Goal: Information Seeking & Learning: Learn about a topic

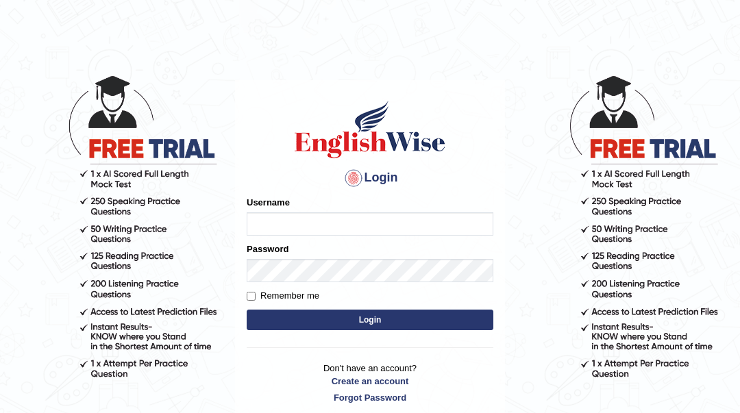
type input "Sahernuman"
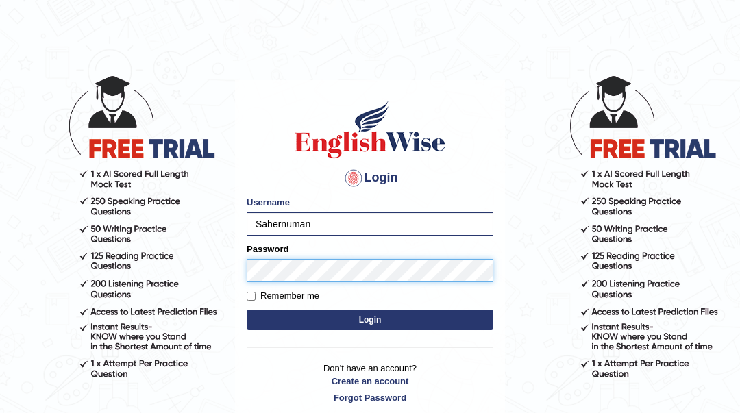
click at [247, 310] on button "Login" at bounding box center [370, 320] width 247 height 21
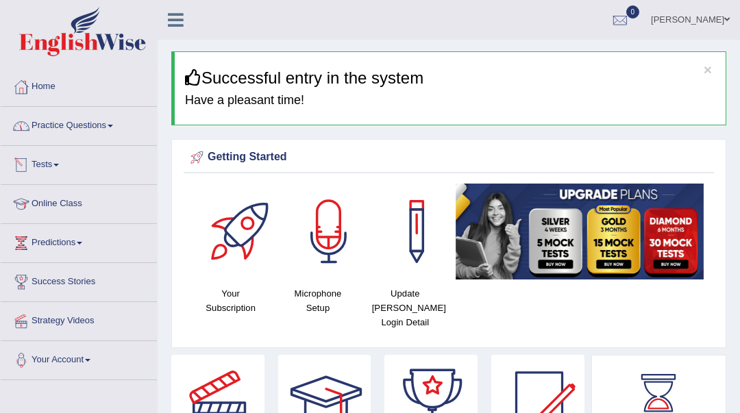
click at [75, 210] on link "Online Class" at bounding box center [79, 202] width 156 height 34
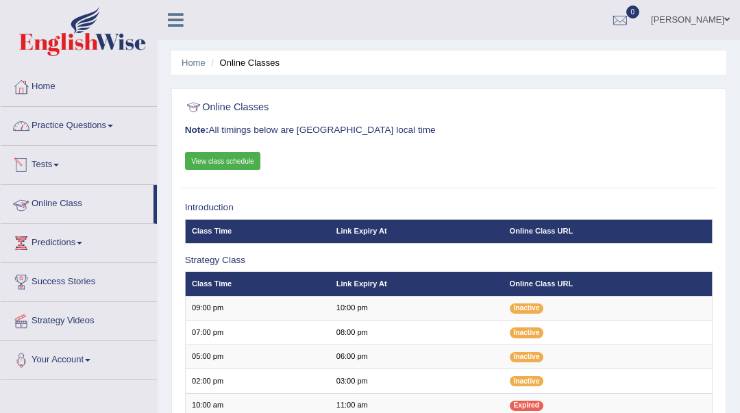
click at [84, 124] on link "Practice Questions" at bounding box center [79, 124] width 156 height 34
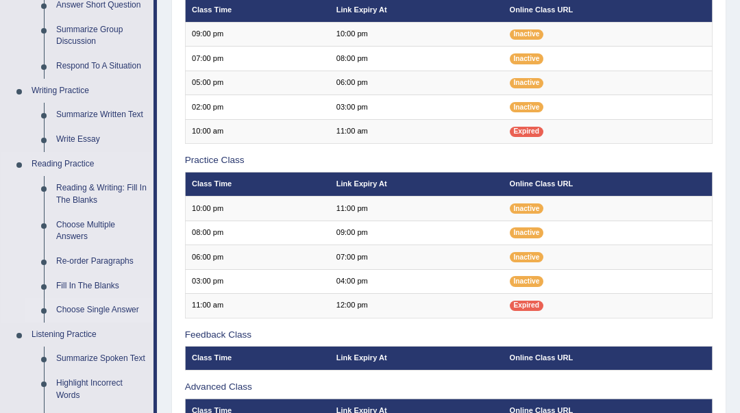
scroll to position [365, 0]
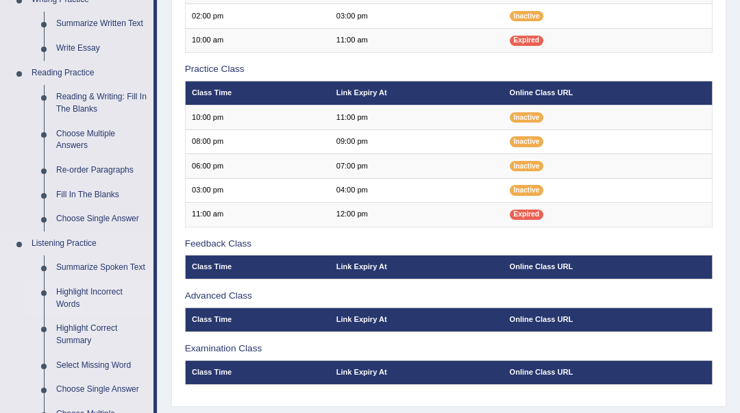
click at [121, 291] on link "Highlight Incorrect Words" at bounding box center [101, 298] width 103 height 36
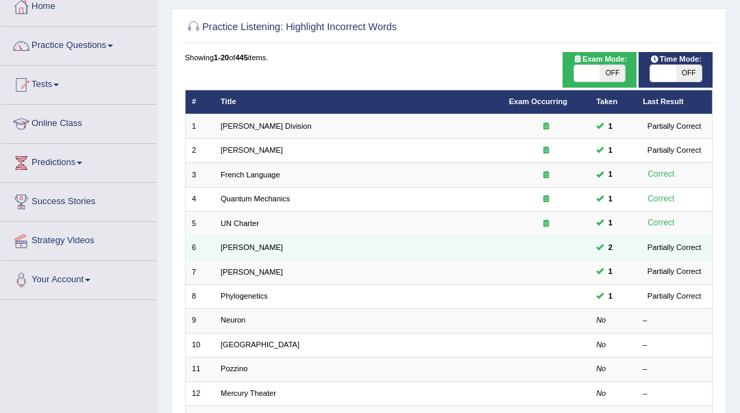
scroll to position [91, 0]
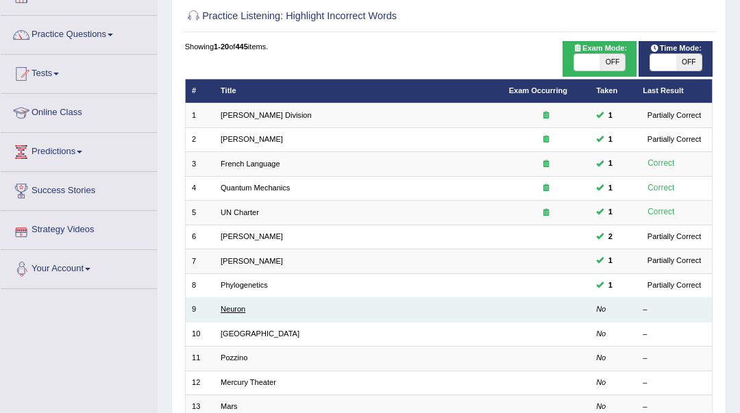
click at [241, 308] on link "Neuron" at bounding box center [233, 309] width 25 height 8
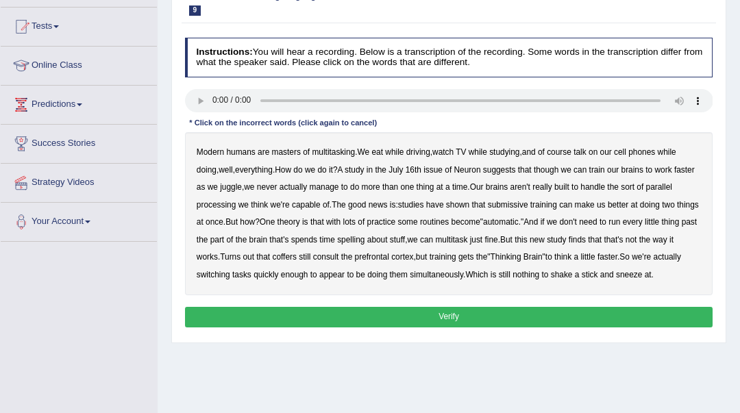
scroll to position [182, 0]
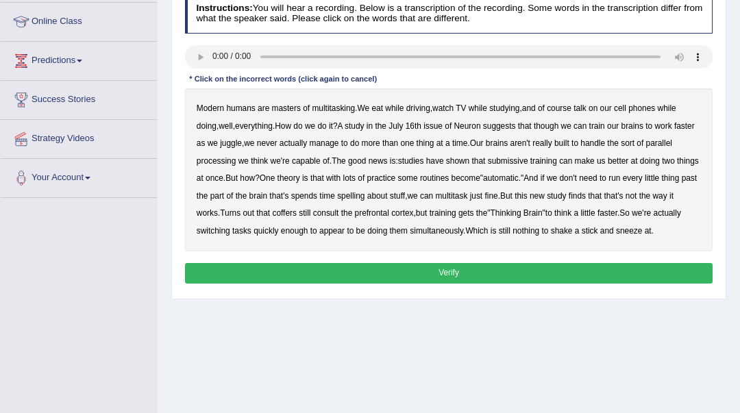
click at [387, 201] on div "Modern humans are masters of multitasking . We eat while driving , watch TV whi…" at bounding box center [449, 169] width 528 height 163
click at [365, 196] on b "spelling" at bounding box center [350, 196] width 27 height 10
click at [296, 217] on b "coffers" at bounding box center [284, 213] width 24 height 10
click at [490, 269] on button "Verify" at bounding box center [449, 273] width 528 height 20
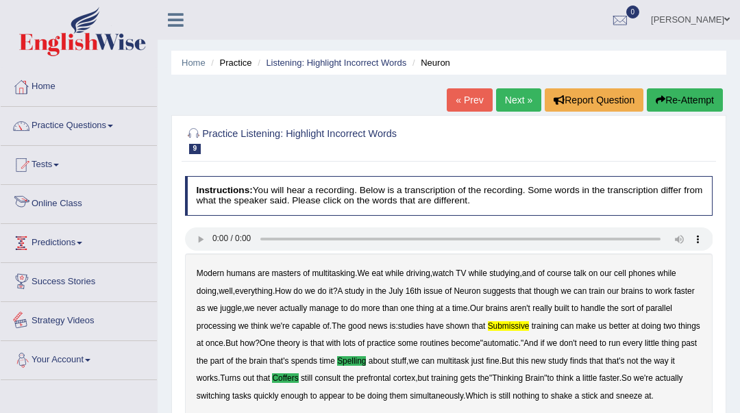
scroll to position [0, 0]
click at [508, 106] on link "Next »" at bounding box center [518, 99] width 45 height 23
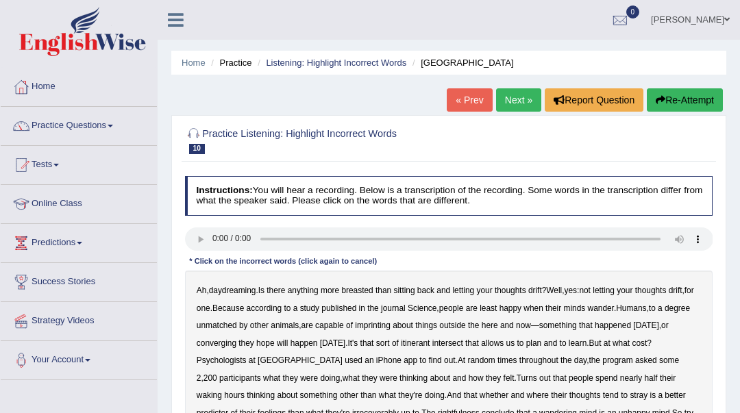
click at [391, 328] on b "imprinting" at bounding box center [373, 326] width 36 height 10
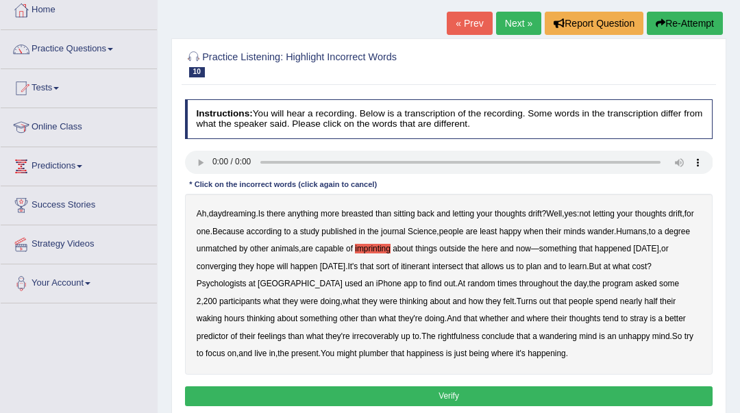
scroll to position [91, 0]
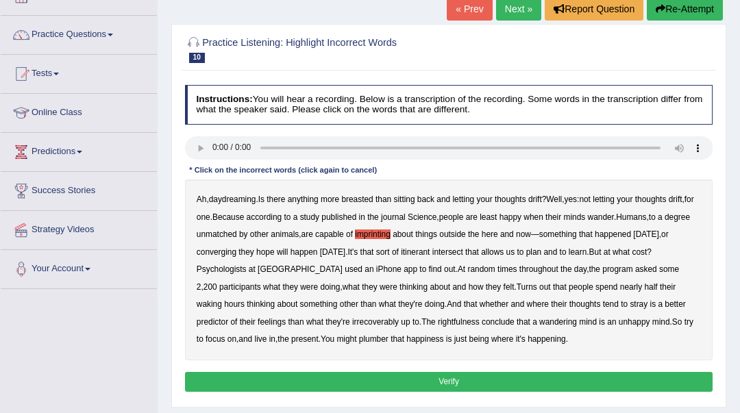
click at [596, 288] on b "spend" at bounding box center [607, 287] width 22 height 10
click at [459, 382] on button "Verify" at bounding box center [449, 382] width 528 height 20
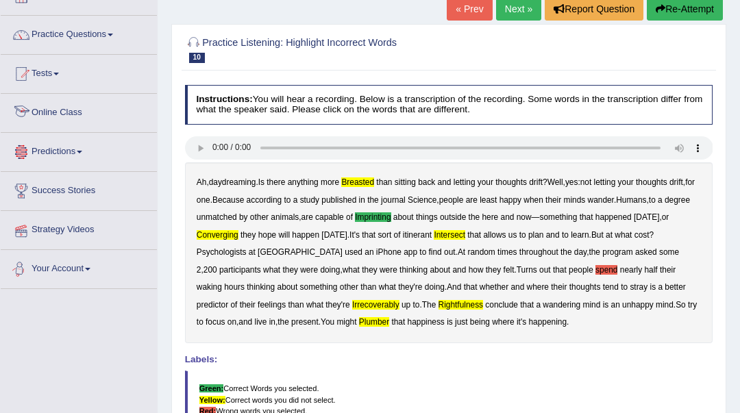
scroll to position [0, 0]
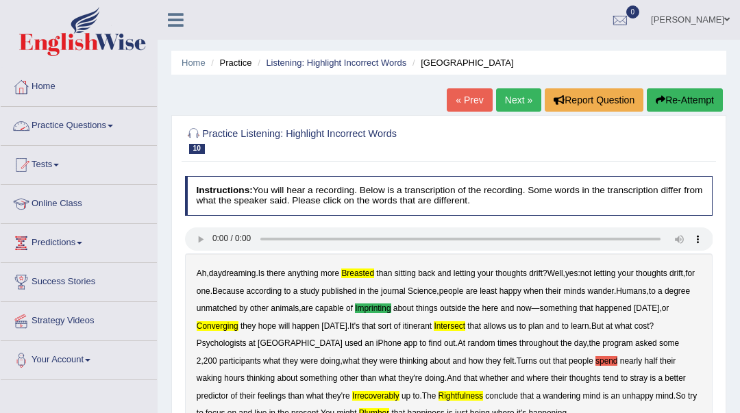
click at [106, 132] on link "Practice Questions" at bounding box center [79, 124] width 156 height 34
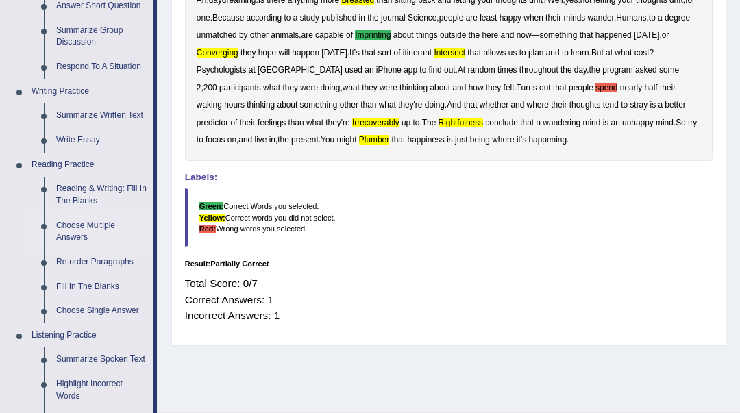
scroll to position [274, 0]
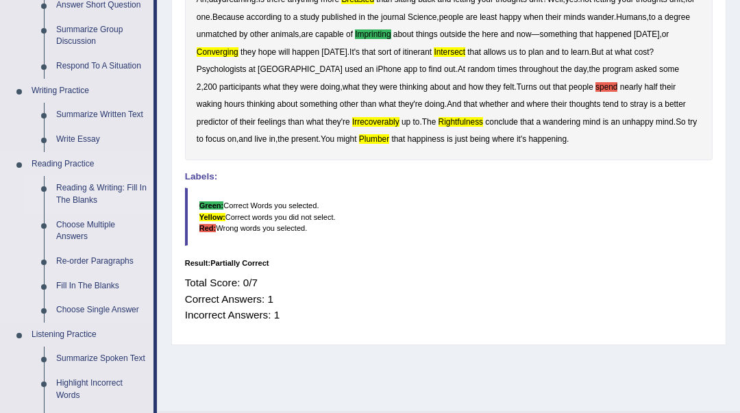
click at [72, 191] on link "Reading & Writing: Fill In The Blanks" at bounding box center [101, 194] width 103 height 36
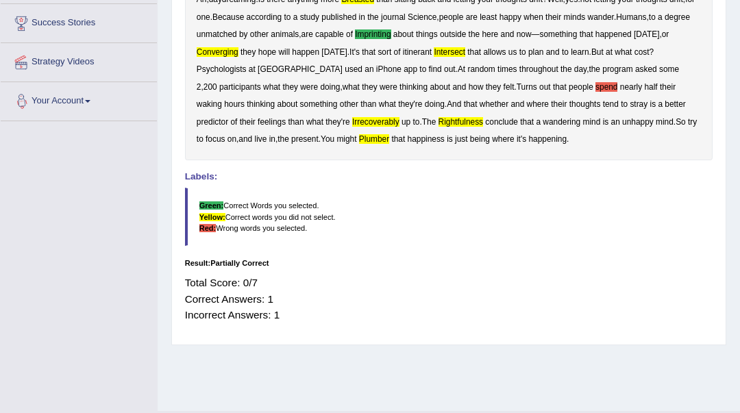
scroll to position [292, 0]
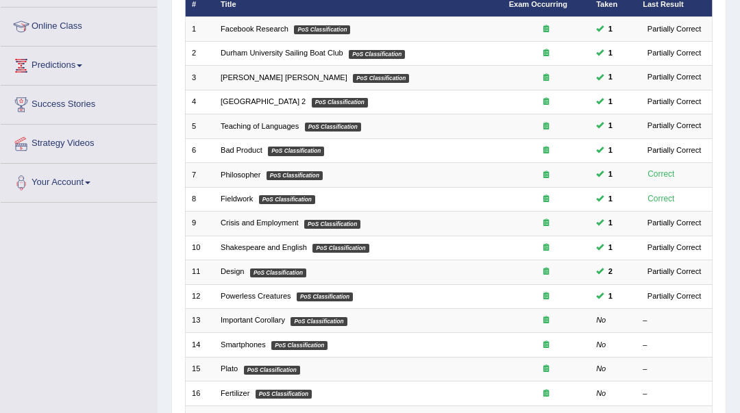
scroll to position [182, 0]
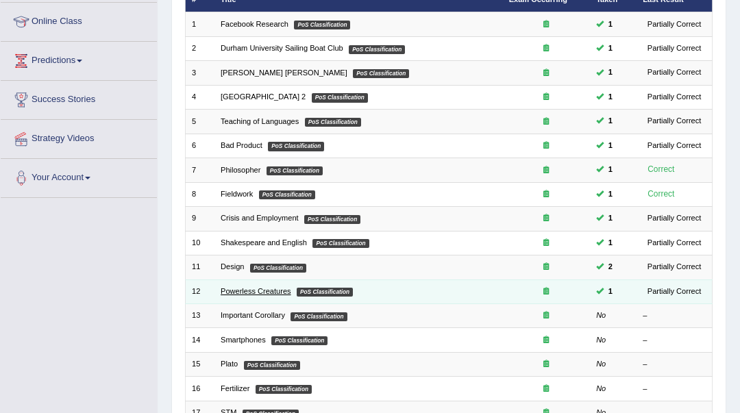
click at [254, 287] on link "Powerless Creatures" at bounding box center [256, 291] width 71 height 8
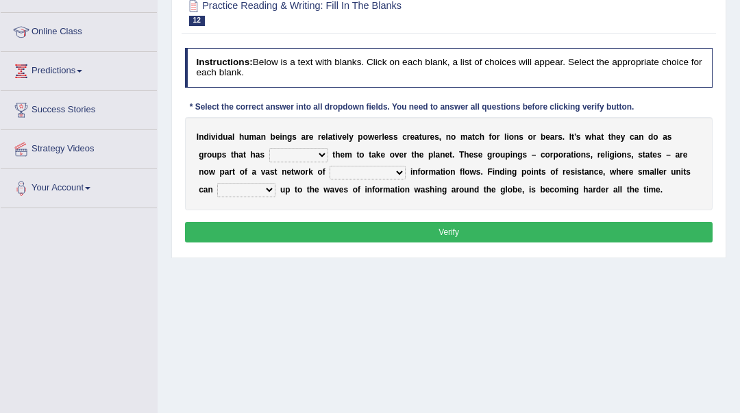
scroll to position [182, 0]
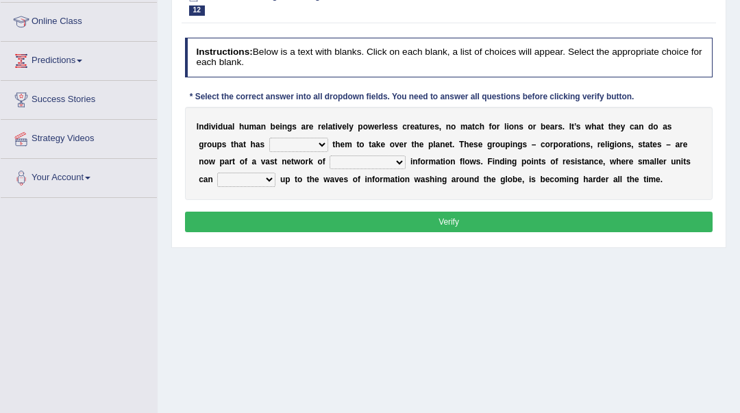
click at [309, 146] on select "enabled contended embodied conjured" at bounding box center [298, 145] width 59 height 14
select select "enabled"
click at [269, 138] on select "enabled contended embodied conjured" at bounding box center [298, 145] width 59 height 14
click at [398, 162] on select "interconnected overlapping fastened exploited" at bounding box center [368, 163] width 76 height 14
select select "interconnected"
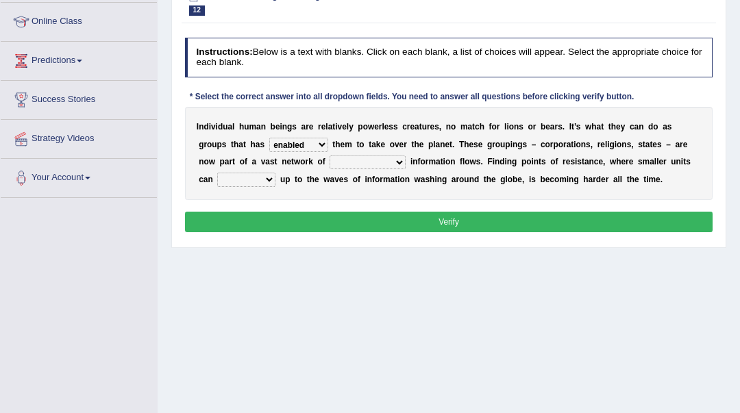
click at [330, 156] on select "interconnected overlapping fastened exploited" at bounding box center [368, 163] width 76 height 14
click at [259, 184] on select "stand raise hail pump" at bounding box center [246, 180] width 58 height 14
select select "raise"
click at [217, 173] on select "stand raise hail pump" at bounding box center [246, 180] width 58 height 14
click at [291, 224] on button "Verify" at bounding box center [449, 222] width 528 height 20
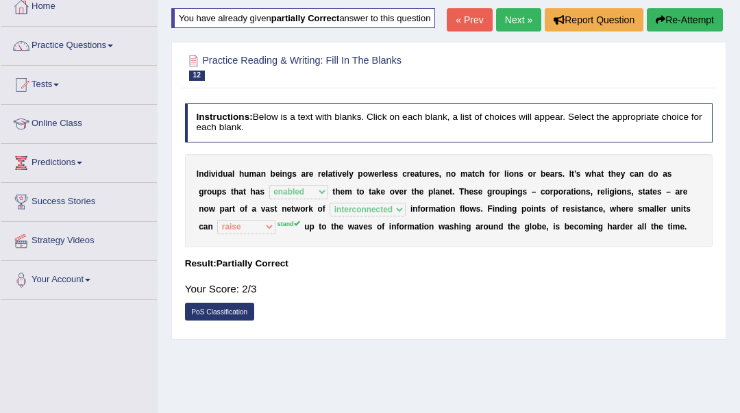
scroll to position [0, 0]
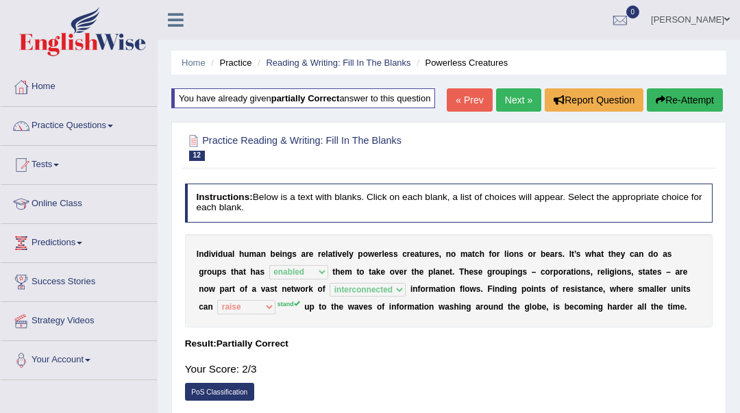
click at [520, 112] on link "Next »" at bounding box center [518, 99] width 45 height 23
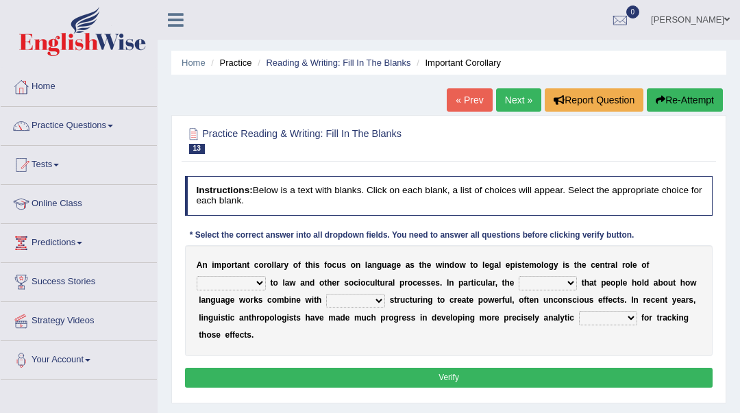
click at [245, 280] on select "discourse epoch dialect acquaintance" at bounding box center [231, 283] width 69 height 14
select select "acquaintance"
click at [197, 277] on select "discourse epoch dialect acquaintance" at bounding box center [231, 283] width 69 height 14
click at [546, 282] on select "deviation besmirch consent ideas" at bounding box center [548, 283] width 58 height 14
select select "ideas"
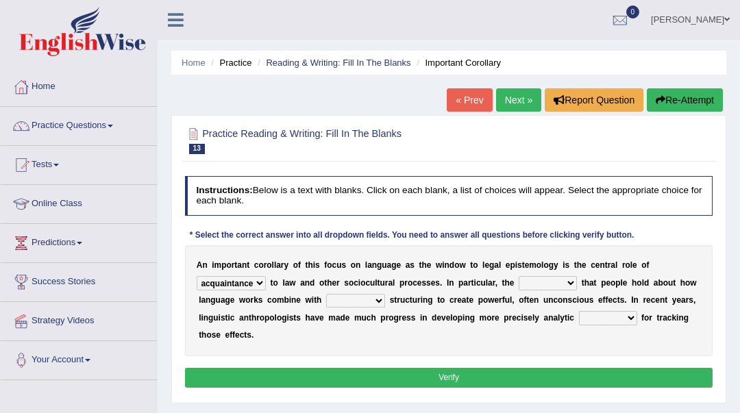
click at [519, 277] on select "deviation besmirch consent ideas" at bounding box center [548, 283] width 58 height 14
click at [350, 303] on select "mandatory linguistic legitimate customary" at bounding box center [355, 301] width 59 height 14
select select "linguistic"
click at [326, 294] on select "mandatory linguistic legitimate customary" at bounding box center [355, 301] width 59 height 14
click at [609, 319] on select "tools appetite albums stroke" at bounding box center [608, 318] width 58 height 14
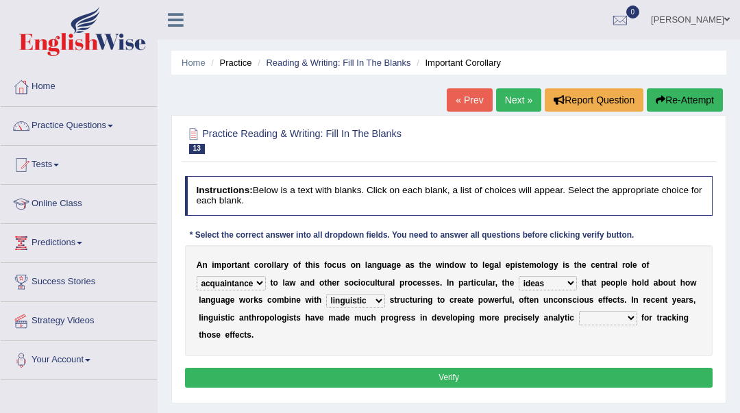
select select "tools"
click at [579, 312] on select "tools appetite albums stroke" at bounding box center [608, 318] width 58 height 14
click at [609, 375] on button "Verify" at bounding box center [449, 378] width 528 height 20
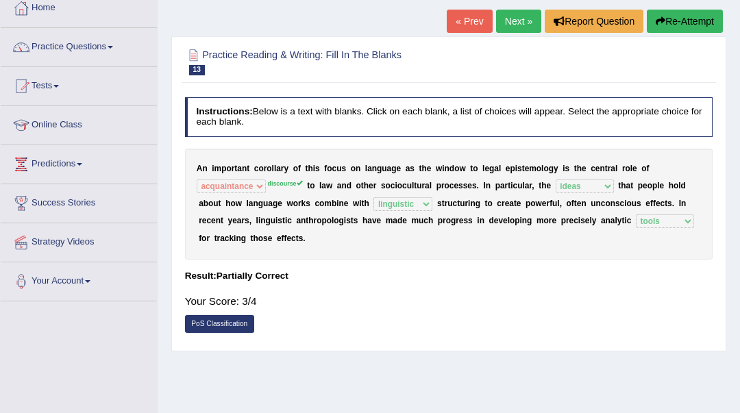
scroll to position [91, 0]
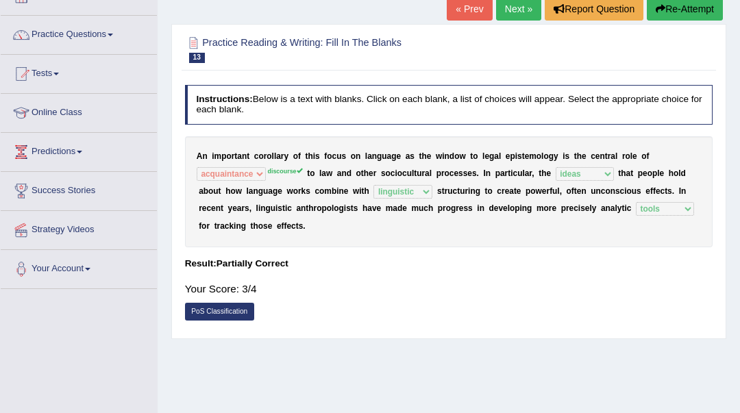
click at [513, 8] on link "Next »" at bounding box center [518, 8] width 45 height 23
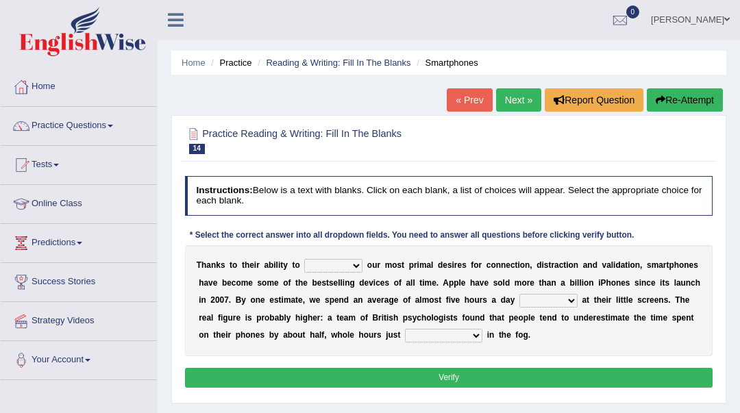
click at [329, 265] on select "hijack describe sharpen conserve" at bounding box center [333, 266] width 58 height 14
select select "describe"
click at [304, 259] on select "hijack describe sharpen conserve" at bounding box center [333, 266] width 58 height 14
click at [548, 298] on select "watching waggling snoring staring" at bounding box center [549, 301] width 58 height 14
select select "watching"
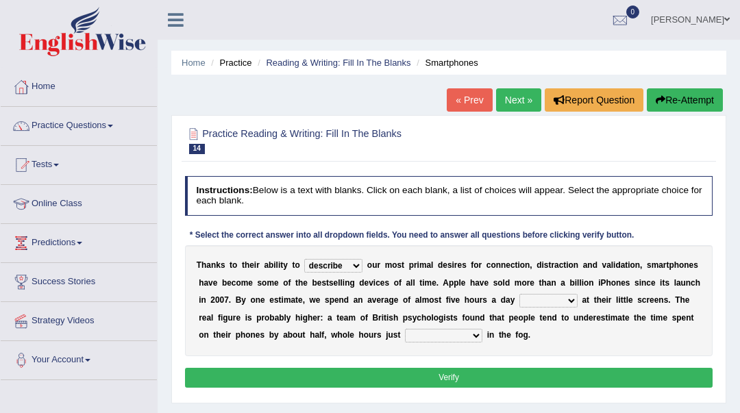
click at [520, 294] on select "watching waggling snoring staring" at bounding box center [549, 301] width 58 height 14
click at [464, 336] on select "has evaporated evaporating evaporate evaporates" at bounding box center [443, 336] width 77 height 14
select select "has evaporated"
click at [405, 329] on select "has evaporated evaporating evaporate evaporates" at bounding box center [443, 336] width 77 height 14
click at [425, 377] on button "Verify" at bounding box center [449, 378] width 528 height 20
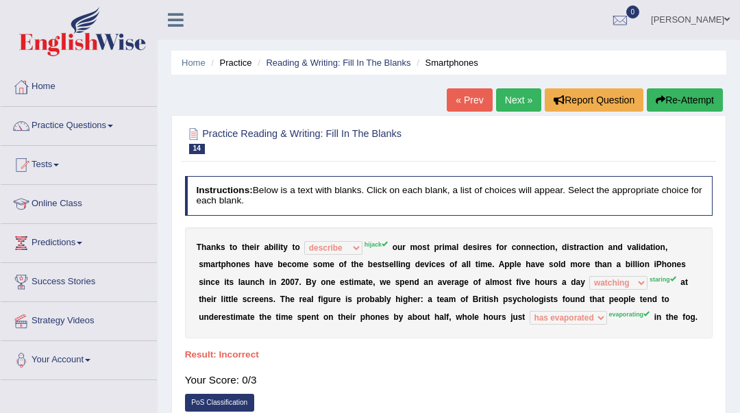
click at [522, 95] on link "Next »" at bounding box center [518, 99] width 45 height 23
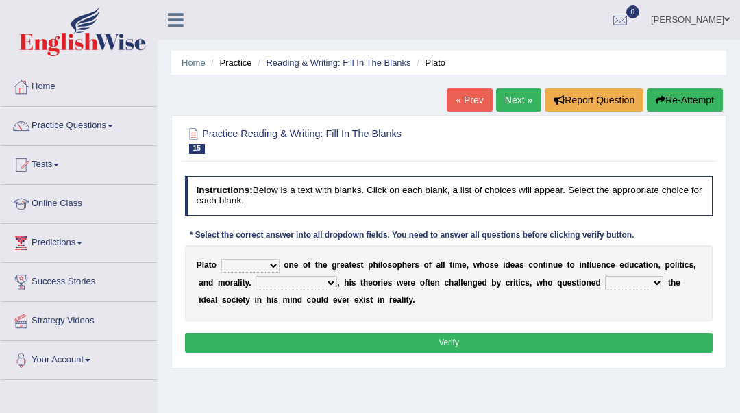
click at [259, 267] on select "keeps comes claims remains" at bounding box center [250, 266] width 58 height 14
select select "remains"
click at [221, 259] on select "keeps comes claims remains" at bounding box center [250, 266] width 58 height 14
click at [300, 283] on select "Notwithstanding So However Whatever" at bounding box center [297, 283] width 82 height 14
select select "However"
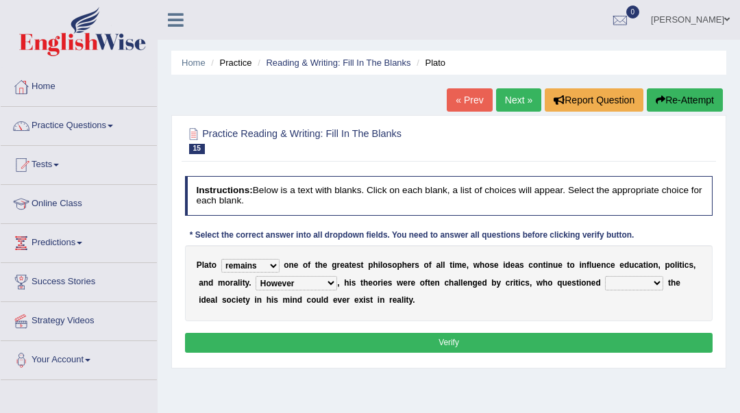
click at [256, 277] on select "Notwithstanding So However Whatever" at bounding box center [297, 283] width 82 height 14
click at [625, 285] on select "which what that whether" at bounding box center [634, 283] width 58 height 14
select select "that"
click at [605, 277] on select "which what that whether" at bounding box center [634, 283] width 58 height 14
click at [583, 342] on button "Verify" at bounding box center [449, 343] width 528 height 20
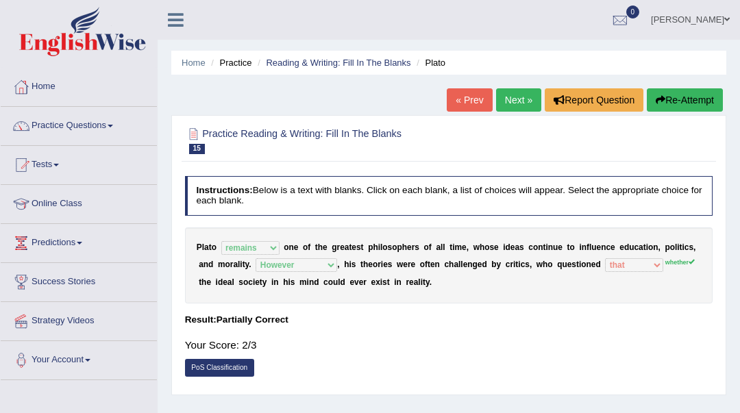
click at [513, 96] on link "Next »" at bounding box center [518, 99] width 45 height 23
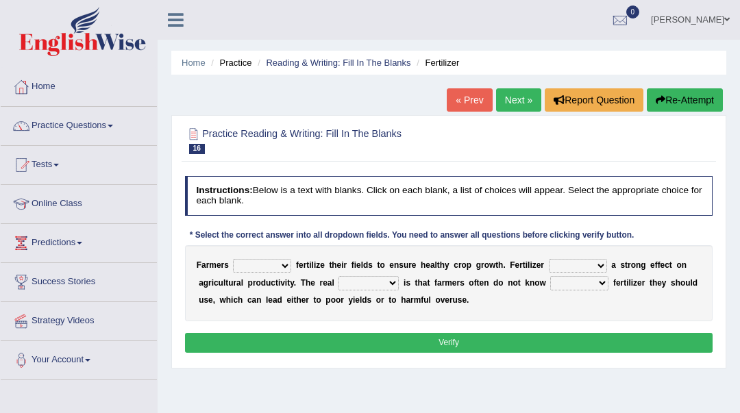
click at [280, 268] on select "must should need can" at bounding box center [262, 266] width 58 height 14
select select "should"
click at [233, 259] on select "must should need can" at bounding box center [262, 266] width 58 height 14
click at [576, 266] on select "has had have having" at bounding box center [578, 266] width 58 height 14
select select "has"
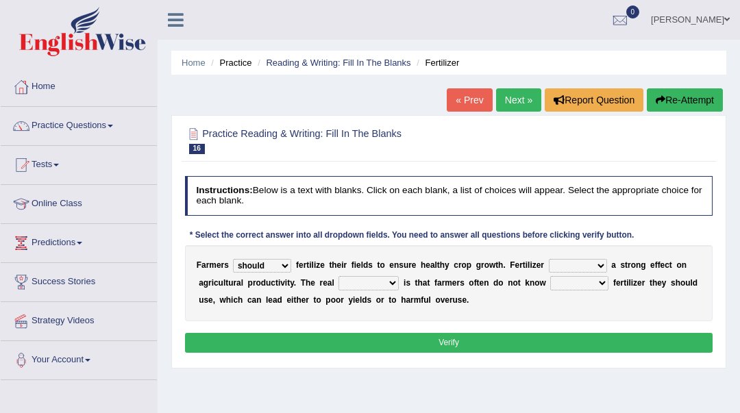
click at [549, 259] on select "has had have having" at bounding box center [578, 266] width 58 height 14
click at [378, 287] on select "problem question conclusion answer" at bounding box center [369, 283] width 60 height 14
select select "problem"
click at [339, 277] on select "problem question conclusion answer" at bounding box center [369, 283] width 60 height 14
click at [588, 285] on select "how much how many however so much" at bounding box center [579, 283] width 58 height 14
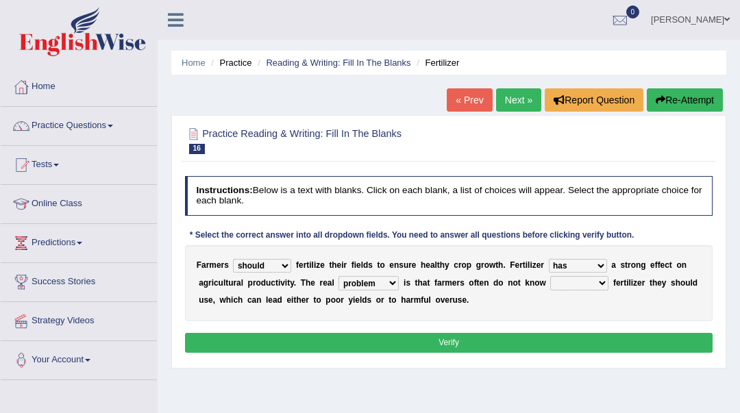
select select "how much"
click at [550, 277] on select "how much how many however so much" at bounding box center [579, 283] width 58 height 14
click at [545, 342] on button "Verify" at bounding box center [449, 343] width 528 height 20
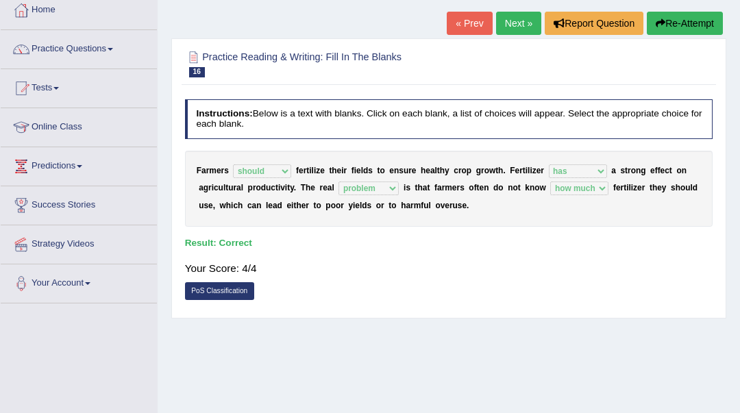
scroll to position [91, 0]
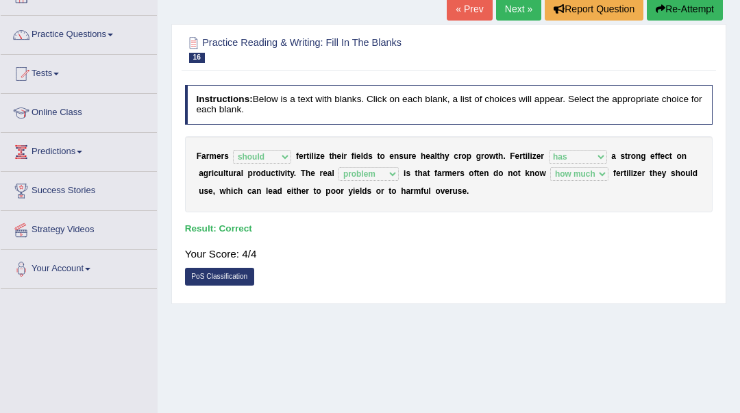
click at [518, 13] on link "Next »" at bounding box center [518, 8] width 45 height 23
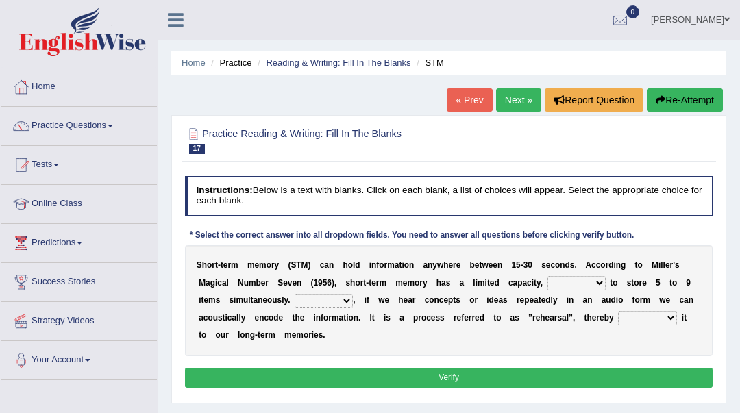
click at [565, 283] on select "being able is able be able unable" at bounding box center [577, 283] width 58 height 14
select select "being able"
click at [548, 277] on select "being able is able be able unable" at bounding box center [577, 283] width 58 height 14
click at [572, 288] on select "being able is able be able unable" at bounding box center [577, 283] width 58 height 14
click at [452, 330] on div "S h o r t - t e r m m e m o r y ( S T M ) c a n h o l d i n f o r m a t i o n a…" at bounding box center [449, 300] width 528 height 111
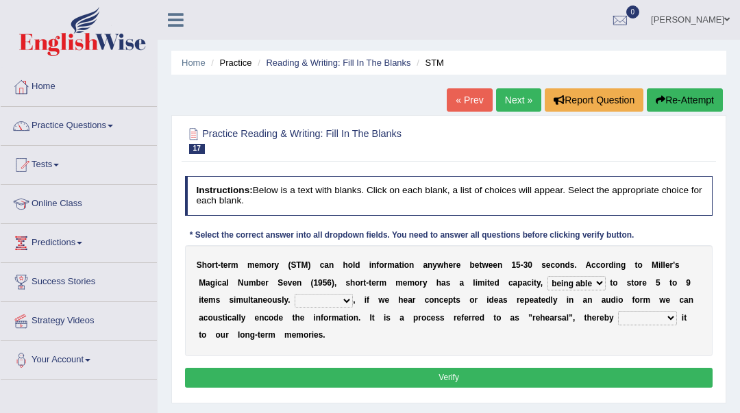
click at [324, 306] on select "However So Moreover Therefore" at bounding box center [324, 301] width 58 height 14
select select "However"
click at [295, 294] on select "However So Moreover Therefore" at bounding box center [324, 301] width 58 height 14
click at [629, 326] on div "S h o r t - t e r m m e m o r y ( S T M ) c a n h o l d i n f o r m a t i o n a…" at bounding box center [449, 300] width 528 height 111
click at [640, 319] on select "commit commits commiting commited" at bounding box center [647, 318] width 59 height 14
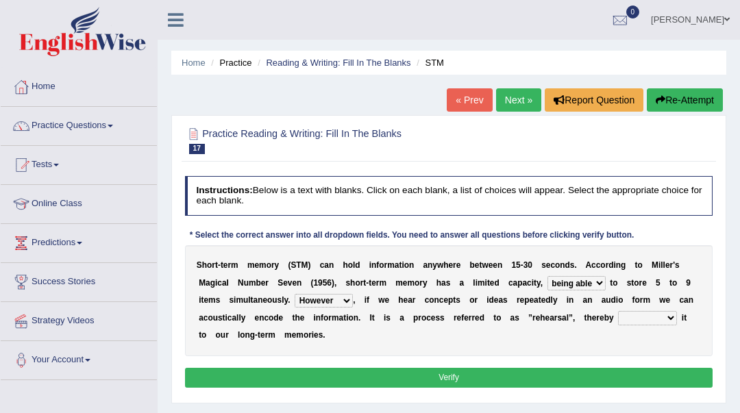
select select "commiting"
click at [618, 312] on select "commit commits commiting commited" at bounding box center [647, 318] width 59 height 14
click at [642, 382] on button "Verify" at bounding box center [449, 378] width 528 height 20
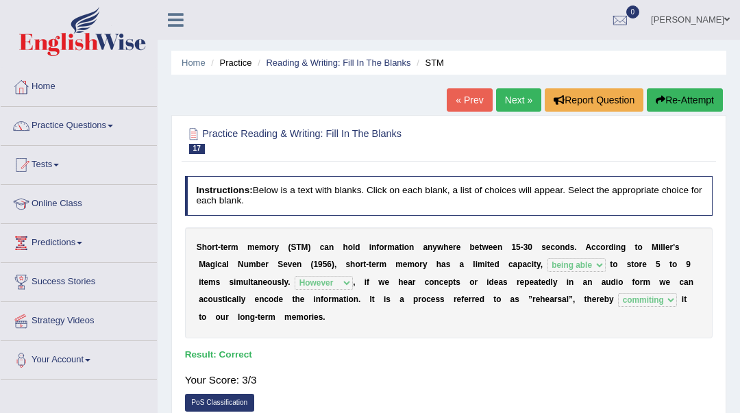
click at [518, 94] on link "Next »" at bounding box center [518, 99] width 45 height 23
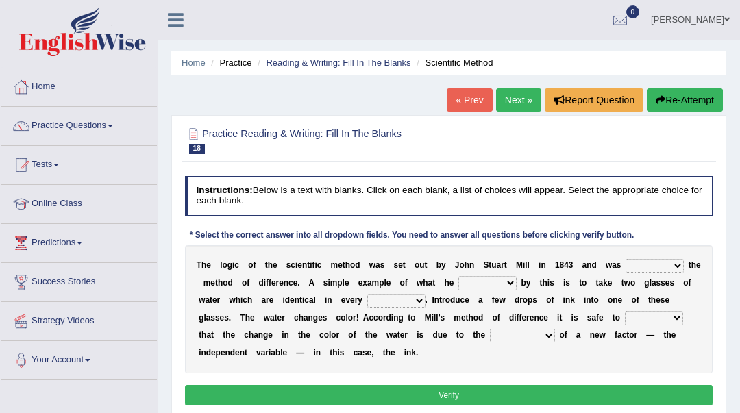
click at [654, 267] on select "pointed claimed demanded named" at bounding box center [655, 266] width 58 height 14
select select "named"
click at [626, 259] on select "pointed claimed demanded named" at bounding box center [655, 266] width 58 height 14
click at [496, 287] on select "capped charged found meant" at bounding box center [488, 283] width 58 height 14
select select "found"
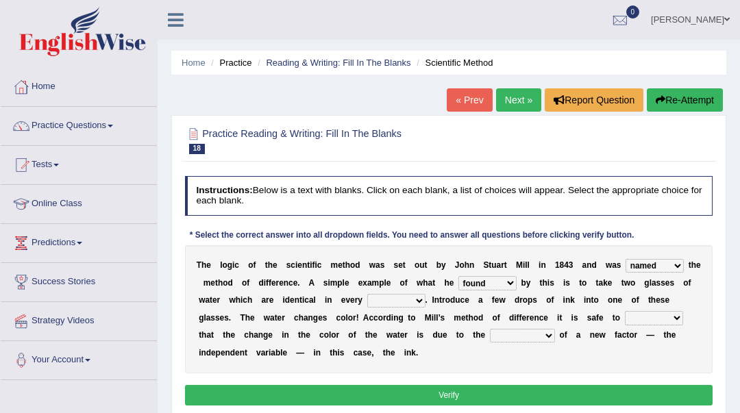
click at [459, 277] on select "capped charged found meant" at bounding box center [488, 283] width 58 height 14
click at [504, 279] on select "capped charged found meant" at bounding box center [488, 283] width 58 height 14
click at [671, 385] on button "Verify" at bounding box center [449, 395] width 528 height 20
click at [392, 300] on select "thought identity measure respect" at bounding box center [396, 301] width 58 height 14
select select "respect"
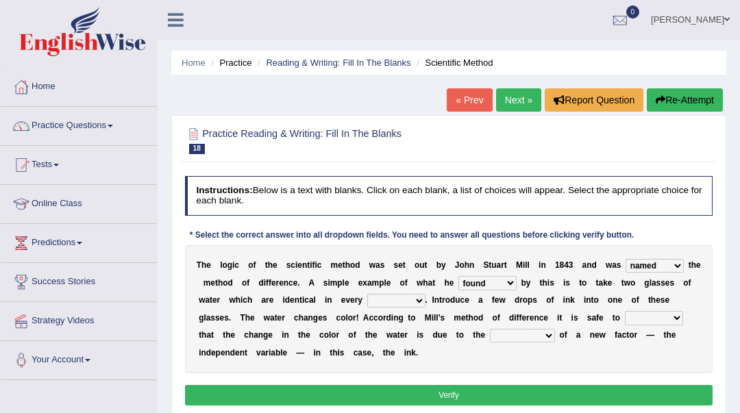
click at [367, 294] on select "thought identity measure respect" at bounding box center [396, 301] width 58 height 14
click at [657, 318] on select "assume discuss prefer acclaim" at bounding box center [654, 318] width 58 height 14
select select "assume"
click at [625, 312] on select "assume discuss prefer acclaim" at bounding box center [654, 318] width 58 height 14
click at [522, 339] on select "introduction magnitude preparation purification" at bounding box center [522, 336] width 65 height 14
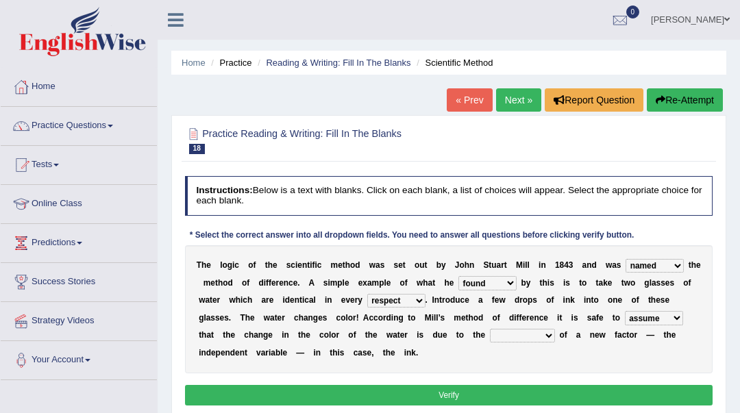
select select "introduction"
click at [490, 329] on select "introduction magnitude preparation purification" at bounding box center [522, 336] width 65 height 14
click at [590, 397] on button "Verify" at bounding box center [449, 395] width 528 height 20
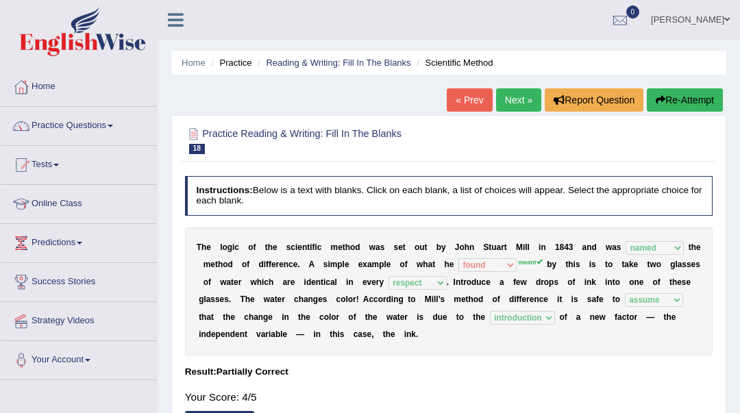
click at [515, 102] on link "Next »" at bounding box center [518, 99] width 45 height 23
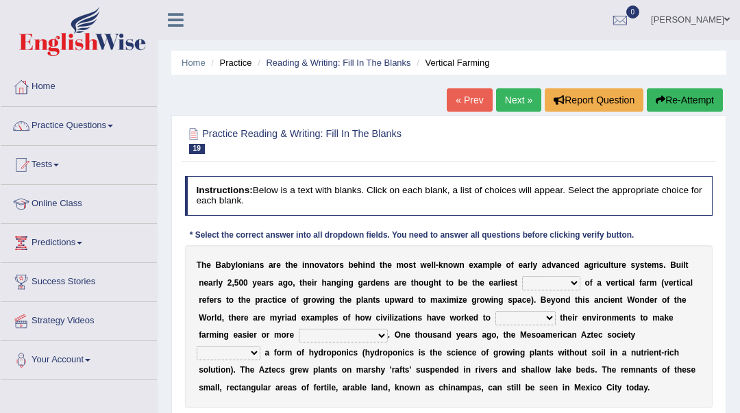
click at [548, 282] on select "prototype failure discredit protocol" at bounding box center [551, 283] width 58 height 14
select select "prototype"
click at [522, 277] on select "prototype failure discredit protocol" at bounding box center [551, 283] width 58 height 14
click at [510, 322] on select "manipulate escape respect disarrange" at bounding box center [526, 318] width 60 height 14
select select "manipulate"
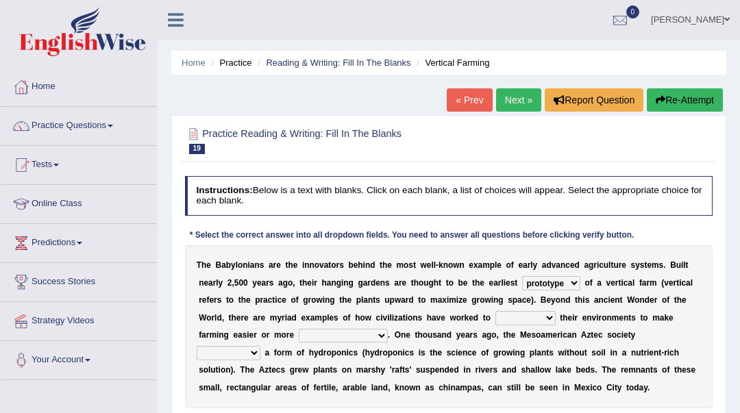
click at [496, 312] on select "manipulate escape respect disarrange" at bounding box center [526, 318] width 60 height 14
click at [313, 337] on select "productive constructive connective counterproductive" at bounding box center [343, 336] width 89 height 14
select select "productive"
click at [299, 329] on select "productive constructive connective counterproductive" at bounding box center [343, 336] width 89 height 14
click at [341, 338] on select "productive constructive connective counterproductive" at bounding box center [343, 336] width 89 height 14
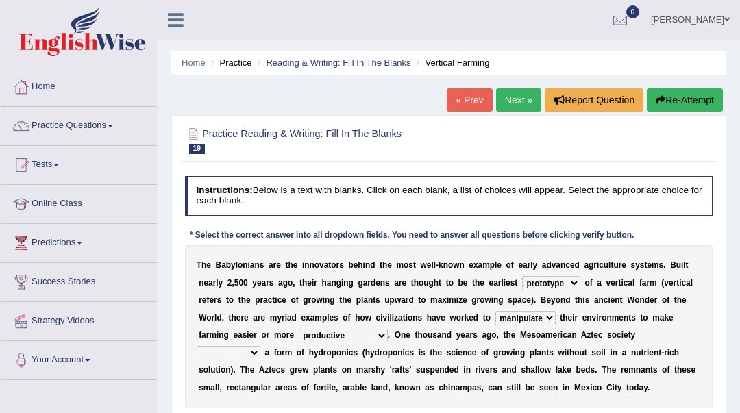
click at [382, 90] on div "Home Practice Reading & Writing: Fill In The Blanks Vertical Farming « Prev Nex…" at bounding box center [449, 342] width 583 height 685
click at [249, 352] on select "domineered volunteered pioneered engineered" at bounding box center [229, 353] width 64 height 14
select select "pioneered"
click at [197, 347] on select "domineered volunteered pioneered engineered" at bounding box center [229, 353] width 64 height 14
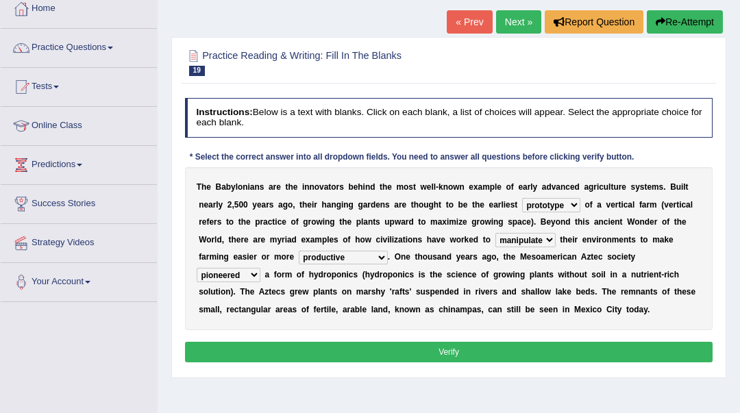
scroll to position [91, 0]
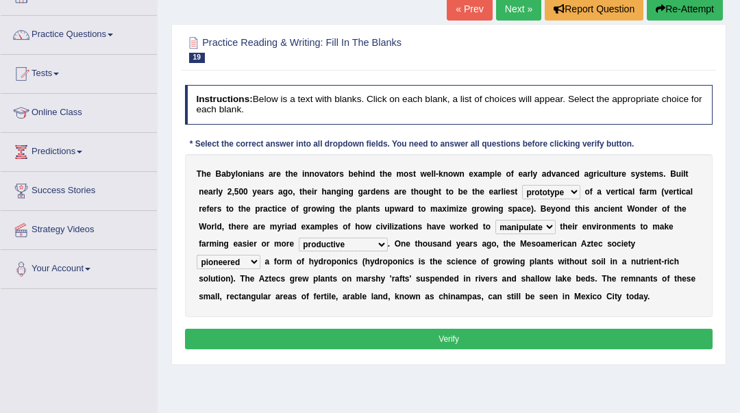
click at [434, 330] on button "Verify" at bounding box center [449, 339] width 528 height 20
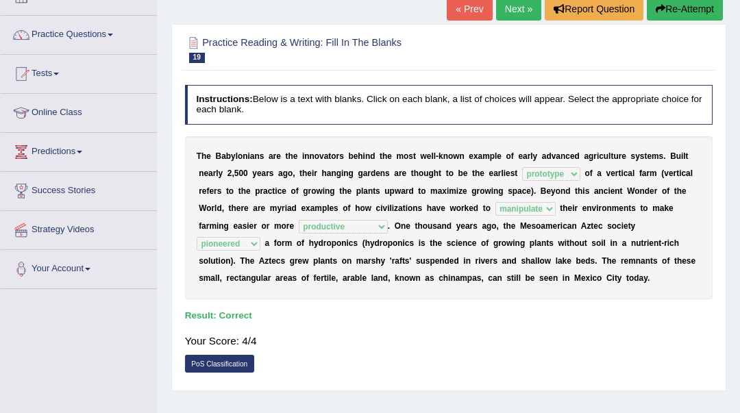
click at [509, 12] on link "Next »" at bounding box center [518, 8] width 45 height 23
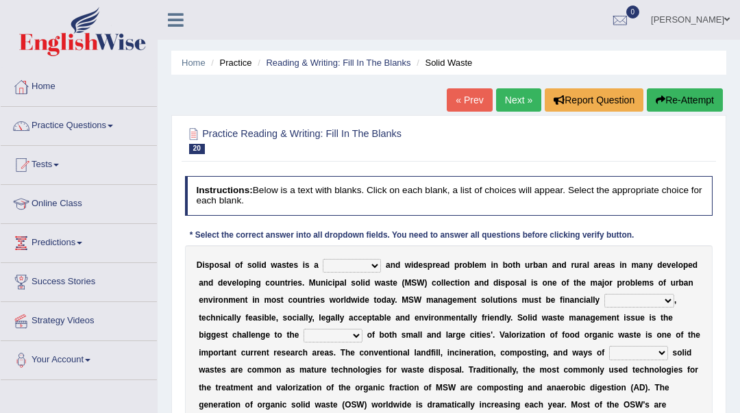
click at [330, 269] on select "slanting stinging stalling shafting" at bounding box center [352, 266] width 58 height 14
click at [328, 267] on select "slanting stinging stalling shafting" at bounding box center [352, 266] width 58 height 14
select select "stinging"
click at [323, 259] on select "slanting stinging stalling shafting" at bounding box center [352, 266] width 58 height 14
click at [633, 306] on select "unattainable sustainable objectionable treasonable" at bounding box center [640, 301] width 70 height 14
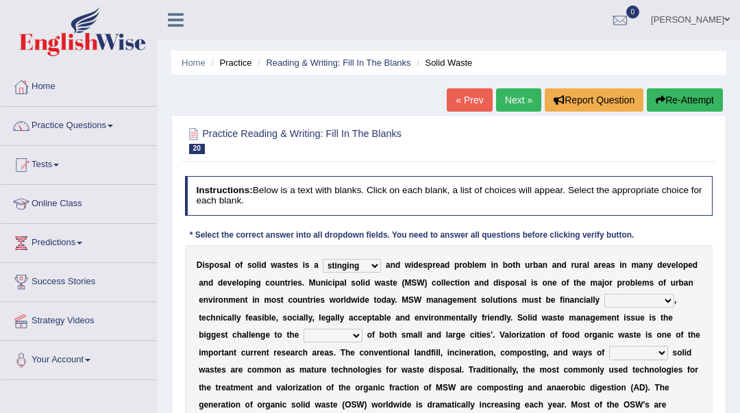
select select "sustainable"
click at [605, 294] on select "unattainable sustainable objectionable treasonable" at bounding box center [640, 301] width 70 height 14
click at [343, 332] on select "plants culture authorities history" at bounding box center [333, 336] width 59 height 14
select select "authorities"
click at [304, 329] on select "plants culture authorities history" at bounding box center [333, 336] width 59 height 14
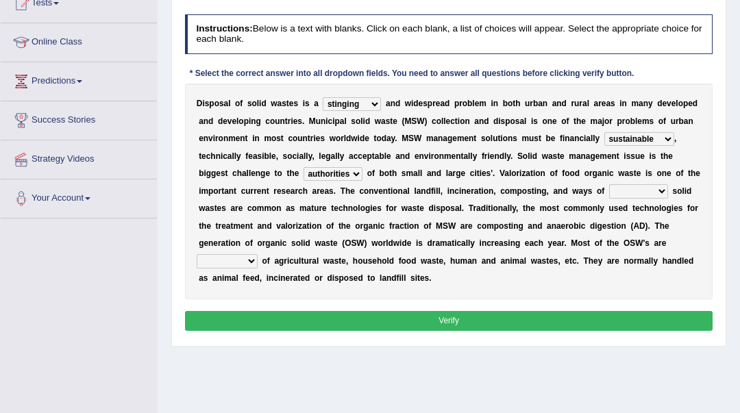
scroll to position [182, 0]
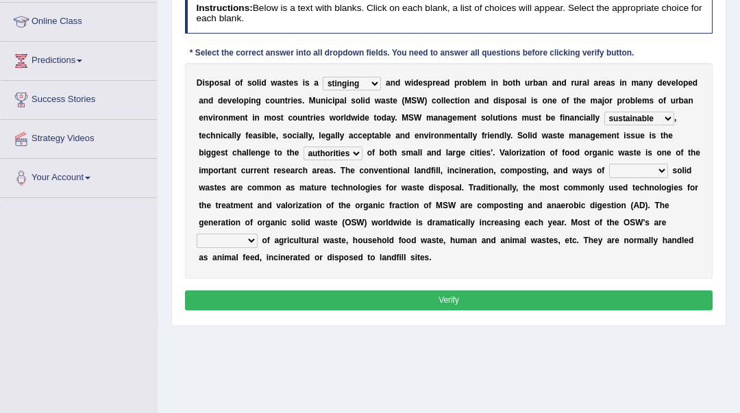
click at [641, 173] on select "reserving preserving deserving handling" at bounding box center [638, 171] width 59 height 14
select select "handling"
click at [609, 164] on select "reserving preserving deserving handling" at bounding box center [638, 171] width 59 height 14
click at [248, 241] on select "composed disposed composing disposing" at bounding box center [227, 241] width 61 height 14
select select "composed"
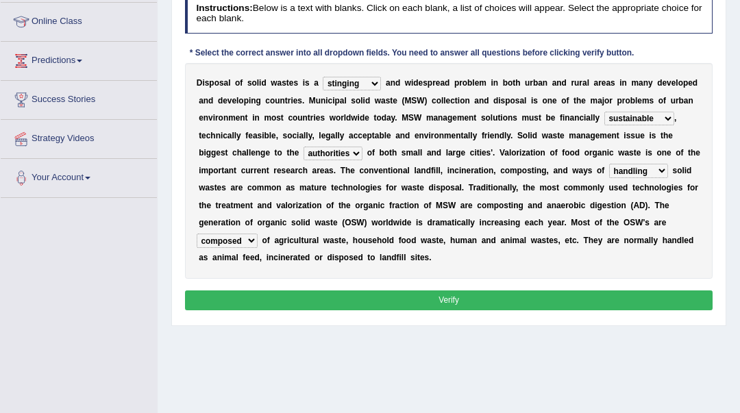
click at [197, 234] on select "composed disposed composing disposing" at bounding box center [227, 241] width 61 height 14
click at [366, 305] on button "Verify" at bounding box center [449, 301] width 528 height 20
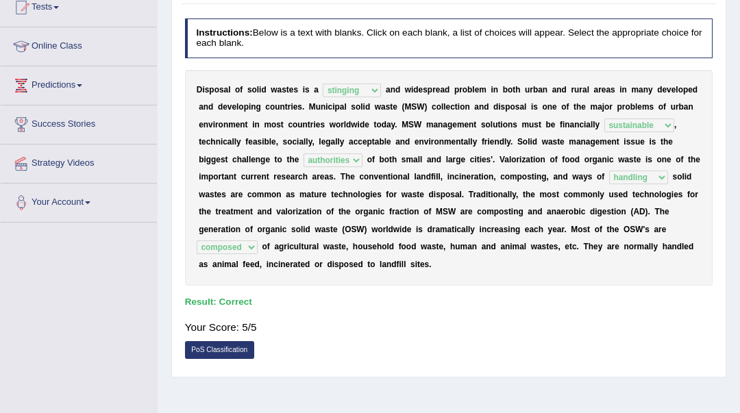
scroll to position [91, 0]
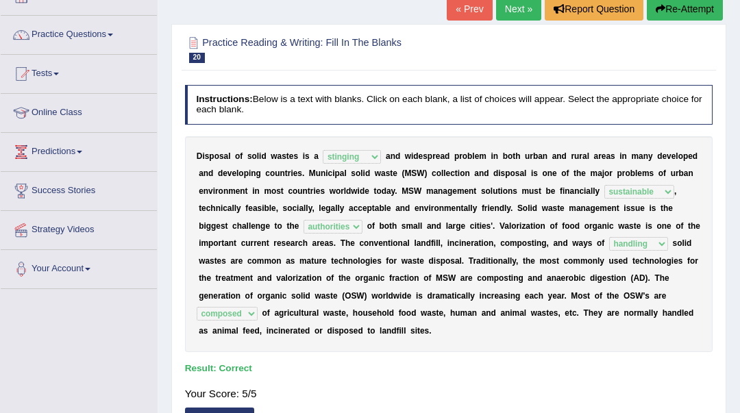
click at [511, 8] on link "Next »" at bounding box center [518, 8] width 45 height 23
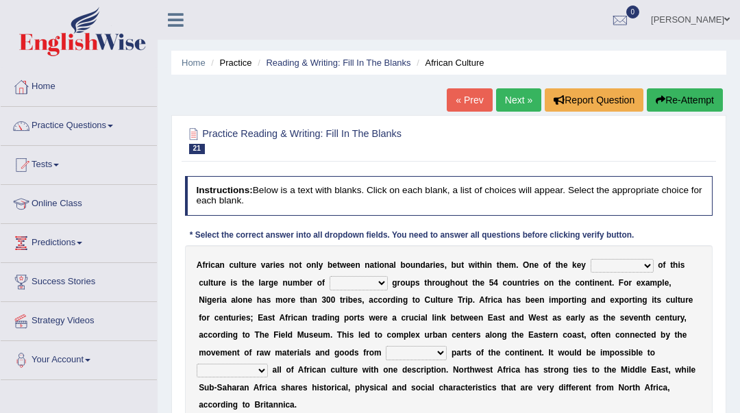
click at [631, 271] on select "conjectures features issues doubts" at bounding box center [622, 266] width 63 height 14
select select "features"
click at [591, 259] on select "conjectures features issues doubts" at bounding box center [622, 266] width 63 height 14
click at [366, 281] on select "ethic ethnic eugenic epic" at bounding box center [359, 283] width 58 height 14
select select "ethnic"
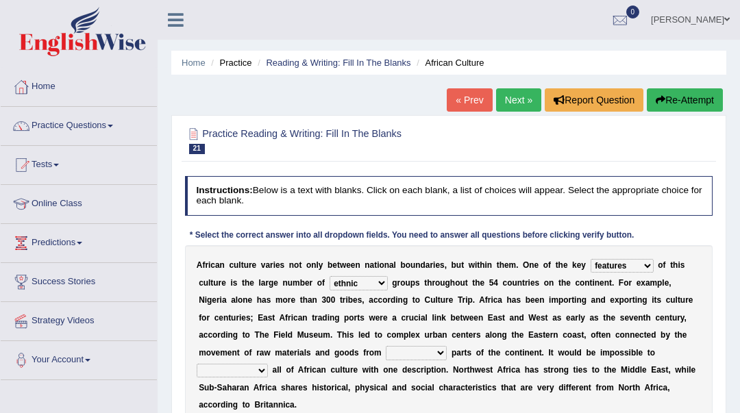
click at [330, 277] on select "ethic ethnic eugenic epic" at bounding box center [359, 283] width 58 height 14
click at [432, 354] on select "forelocked interlocked unlocked landlocked" at bounding box center [416, 353] width 61 height 14
select select "landlocked"
click at [386, 347] on select "forelocked interlocked unlocked landlocked" at bounding box center [416, 353] width 61 height 14
click at [256, 371] on select "characterize conceptualize symbolize synthesize" at bounding box center [232, 371] width 71 height 14
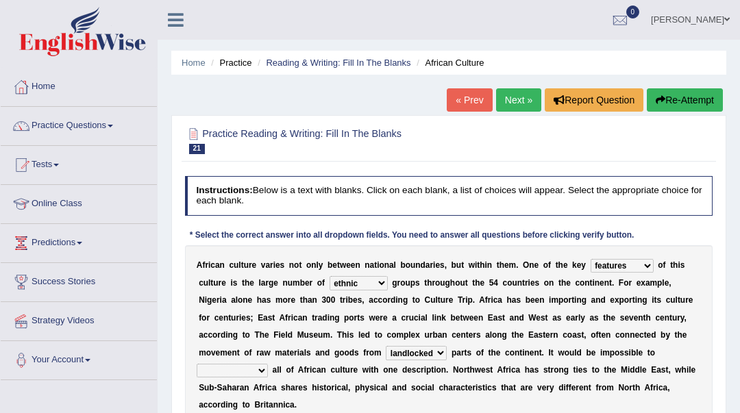
select select "symbolize"
click at [197, 364] on select "characterize conceptualize symbolize synthesize" at bounding box center [232, 371] width 71 height 14
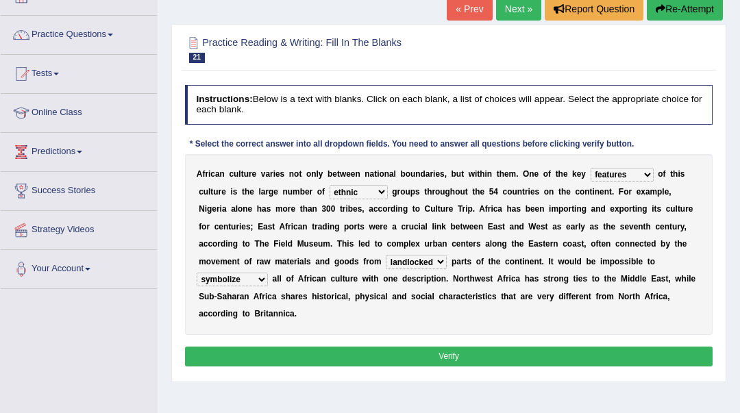
click at [293, 352] on button "Verify" at bounding box center [449, 357] width 528 height 20
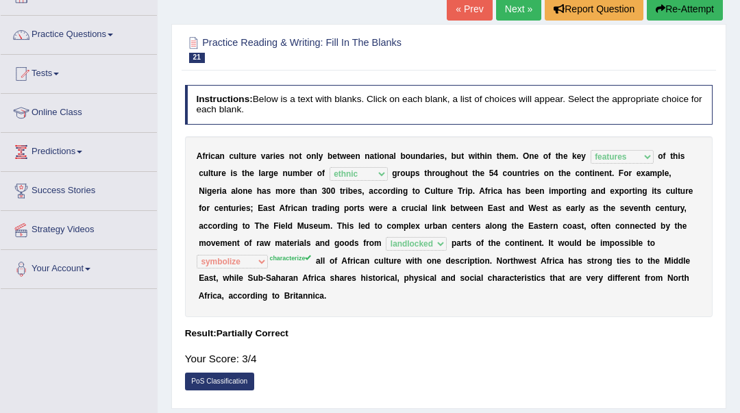
click at [522, 10] on link "Next »" at bounding box center [518, 8] width 45 height 23
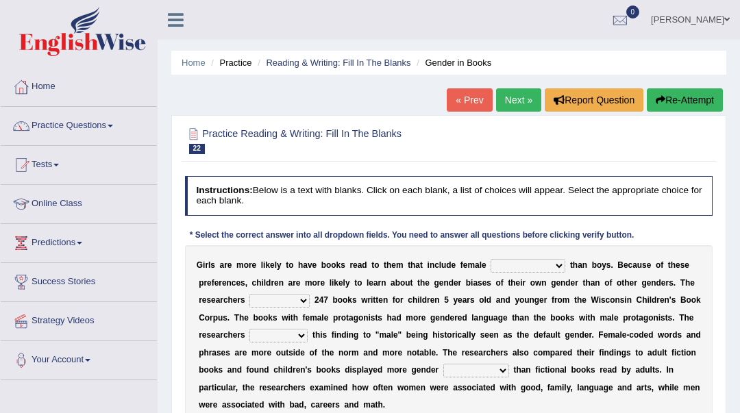
click at [552, 266] on select "protagonists cosmogonists agonists expressionists" at bounding box center [528, 266] width 75 height 14
select select "agonists"
click at [491, 259] on select "protagonists cosmogonists agonists expressionists" at bounding box center [528, 266] width 75 height 14
click at [297, 300] on select "hydrolyzed paralyzed catalyzed analyzed" at bounding box center [279, 301] width 60 height 14
select select "analyzed"
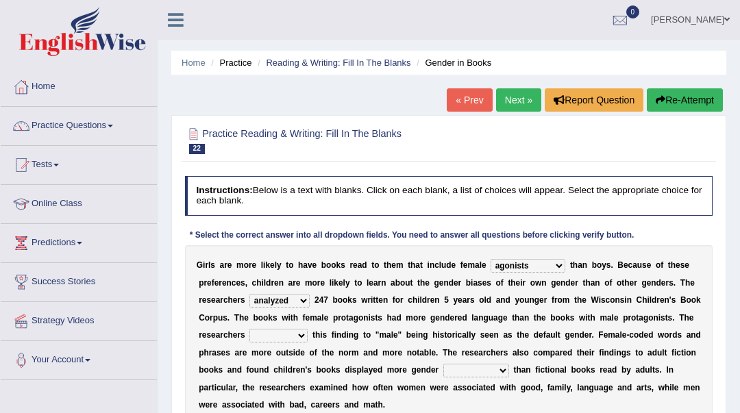
click at [249, 294] on select "hydrolyzed paralyzed catalyzed analyzed" at bounding box center [279, 301] width 60 height 14
click at [284, 333] on select "contribute tribute distribute attribute" at bounding box center [278, 336] width 58 height 14
select select "attribute"
click at [249, 329] on select "contribute tribute distribute attribute" at bounding box center [278, 336] width 58 height 14
click at [480, 375] on select "stereotypes teletypes prototypes electrotypes" at bounding box center [476, 371] width 66 height 14
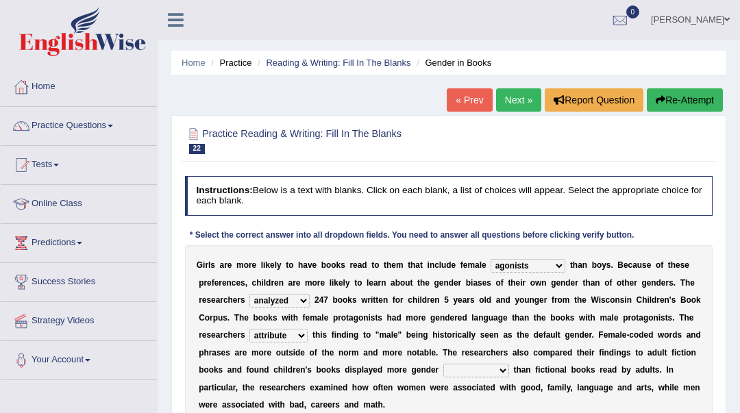
select select "stereotypes"
click at [443, 364] on select "stereotypes teletypes prototypes electrotypes" at bounding box center [476, 371] width 66 height 14
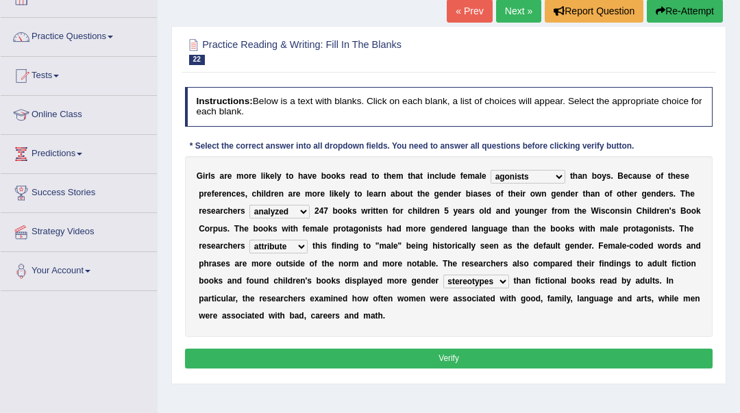
scroll to position [91, 0]
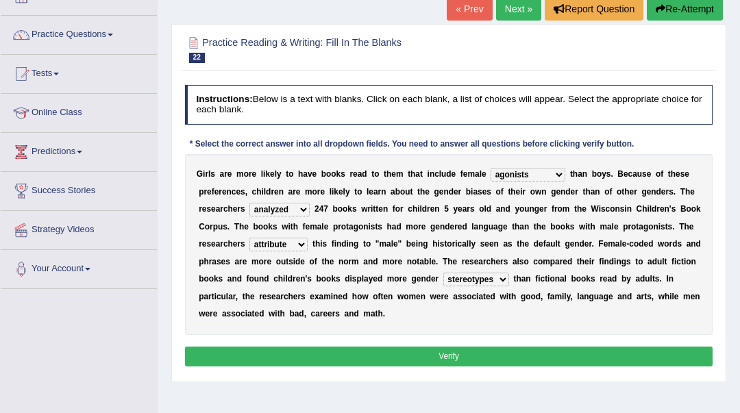
click at [483, 361] on button "Verify" at bounding box center [449, 357] width 528 height 20
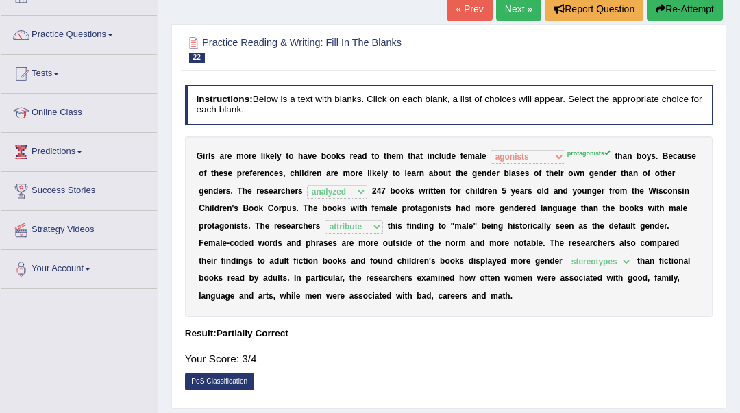
click at [520, 10] on link "Next »" at bounding box center [518, 8] width 45 height 23
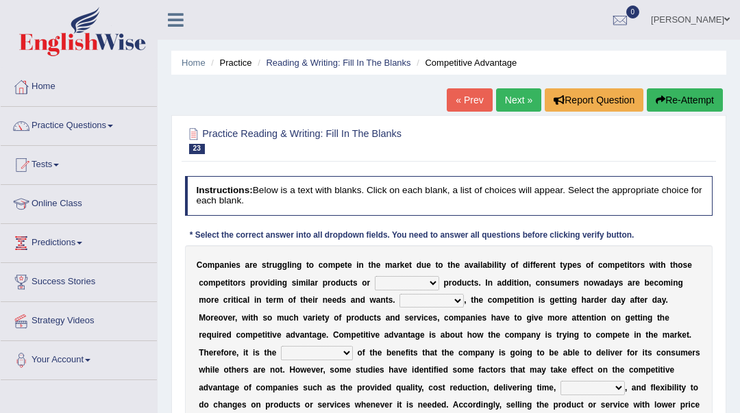
click at [412, 288] on select "constitution restitution substitution institution" at bounding box center [407, 283] width 64 height 14
select select "substitution"
click at [375, 277] on select "constitution restitution substitution institution" at bounding box center [407, 283] width 64 height 14
click at [422, 301] on select "However Instead Additionally Therefore" at bounding box center [432, 301] width 64 height 14
select select "However"
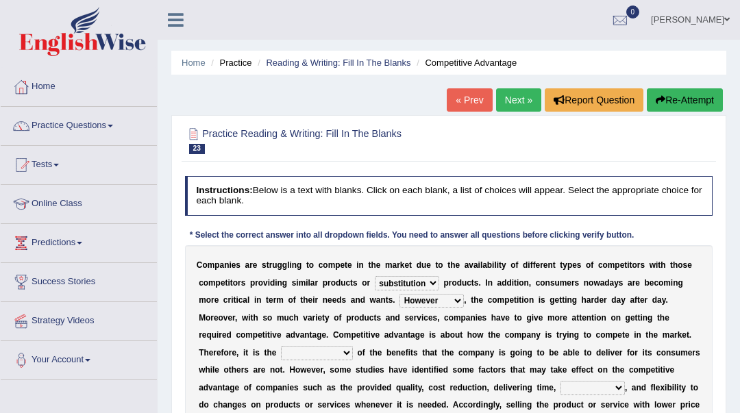
click at [400, 294] on select "However Instead Additionally Therefore" at bounding box center [432, 301] width 64 height 14
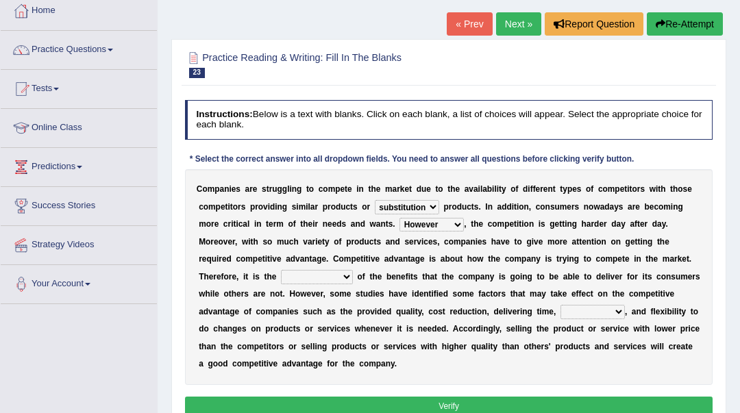
scroll to position [91, 0]
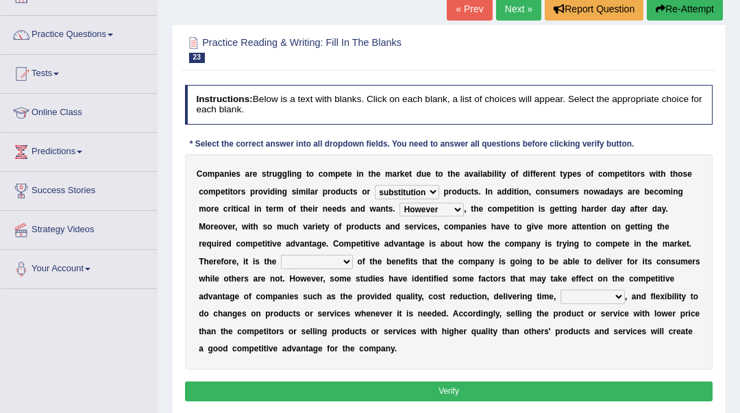
click at [345, 267] on select "dissemination ordination determination incarnation" at bounding box center [317, 262] width 72 height 14
select select "determination"
click at [281, 255] on select "dissemination ordination determination incarnation" at bounding box center [317, 262] width 72 height 14
click at [587, 297] on select "captivation aggregation deprivation innovation" at bounding box center [593, 297] width 64 height 14
select select "innovation"
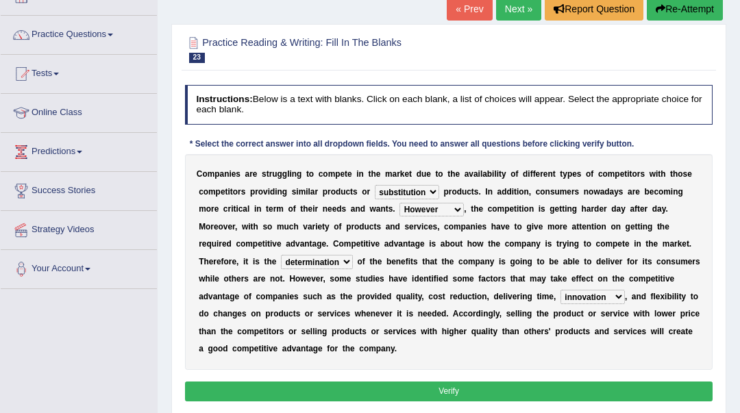
click at [561, 290] on select "captivation aggregation deprivation innovation" at bounding box center [593, 297] width 64 height 14
click at [450, 384] on button "Verify" at bounding box center [449, 392] width 528 height 20
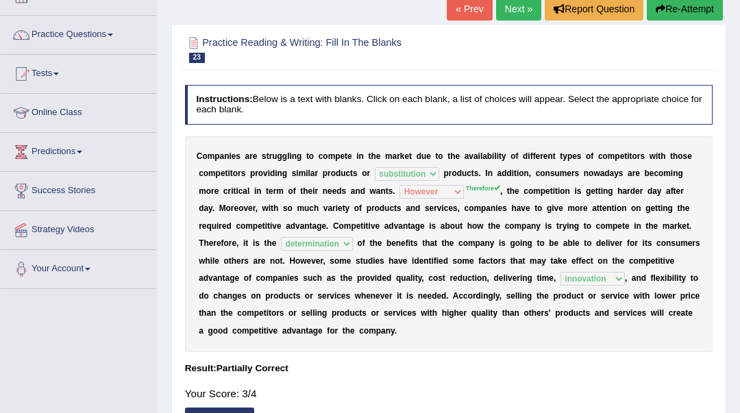
click at [511, 14] on link "Next »" at bounding box center [518, 8] width 45 height 23
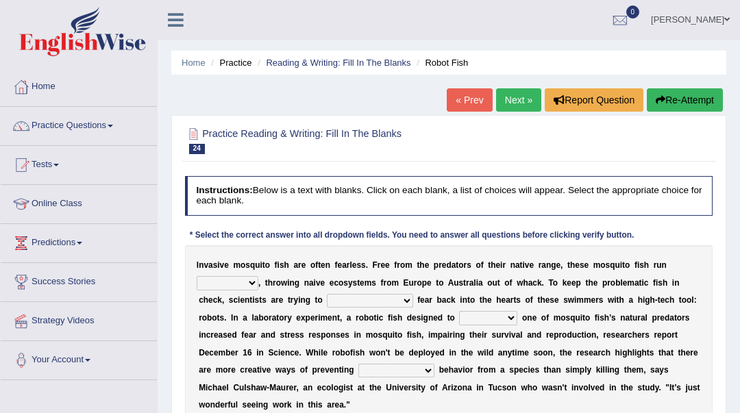
click at [252, 289] on select "occupant flippant rampant concordant" at bounding box center [228, 283] width 62 height 14
click at [197, 277] on select "occupant flippant rampant concordant" at bounding box center [228, 283] width 62 height 14
click at [251, 284] on select "occupant flippant rampant concordant" at bounding box center [228, 283] width 62 height 14
select select "occupant"
click at [197, 277] on select "occupant flippant rampant concordant" at bounding box center [228, 283] width 62 height 14
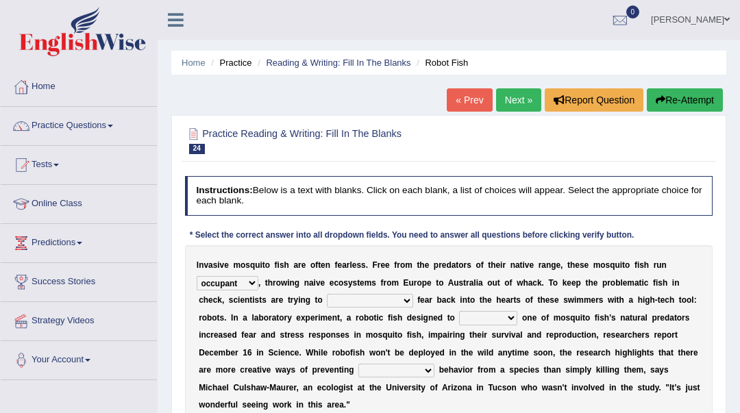
click at [342, 297] on select "accept spike strike [PERSON_NAME]" at bounding box center [370, 301] width 86 height 14
select select "[PERSON_NAME]"
click at [327, 294] on select "accept spike strike [PERSON_NAME]" at bounding box center [370, 301] width 86 height 14
click at [459, 319] on select "bequest mimic battle conquest" at bounding box center [488, 318] width 58 height 14
select select "mimic"
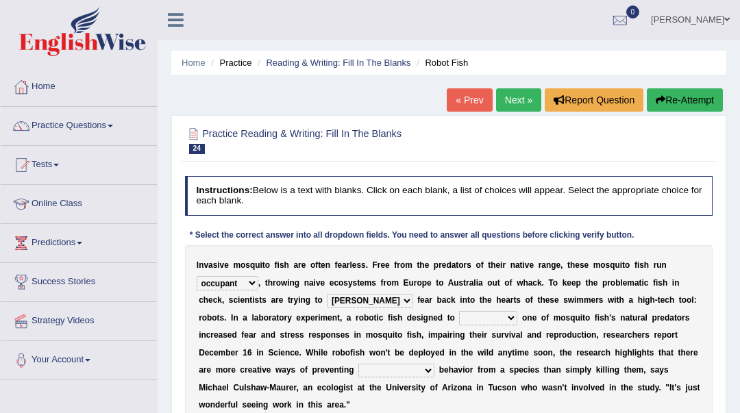
click at [459, 312] on select "bequest mimic battle conquest" at bounding box center [488, 318] width 58 height 14
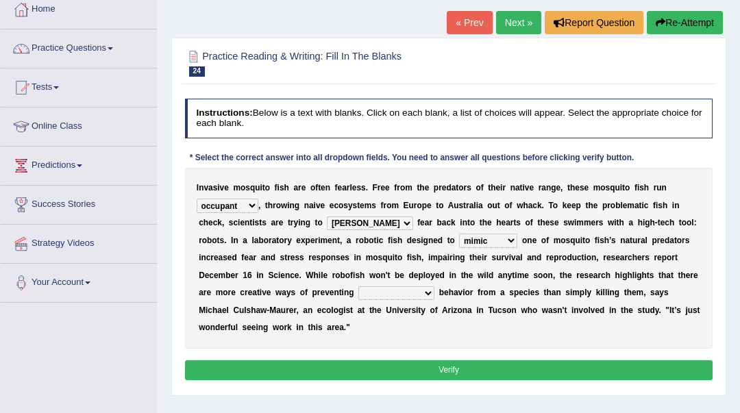
scroll to position [91, 0]
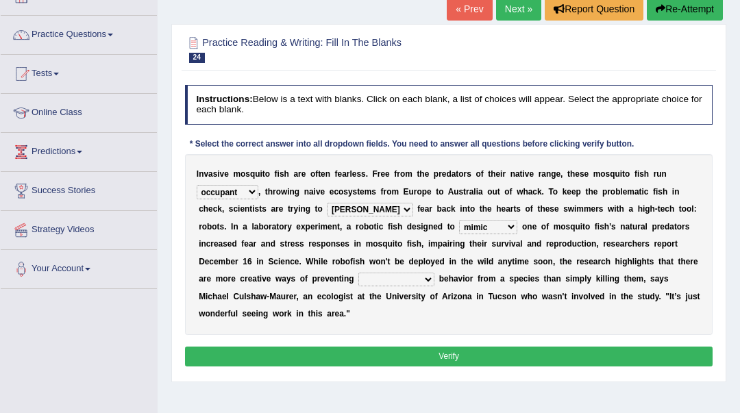
click at [388, 284] on select "unprivileged unprecedented uncharted unwanted" at bounding box center [396, 280] width 76 height 14
select select "unprecedented"
click at [358, 273] on select "unprivileged unprecedented uncharted unwanted" at bounding box center [396, 280] width 76 height 14
click at [400, 361] on button "Verify" at bounding box center [449, 357] width 528 height 20
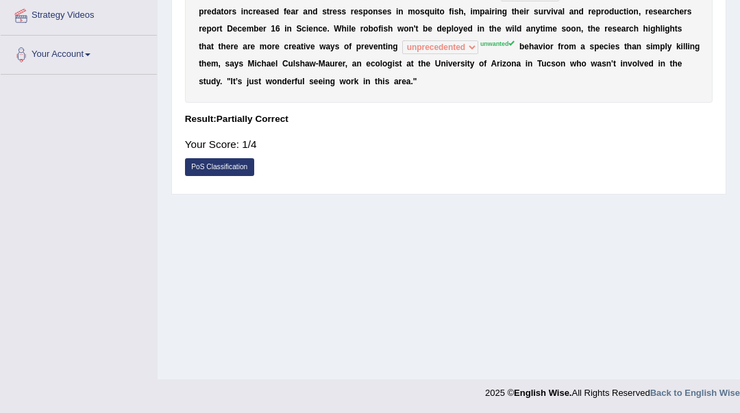
scroll to position [0, 0]
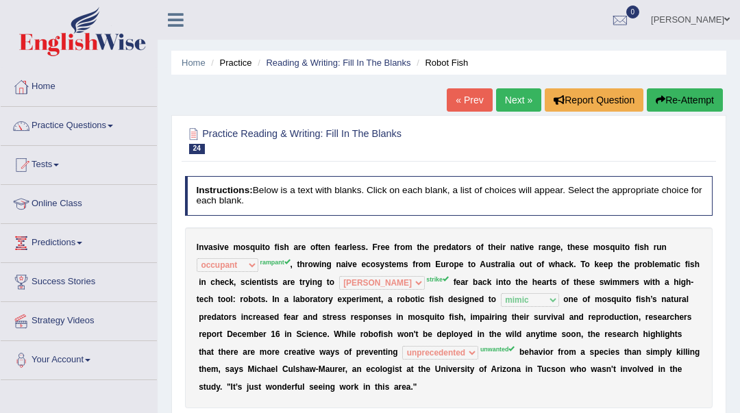
click at [515, 101] on link "Next »" at bounding box center [518, 99] width 45 height 23
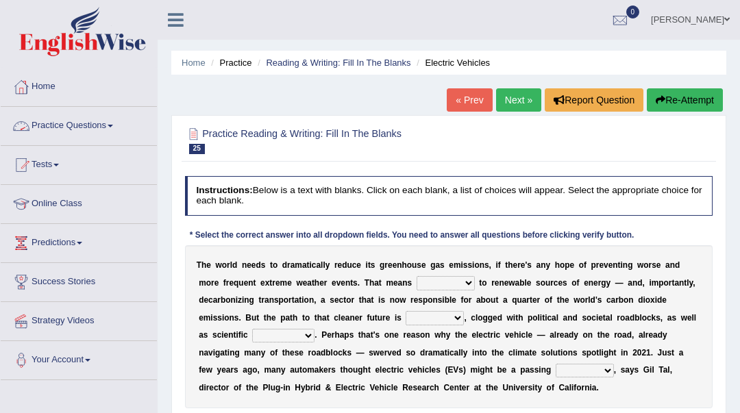
click at [91, 124] on link "Practice Questions" at bounding box center [79, 124] width 156 height 34
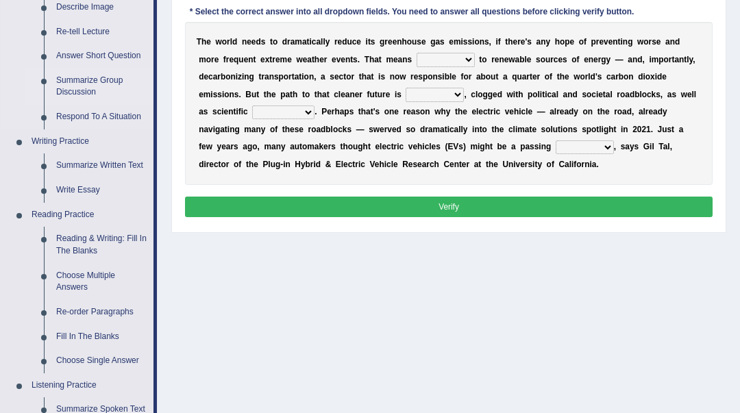
scroll to position [274, 0]
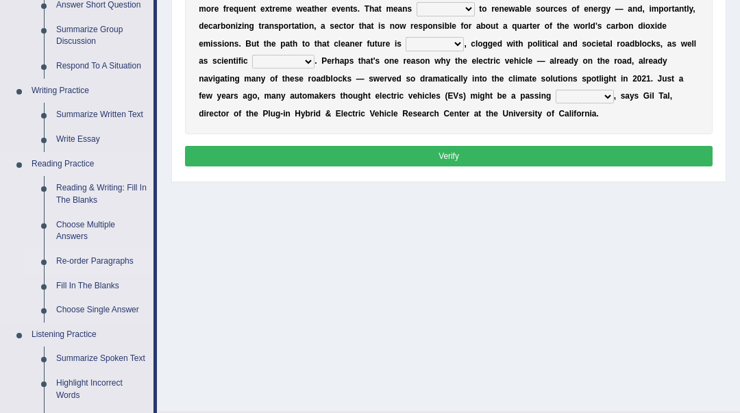
click at [112, 263] on link "Re-order Paragraphs" at bounding box center [101, 261] width 103 height 25
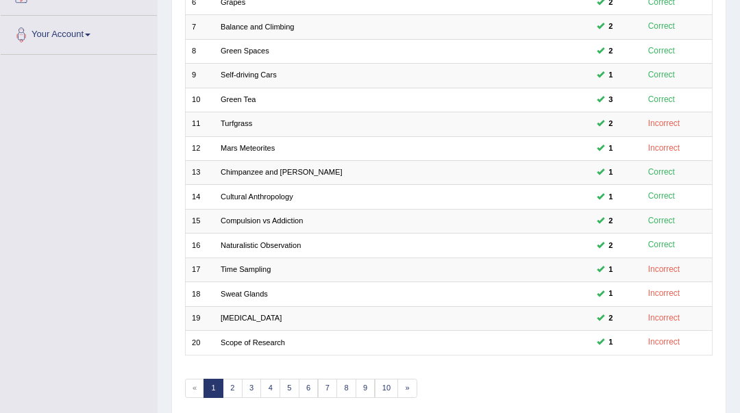
scroll to position [365, 0]
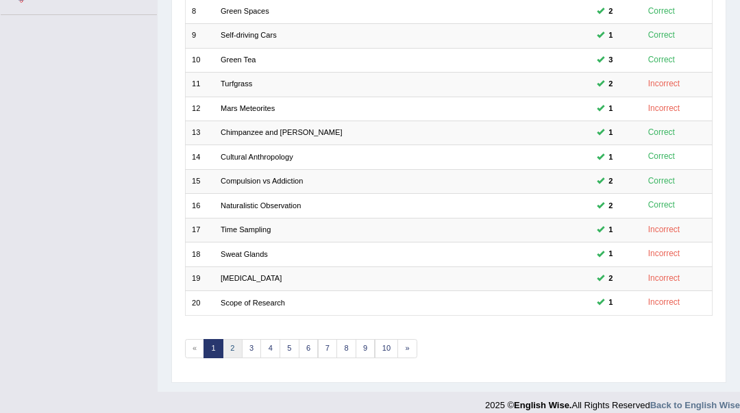
click at [230, 346] on link "2" at bounding box center [233, 348] width 20 height 19
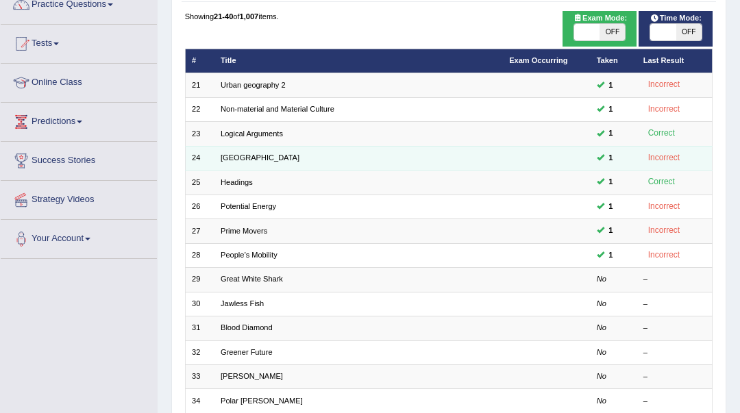
scroll to position [274, 0]
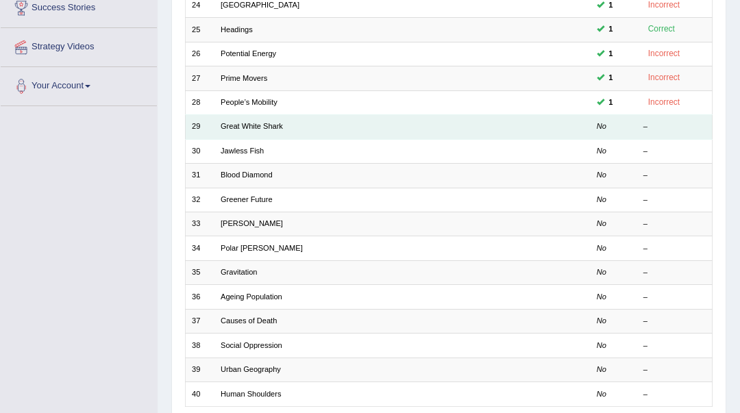
click at [597, 130] on td "No" at bounding box center [613, 127] width 47 height 24
click at [262, 130] on link "Great White Shark" at bounding box center [252, 126] width 62 height 8
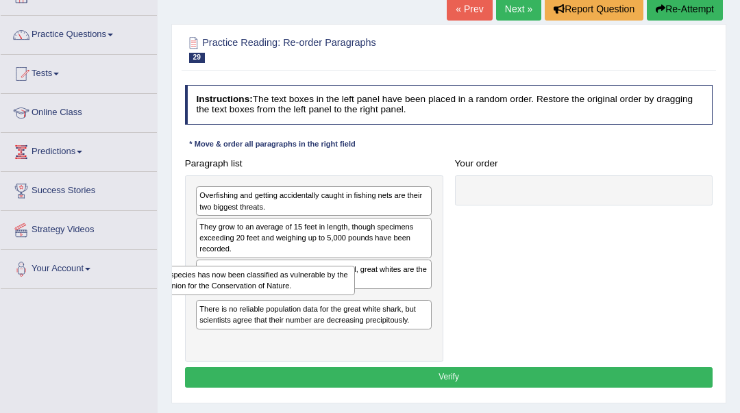
drag, startPoint x: 385, startPoint y: 201, endPoint x: 297, endPoint y: 300, distance: 132.6
click at [297, 300] on div "Therefore the species has now been classified as vulnerable by the Internationa…" at bounding box center [314, 268] width 258 height 186
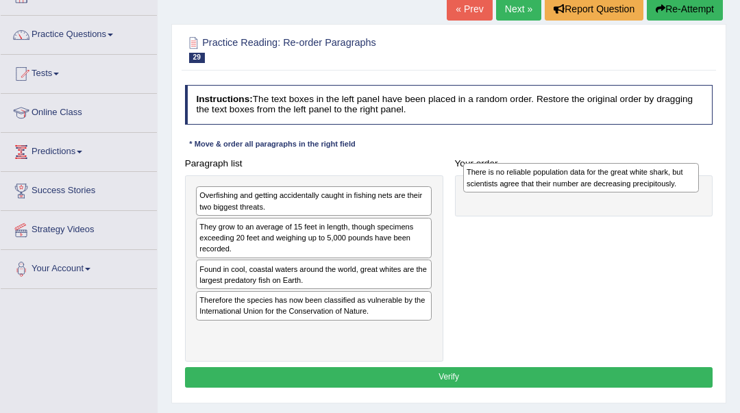
drag, startPoint x: 295, startPoint y: 339, endPoint x: 612, endPoint y: 182, distance: 353.7
click at [612, 182] on div "There is no reliable population data for the great white shark, but scientists …" at bounding box center [581, 177] width 236 height 29
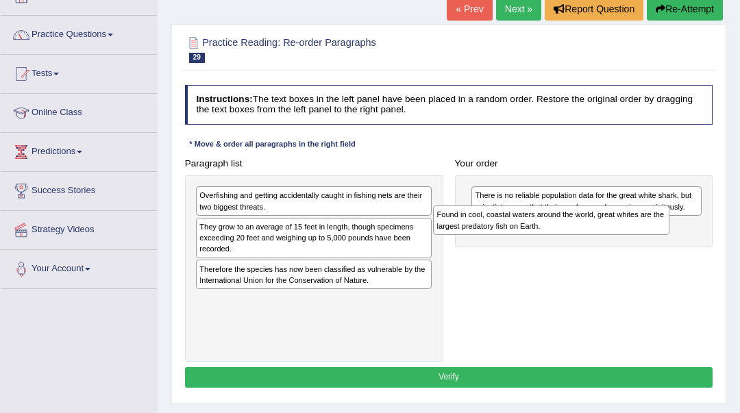
drag, startPoint x: 367, startPoint y: 280, endPoint x: 650, endPoint y: 235, distance: 286.0
click at [650, 235] on div "Paragraph list Overfishing and getting accidentally caught in fishing nets are …" at bounding box center [449, 258] width 540 height 208
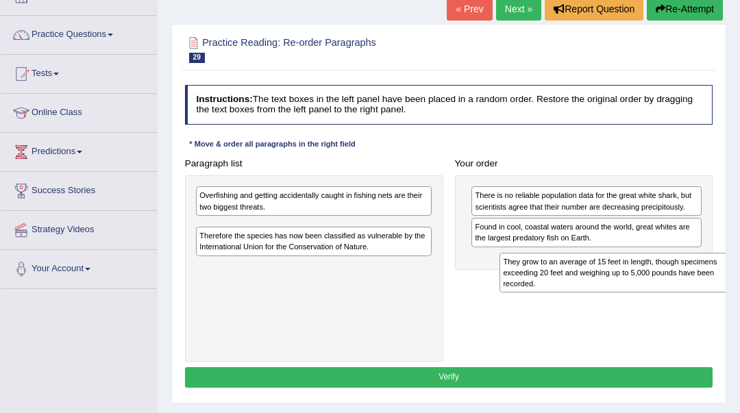
drag, startPoint x: 389, startPoint y: 237, endPoint x: 750, endPoint y: 290, distance: 364.4
click at [740, 290] on html "Toggle navigation Home Practice Questions Speaking Practice Read Aloud Repeat S…" at bounding box center [370, 115] width 740 height 413
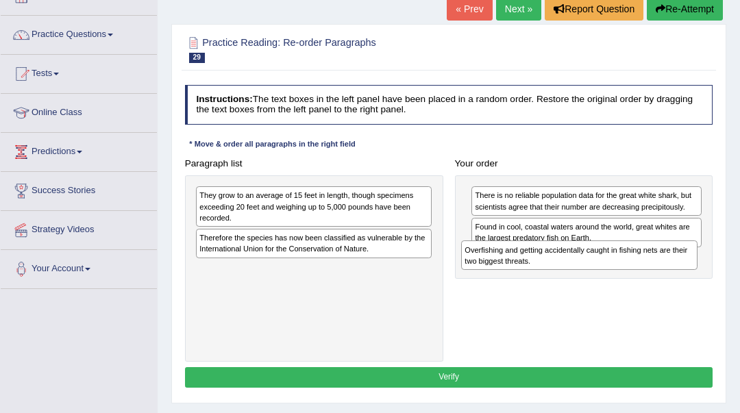
drag, startPoint x: 381, startPoint y: 232, endPoint x: 683, endPoint y: 280, distance: 306.0
click at [683, 280] on div "Paragraph list Overfishing and getting accidentally caught in fishing nets are …" at bounding box center [449, 258] width 540 height 208
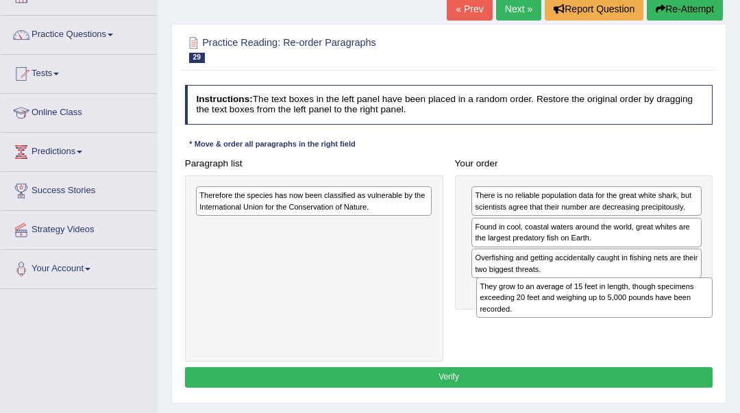
drag, startPoint x: 390, startPoint y: 219, endPoint x: 723, endPoint y: 332, distance: 352.0
click at [723, 332] on div "Practice Reading: Re-order Paragraphs 29 Great White Shark Instructions: The te…" at bounding box center [448, 214] width 555 height 380
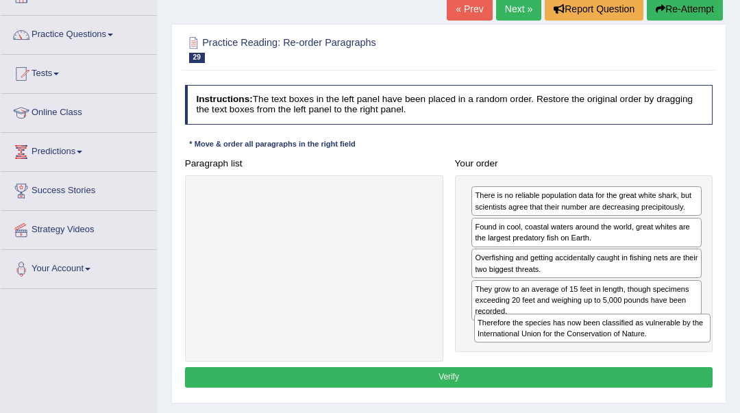
drag, startPoint x: 308, startPoint y: 202, endPoint x: 638, endPoint y: 358, distance: 365.2
click at [638, 358] on div "Paragraph list Therefore the species has now been classified as vulnerable by t…" at bounding box center [449, 258] width 540 height 208
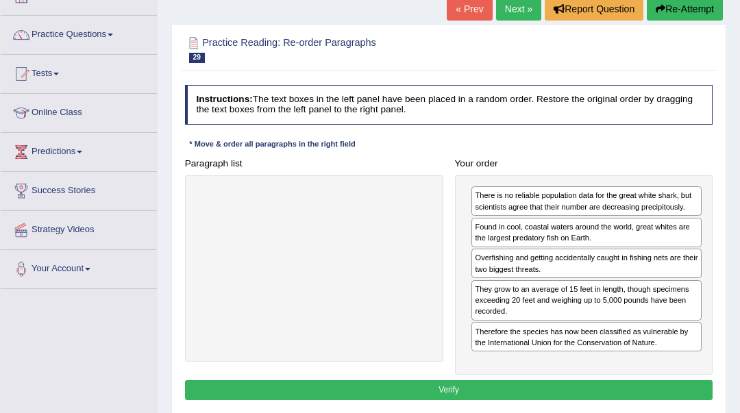
click at [589, 387] on button "Verify" at bounding box center [449, 390] width 528 height 20
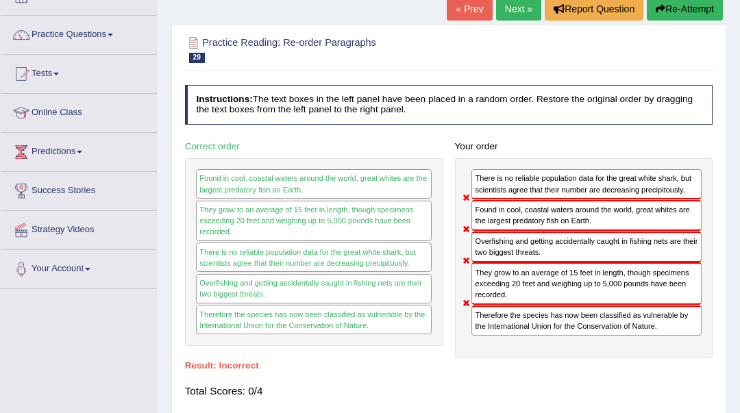
click at [676, 14] on button "Re-Attempt" at bounding box center [685, 8] width 76 height 23
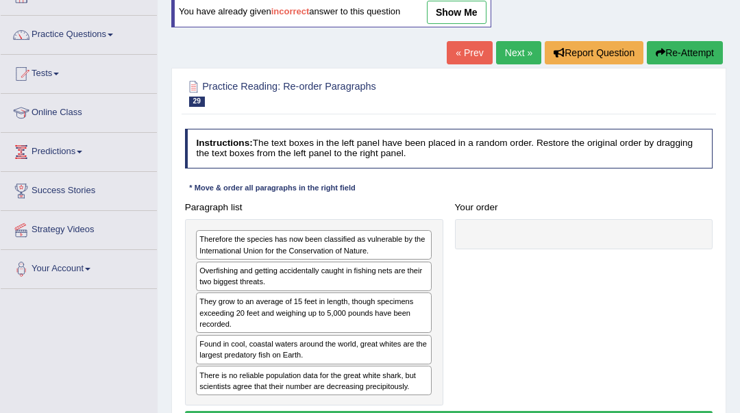
scroll to position [91, 0]
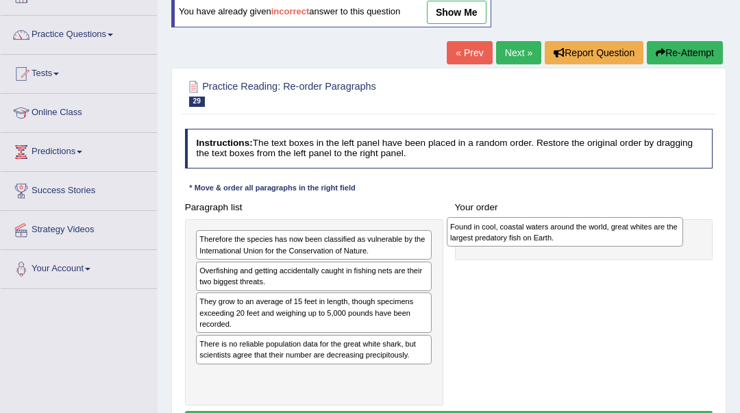
drag, startPoint x: 264, startPoint y: 352, endPoint x: 562, endPoint y: 238, distance: 319.1
click at [562, 238] on div "Found in cool, coastal waters around the world, great whites are the largest pr…" at bounding box center [565, 231] width 236 height 29
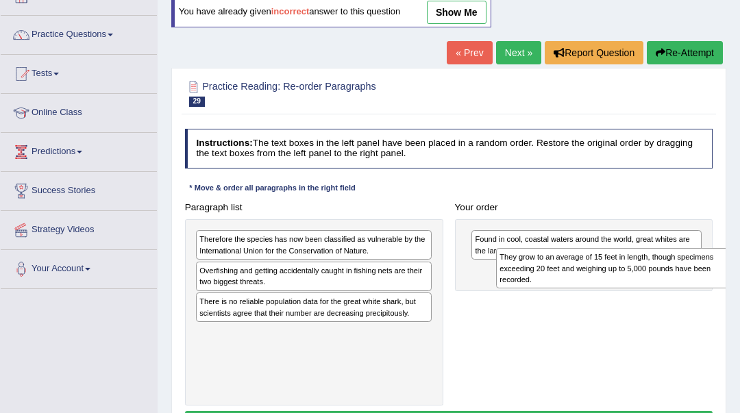
drag, startPoint x: 308, startPoint y: 318, endPoint x: 664, endPoint y: 283, distance: 358.1
click at [664, 283] on div "They grow to an average of 15 feet in length, though specimens exceeding 20 fee…" at bounding box center [614, 268] width 236 height 40
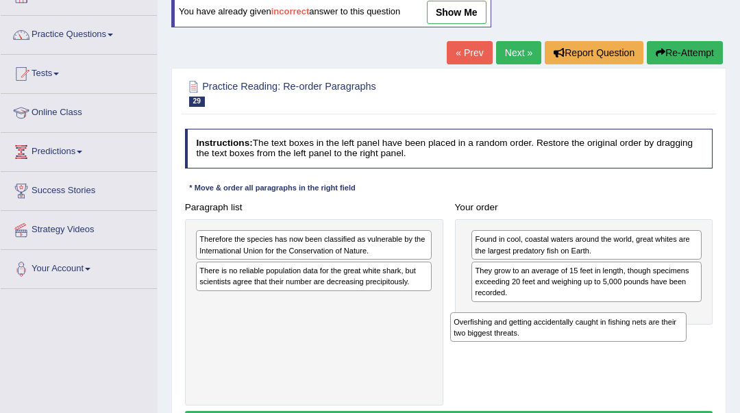
drag, startPoint x: 343, startPoint y: 286, endPoint x: 647, endPoint y: 354, distance: 311.1
click at [647, 354] on div "Paragraph list Therefore the species has now been classified as vulnerable by t…" at bounding box center [449, 301] width 540 height 208
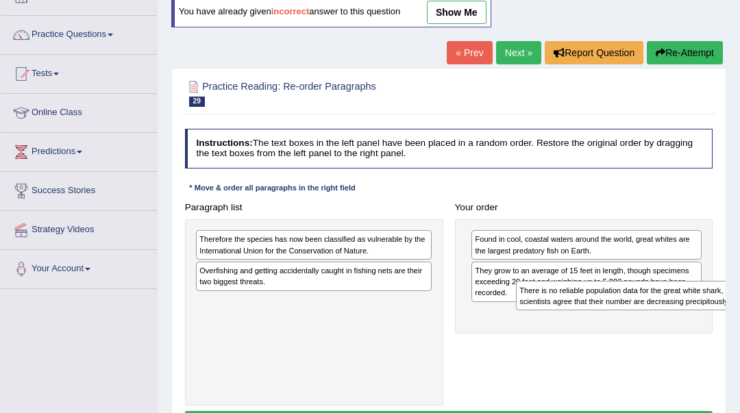
drag, startPoint x: 370, startPoint y: 283, endPoint x: 750, endPoint y: 317, distance: 381.3
click at [740, 317] on html "Toggle navigation Home Practice Questions Speaking Practice Read Aloud Repeat S…" at bounding box center [370, 115] width 740 height 413
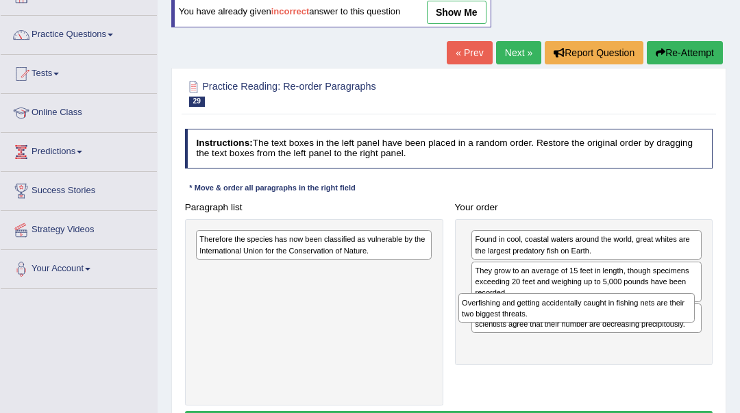
drag, startPoint x: 406, startPoint y: 275, endPoint x: 718, endPoint y: 325, distance: 315.8
click at [718, 325] on div "Paragraph list Therefore the species has now been classified as vulnerable by t…" at bounding box center [449, 301] width 540 height 208
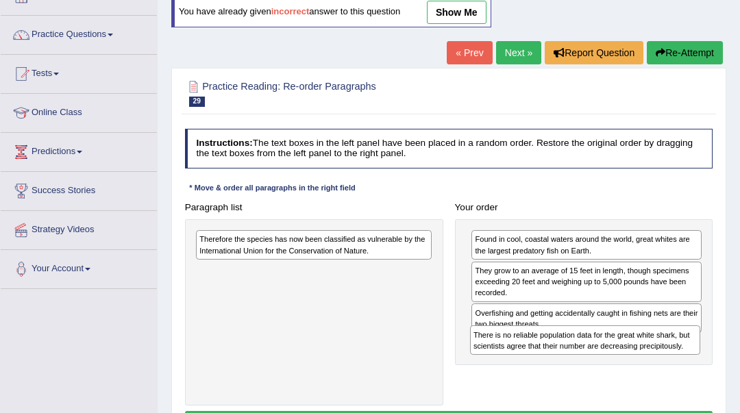
drag, startPoint x: 523, startPoint y: 323, endPoint x: 525, endPoint y: 368, distance: 45.3
click at [525, 368] on div "Paragraph list Therefore the species has now been classified as vulnerable by t…" at bounding box center [449, 301] width 540 height 208
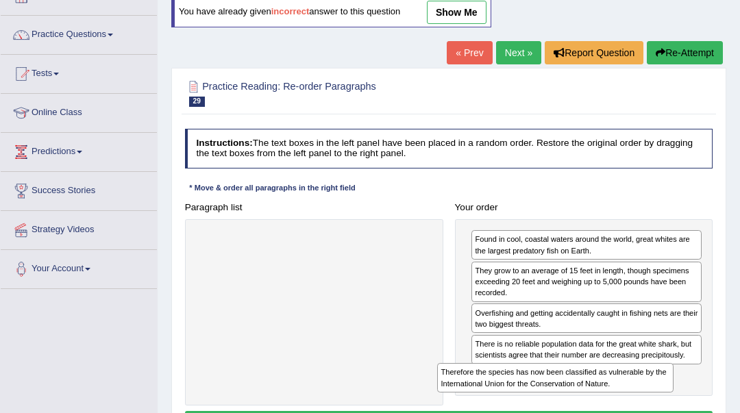
drag, startPoint x: 373, startPoint y: 241, endPoint x: 660, endPoint y: 404, distance: 330.3
click at [660, 404] on div "Paragraph list Therefore the species has now been classified as vulnerable by t…" at bounding box center [449, 301] width 540 height 208
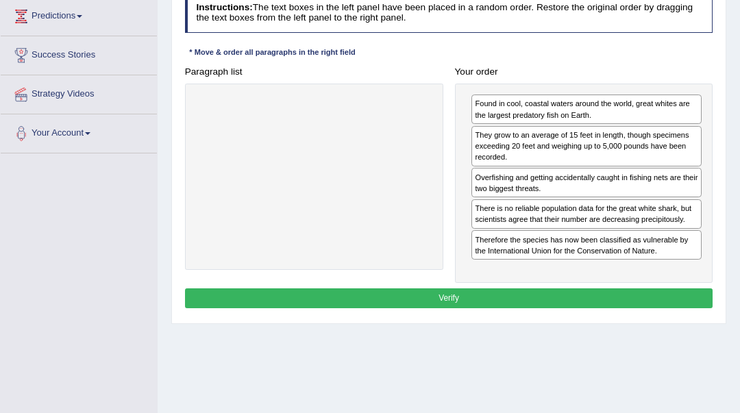
scroll to position [274, 0]
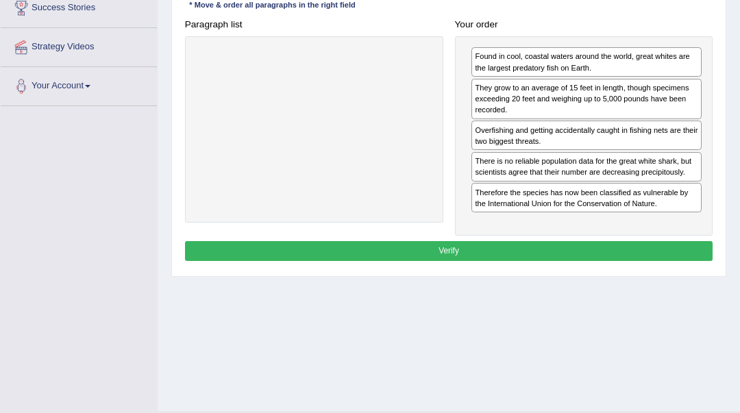
drag, startPoint x: 488, startPoint y: 261, endPoint x: 491, endPoint y: 251, distance: 10.6
click at [489, 256] on div "Instructions: The text boxes in the left panel have been placed in a random ord…" at bounding box center [449, 105] width 534 height 330
click at [491, 251] on button "Verify" at bounding box center [449, 251] width 528 height 20
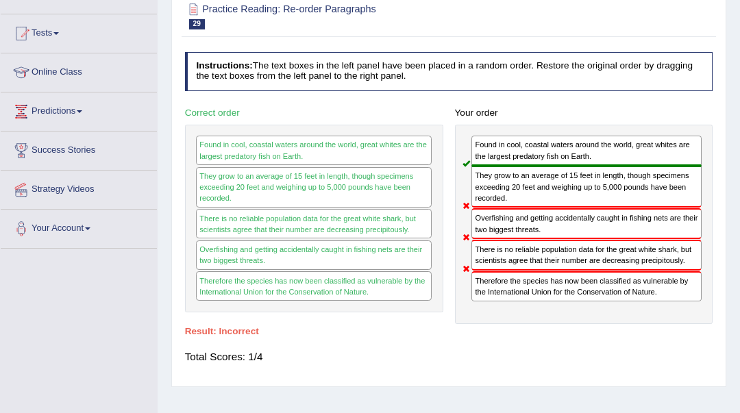
scroll to position [0, 0]
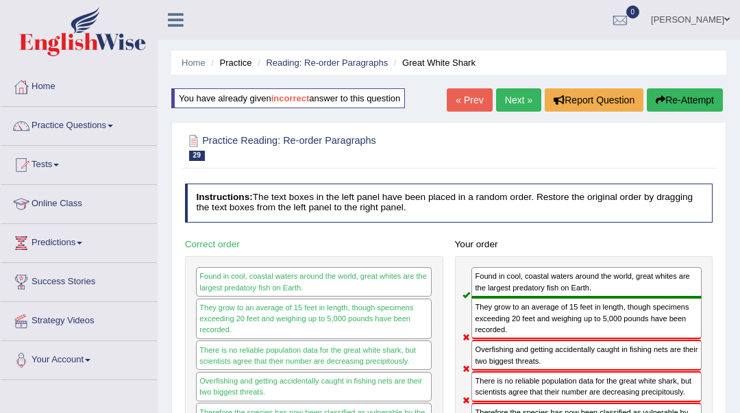
click at [527, 95] on link "Next »" at bounding box center [518, 99] width 45 height 23
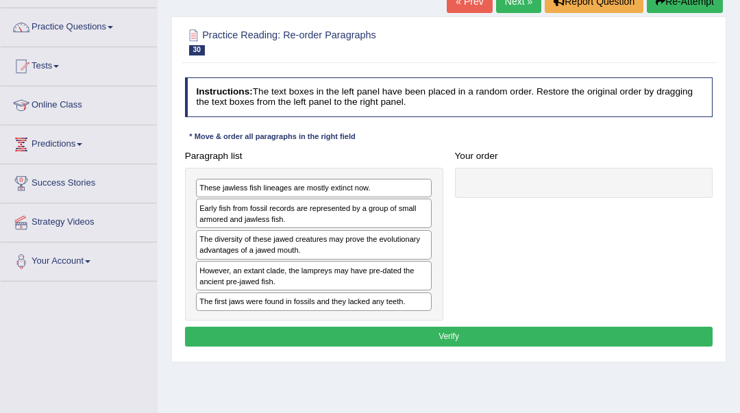
scroll to position [182, 0]
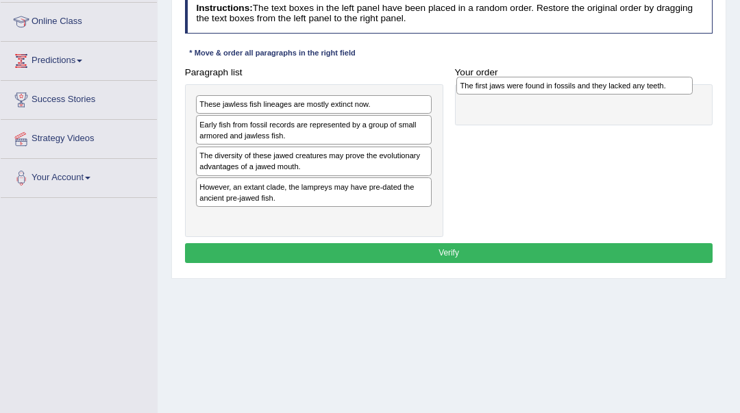
drag, startPoint x: 394, startPoint y: 224, endPoint x: 704, endPoint y: 97, distance: 335.0
click at [704, 97] on div "Paragraph list These jawless fish lineages are mostly extinct now. Early fish f…" at bounding box center [449, 149] width 540 height 175
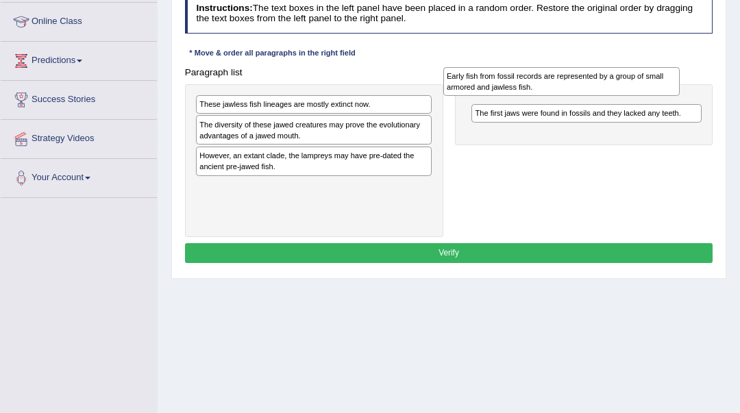
drag, startPoint x: 367, startPoint y: 141, endPoint x: 661, endPoint y: 93, distance: 297.9
click at [661, 93] on div "Early fish from fossil records are represented by a group of small armored and …" at bounding box center [561, 81] width 236 height 29
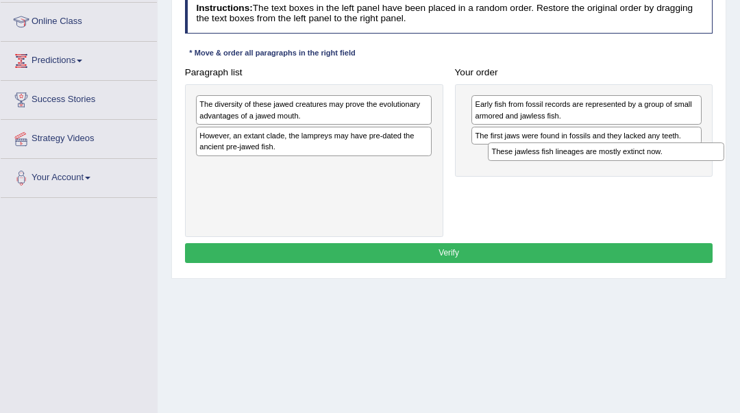
drag, startPoint x: 348, startPoint y: 107, endPoint x: 695, endPoint y: 169, distance: 352.4
click at [695, 169] on div "Paragraph list These jawless fish lineages are mostly extinct now. The diversit…" at bounding box center [449, 149] width 540 height 175
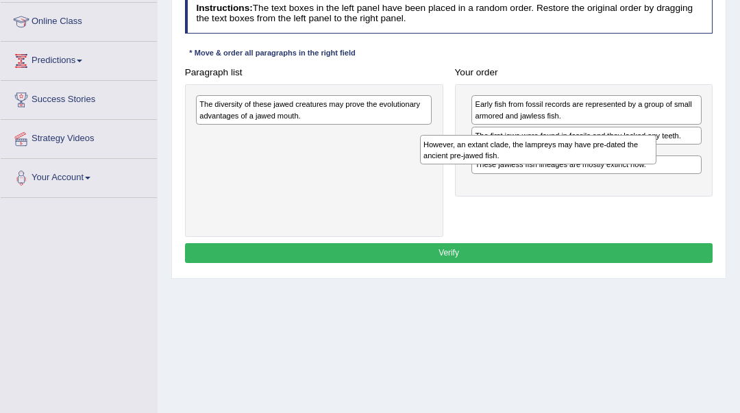
drag, startPoint x: 398, startPoint y: 133, endPoint x: 665, endPoint y: 156, distance: 267.6
click at [665, 156] on div "Paragraph list The diversity of these jawed creatures may prove the evolutionar…" at bounding box center [449, 149] width 540 height 175
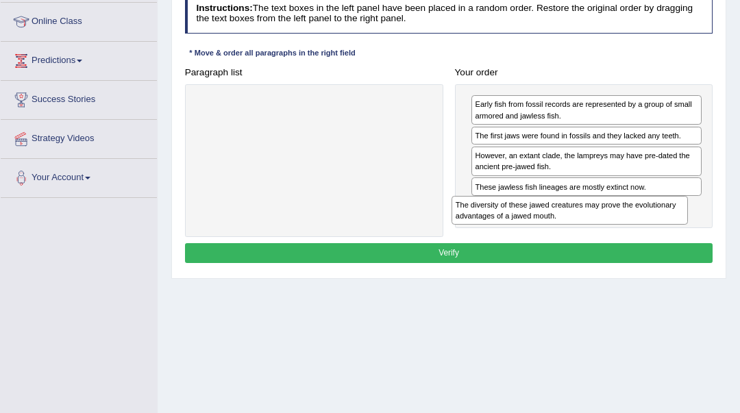
drag, startPoint x: 350, startPoint y: 120, endPoint x: 654, endPoint y: 245, distance: 328.9
click at [654, 245] on div "Instructions: The text boxes in the left panel have been placed in a random ord…" at bounding box center [449, 130] width 534 height 284
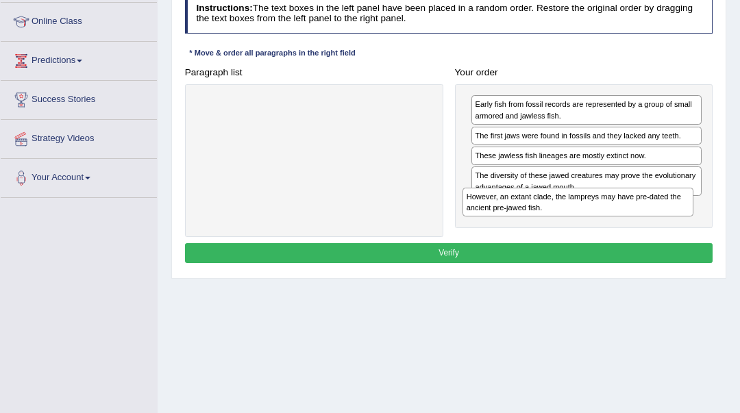
drag, startPoint x: 613, startPoint y: 166, endPoint x: 607, endPoint y: 228, distance: 62.7
click at [607, 228] on div "Paragraph list Correct order Early fish from fossil records are represented by …" at bounding box center [449, 149] width 540 height 175
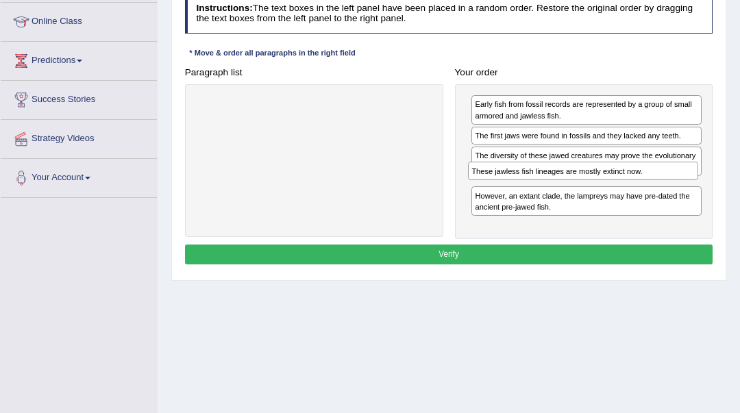
drag, startPoint x: 576, startPoint y: 162, endPoint x: 576, endPoint y: 195, distance: 33.6
click at [576, 195] on div "Early fish from fossil records are represented by a group of small armored and …" at bounding box center [584, 161] width 258 height 155
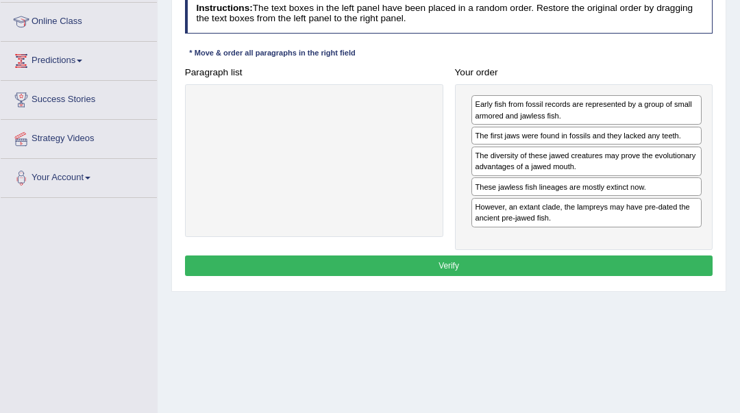
click at [565, 272] on button "Verify" at bounding box center [449, 266] width 528 height 20
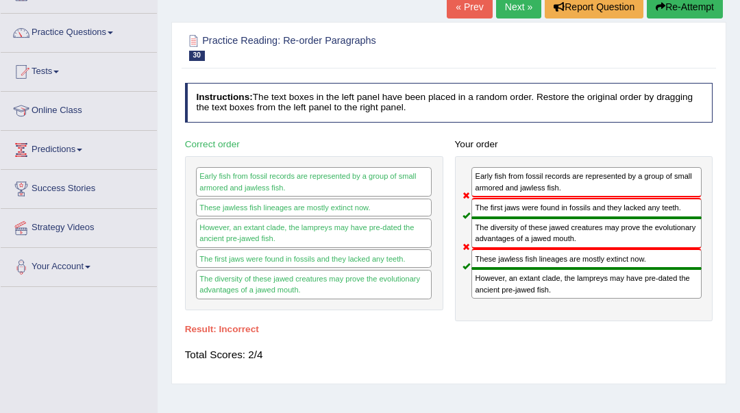
scroll to position [0, 0]
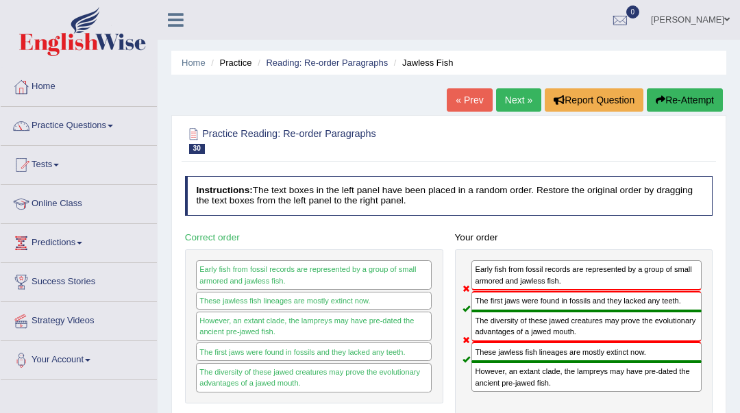
click at [515, 103] on link "Next »" at bounding box center [518, 99] width 45 height 23
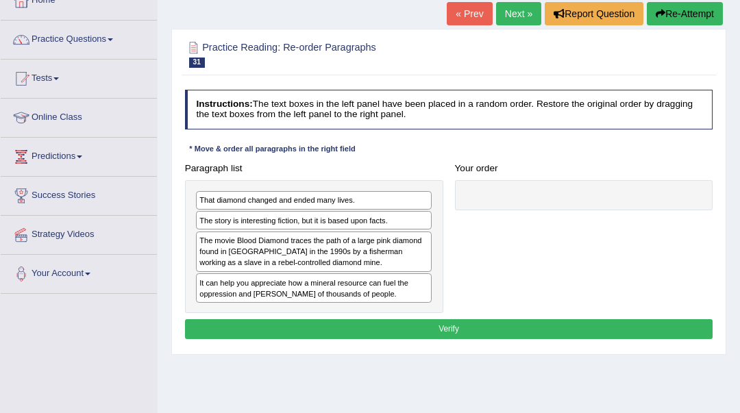
scroll to position [91, 0]
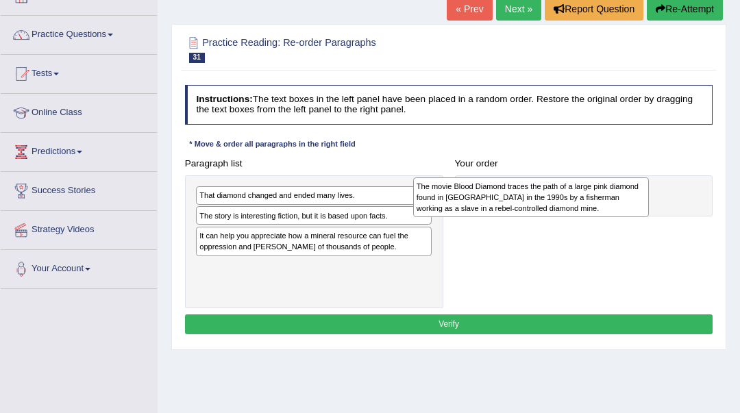
drag, startPoint x: 403, startPoint y: 255, endPoint x: 661, endPoint y: 210, distance: 262.2
click at [661, 210] on div "Paragraph list That diamond changed and ended many lives. The story is interest…" at bounding box center [449, 231] width 540 height 155
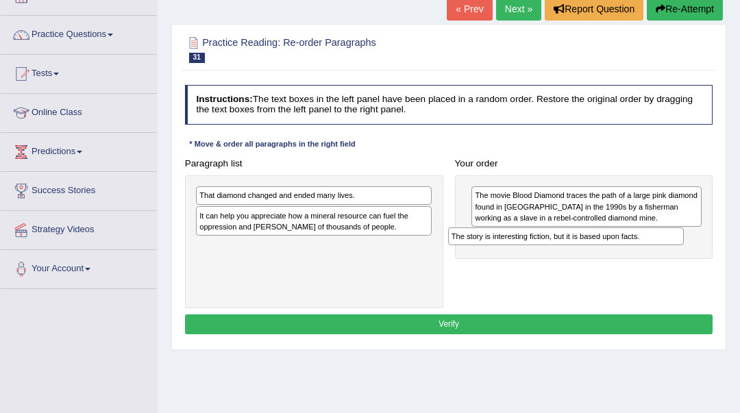
drag, startPoint x: 406, startPoint y: 217, endPoint x: 705, endPoint y: 252, distance: 301.6
click at [705, 252] on div "Paragraph list That diamond changed and ended many lives. The story is interest…" at bounding box center [449, 231] width 540 height 155
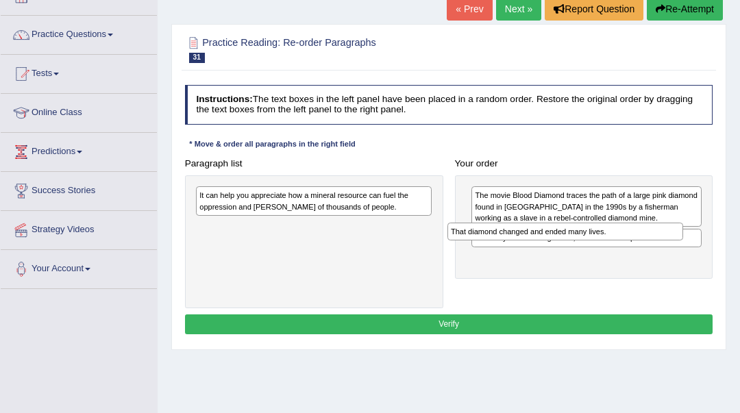
drag, startPoint x: 369, startPoint y: 199, endPoint x: 668, endPoint y: 247, distance: 302.7
click at [668, 247] on div "Paragraph list That diamond changed and ended many lives. It can help you appre…" at bounding box center [449, 231] width 540 height 155
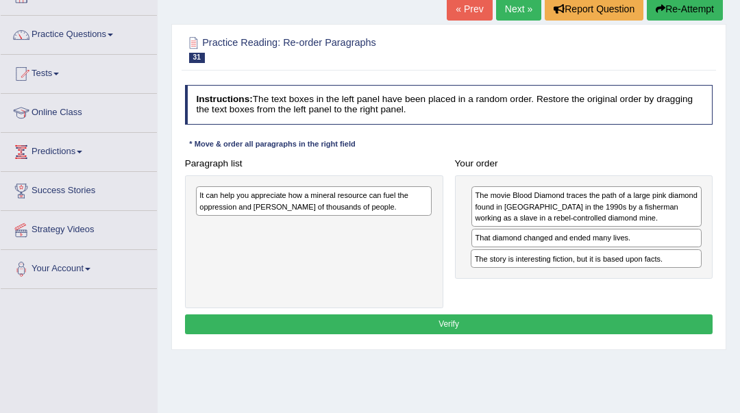
drag, startPoint x: 615, startPoint y: 241, endPoint x: 619, endPoint y: 280, distance: 38.5
click at [619, 280] on div "Paragraph list It can help you appreciate how a mineral resource can fuel the o…" at bounding box center [449, 231] width 540 height 155
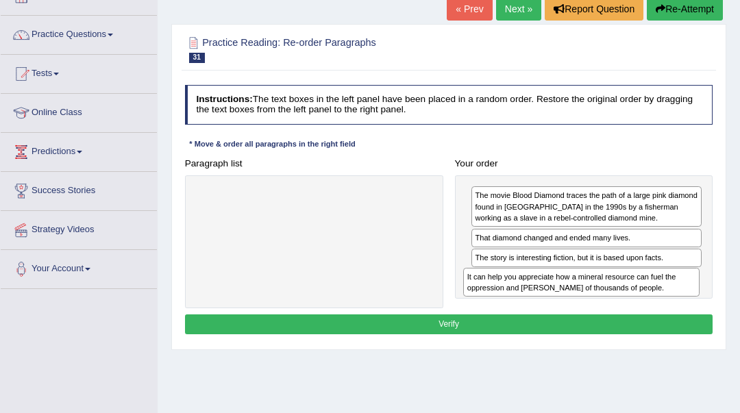
drag, startPoint x: 307, startPoint y: 208, endPoint x: 625, endPoint y: 310, distance: 333.8
click at [625, 310] on div "Instructions: The text boxes in the left panel have been placed in a random ord…" at bounding box center [449, 212] width 534 height 265
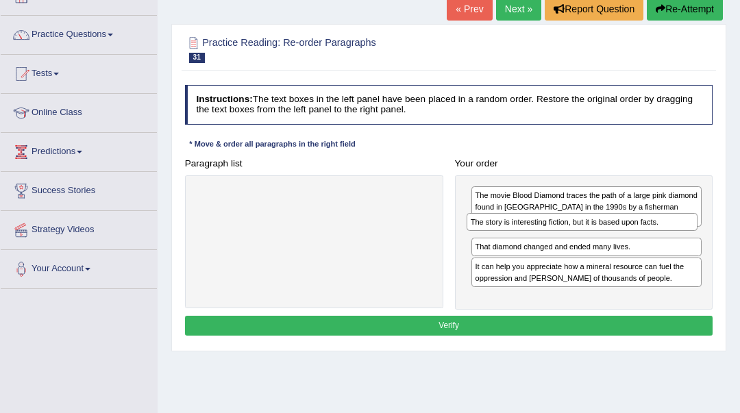
drag, startPoint x: 605, startPoint y: 263, endPoint x: 603, endPoint y: 238, distance: 25.4
click at [603, 238] on div "The movie Blood Diamond traces the path of a large pink diamond found in [GEOGR…" at bounding box center [584, 242] width 258 height 135
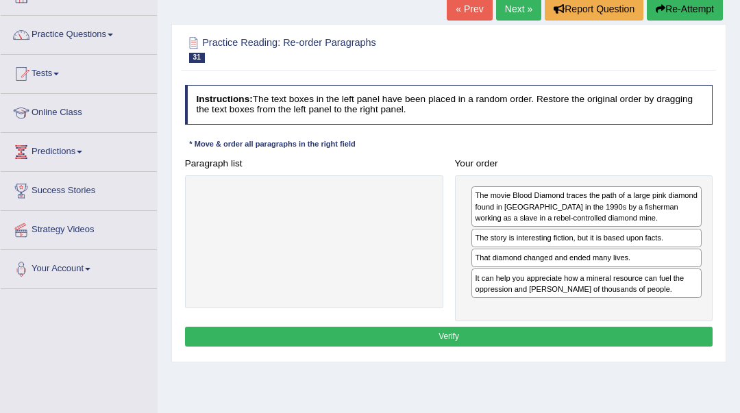
click at [600, 234] on div "The story is interesting fiction, but it is based upon facts." at bounding box center [587, 238] width 230 height 19
click at [552, 341] on button "Verify" at bounding box center [449, 337] width 528 height 20
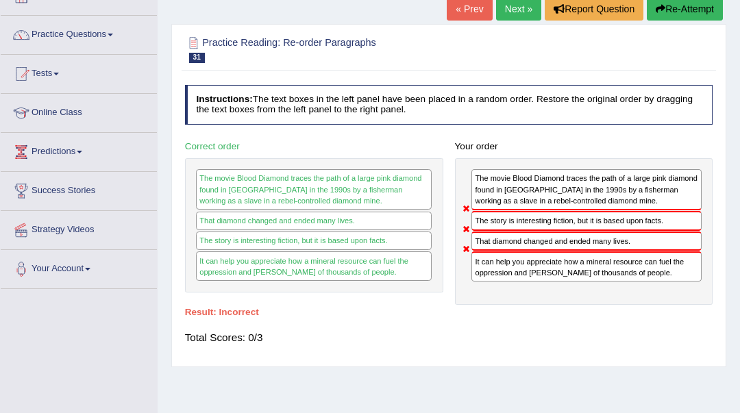
click at [667, 5] on button "Re-Attempt" at bounding box center [685, 8] width 76 height 23
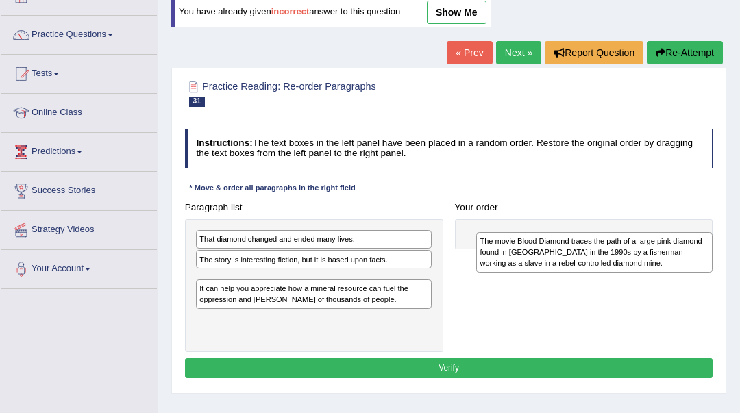
drag, startPoint x: 391, startPoint y: 309, endPoint x: 624, endPoint y: 265, distance: 237.1
click at [624, 265] on div "The movie Blood Diamond traces the path of a large pink diamond found in [GEOGR…" at bounding box center [594, 252] width 236 height 40
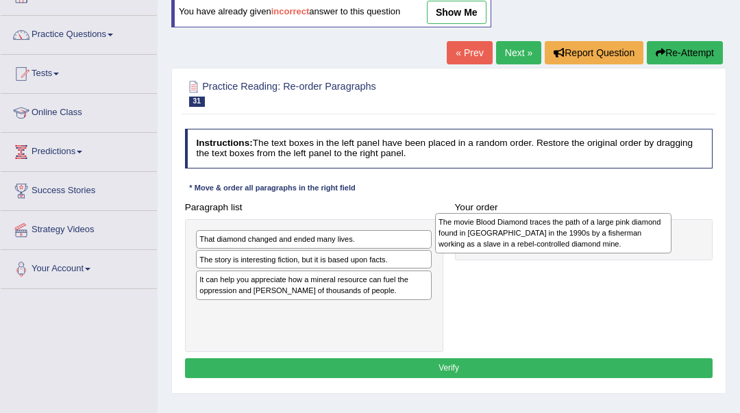
drag, startPoint x: 297, startPoint y: 293, endPoint x: 581, endPoint y: 239, distance: 288.9
click at [581, 239] on div "The movie Blood Diamond traces the path of a large pink diamond found in [GEOGR…" at bounding box center [553, 233] width 236 height 40
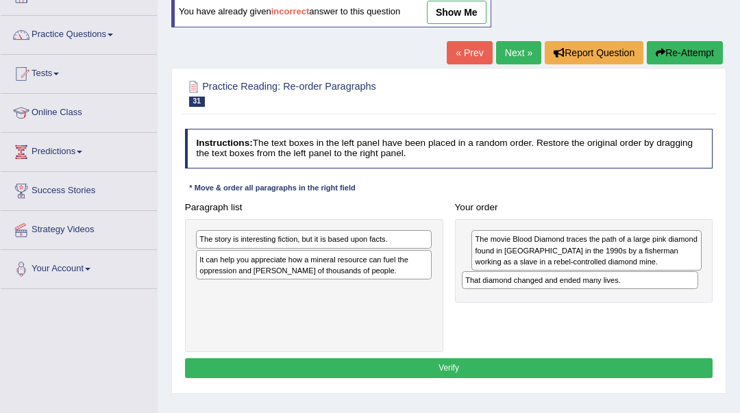
drag, startPoint x: 290, startPoint y: 242, endPoint x: 606, endPoint y: 297, distance: 320.7
click at [606, 297] on div "Paragraph list That diamond changed and ended many lives. The story is interest…" at bounding box center [449, 274] width 540 height 155
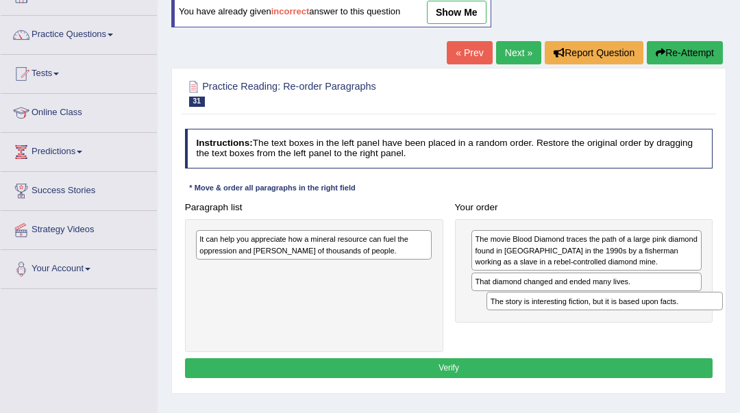
drag, startPoint x: 255, startPoint y: 245, endPoint x: 592, endPoint y: 320, distance: 345.5
click at [600, 323] on div "Paragraph list The story is interesting fiction, but it is based upon facts. It…" at bounding box center [449, 274] width 540 height 155
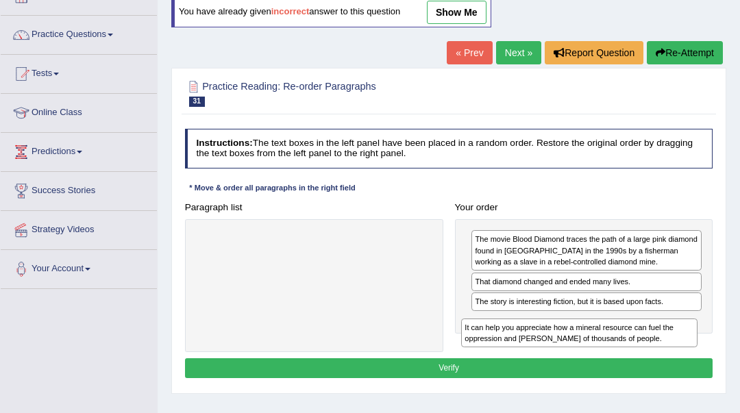
drag, startPoint x: 227, startPoint y: 249, endPoint x: 542, endPoint y: 358, distance: 333.8
click at [542, 358] on div "Instructions: The text boxes in the left panel have been placed in a random ord…" at bounding box center [449, 255] width 534 height 265
drag, startPoint x: 302, startPoint y: 259, endPoint x: 580, endPoint y: 370, distance: 299.6
click at [580, 370] on div "Instructions: The text boxes in the left panel have been placed in a random ord…" at bounding box center [449, 255] width 534 height 265
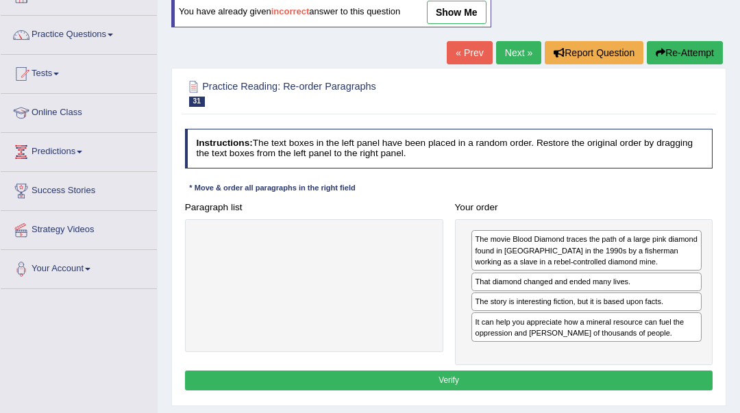
click at [580, 371] on button "Verify" at bounding box center [449, 381] width 528 height 20
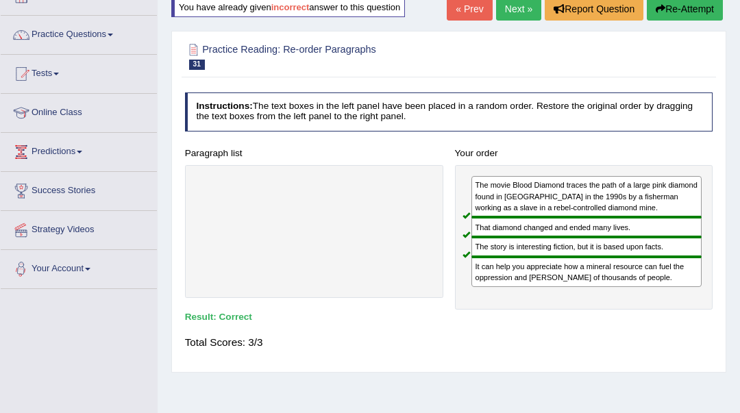
click at [517, 5] on link "Next »" at bounding box center [518, 8] width 45 height 23
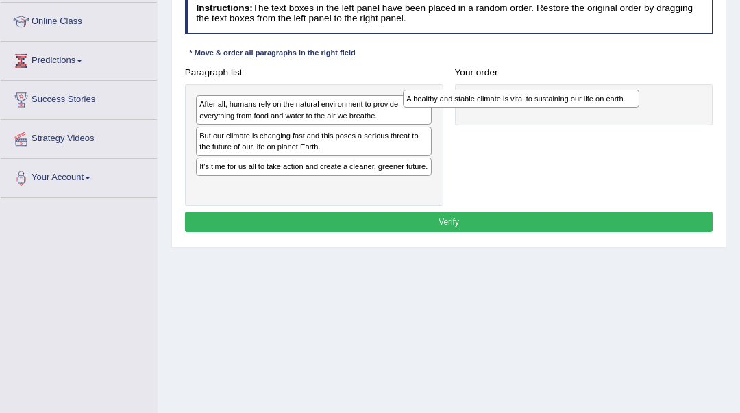
drag, startPoint x: 335, startPoint y: 183, endPoint x: 582, endPoint y: 101, distance: 260.1
click at [582, 101] on div "A healthy and stable climate is vital to sustaining our life on earth." at bounding box center [521, 99] width 236 height 18
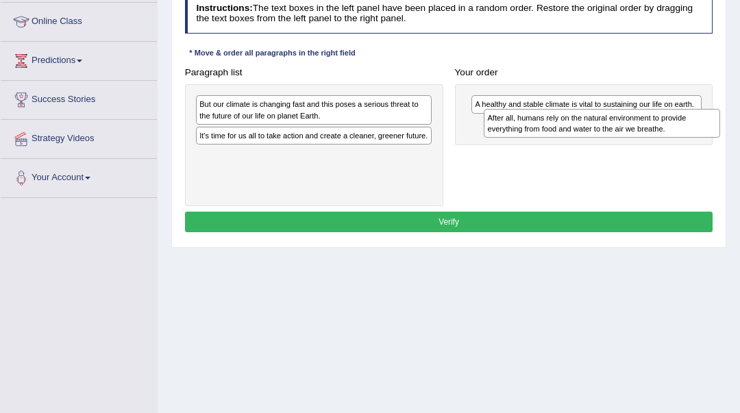
drag, startPoint x: 391, startPoint y: 116, endPoint x: 732, endPoint y: 137, distance: 342.0
click at [732, 137] on div "Home Practice Reading: Re-order Paragraphs Greener Future « Prev Next » Report …" at bounding box center [449, 160] width 583 height 685
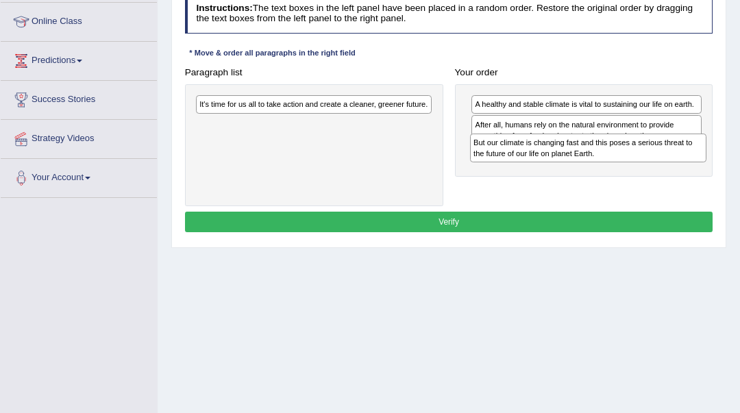
drag, startPoint x: 398, startPoint y: 115, endPoint x: 723, endPoint y: 166, distance: 329.5
click at [723, 166] on div "Practice Reading: Re-order Paragraphs 32 Greener Future Instructions: The text …" at bounding box center [448, 90] width 555 height 315
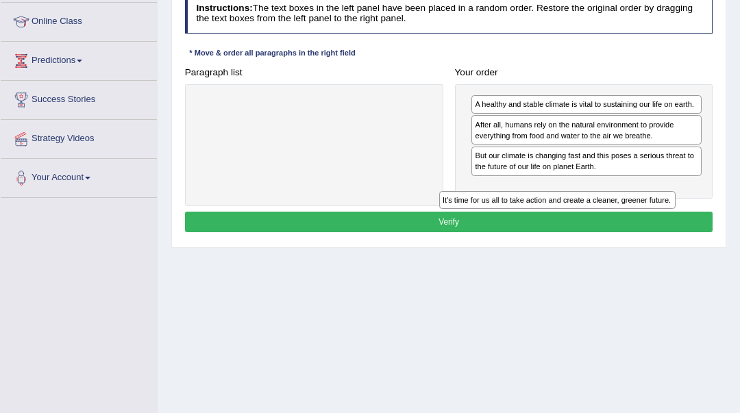
drag, startPoint x: 420, startPoint y: 101, endPoint x: 716, endPoint y: 209, distance: 315.3
click at [716, 209] on div "Practice Reading: Re-order Paragraphs 32 Greener Future Instructions: The text …" at bounding box center [448, 90] width 555 height 315
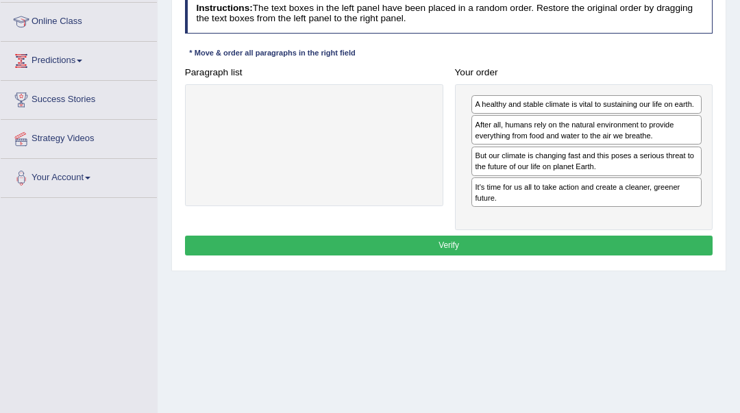
click at [695, 246] on button "Verify" at bounding box center [449, 246] width 528 height 20
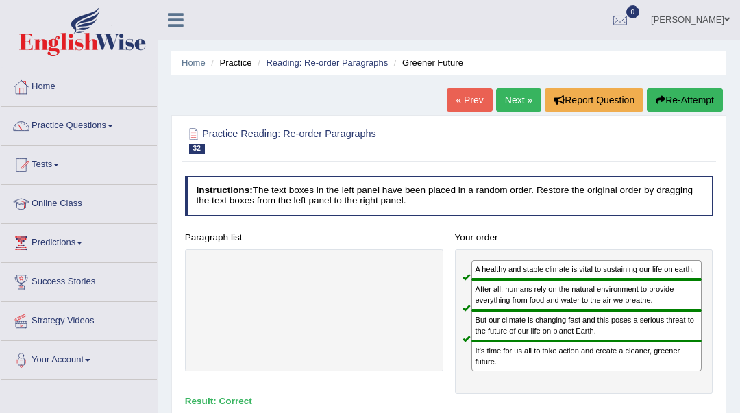
click at [521, 97] on link "Next »" at bounding box center [518, 99] width 45 height 23
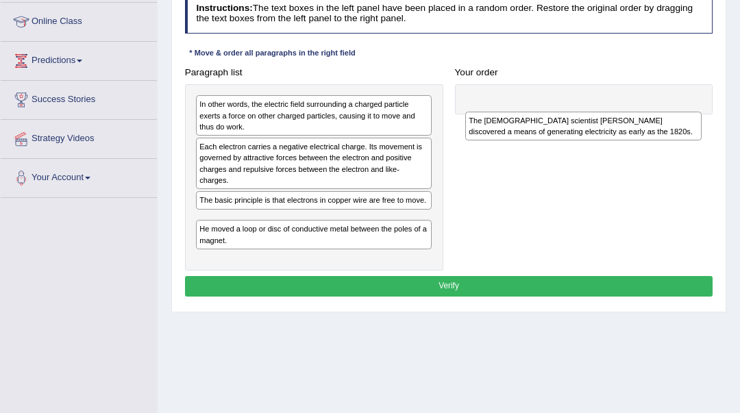
drag, startPoint x: 269, startPoint y: 217, endPoint x: 589, endPoint y: 138, distance: 329.8
click at [589, 138] on div "The [DEMOGRAPHIC_DATA] scientist [PERSON_NAME] discovered a means of generating…" at bounding box center [583, 126] width 236 height 29
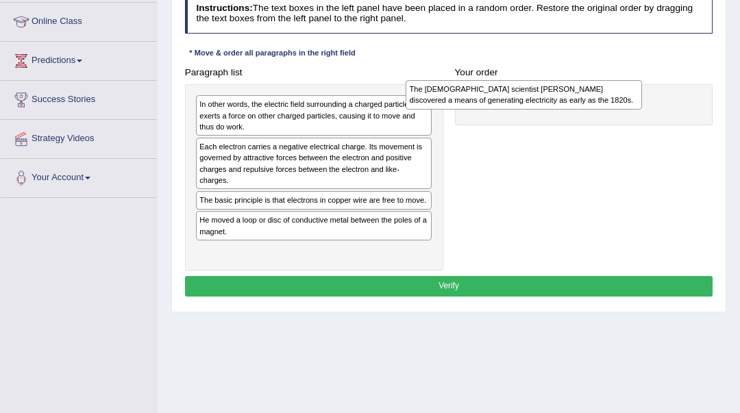
drag, startPoint x: 371, startPoint y: 215, endPoint x: 622, endPoint y: 99, distance: 275.7
click at [622, 99] on div "The [DEMOGRAPHIC_DATA] scientist [PERSON_NAME] discovered a means of generating…" at bounding box center [524, 94] width 236 height 29
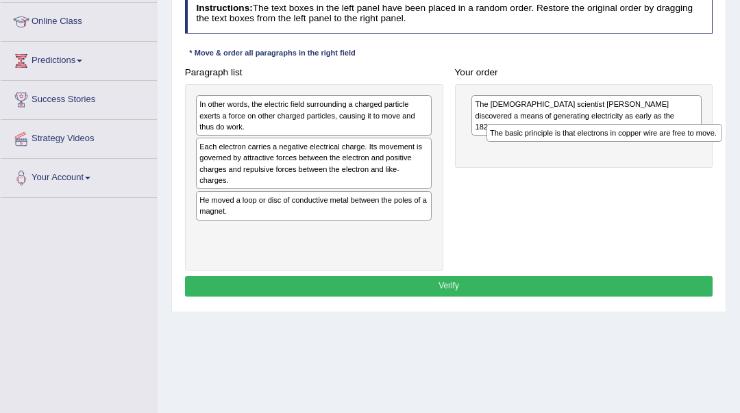
drag, startPoint x: 374, startPoint y: 194, endPoint x: 718, endPoint y: 149, distance: 347.6
click at [718, 149] on div "Paragraph list In other words, the electric field surrounding a charged particl…" at bounding box center [449, 166] width 540 height 208
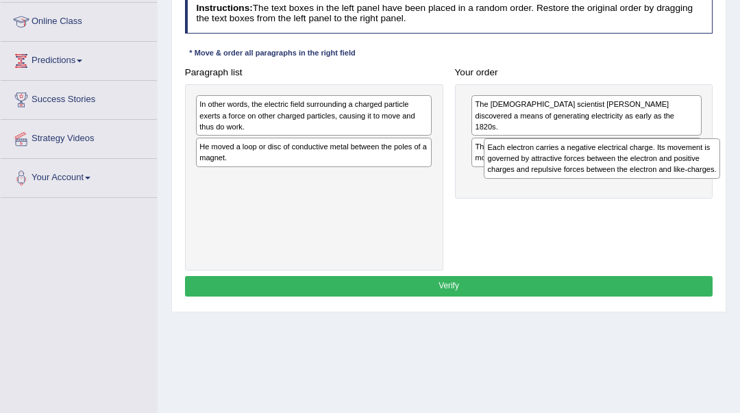
drag, startPoint x: 389, startPoint y: 151, endPoint x: 731, endPoint y: 166, distance: 342.3
click at [731, 166] on div "Home Practice Reading: Re-order Paragraphs Michael Faraday « Prev Next » Report…" at bounding box center [449, 160] width 583 height 685
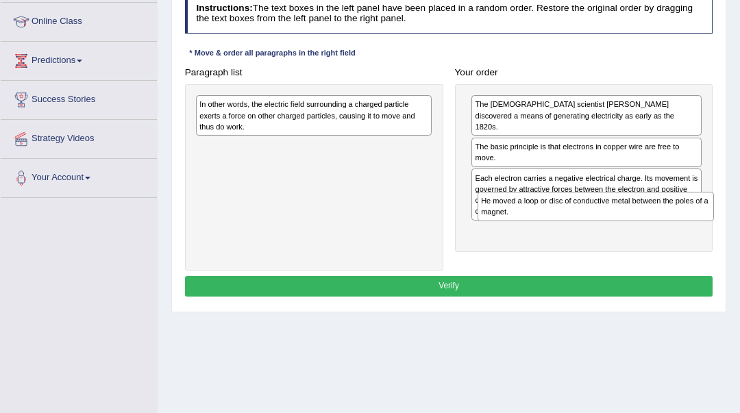
drag, startPoint x: 385, startPoint y: 155, endPoint x: 719, endPoint y: 232, distance: 343.3
click at [719, 232] on div "Practice Reading: Re-order Paragraphs 33 Michael Faraday Instructions: The text…" at bounding box center [448, 123] width 555 height 380
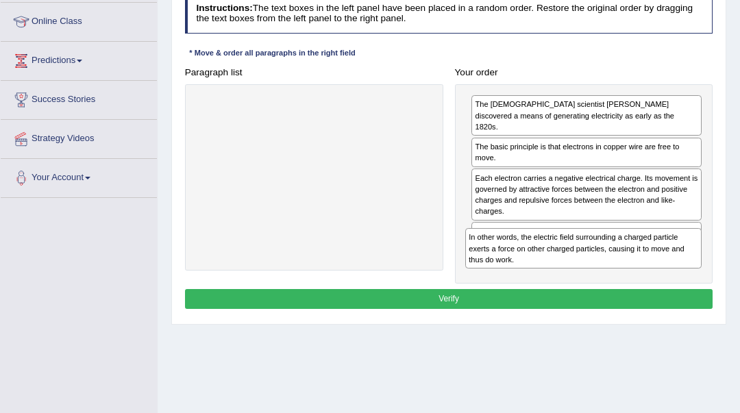
drag, startPoint x: 376, startPoint y: 114, endPoint x: 696, endPoint y: 273, distance: 357.1
click at [696, 273] on div "Instructions: The text boxes in the left panel have been placed in a random ord…" at bounding box center [449, 153] width 534 height 330
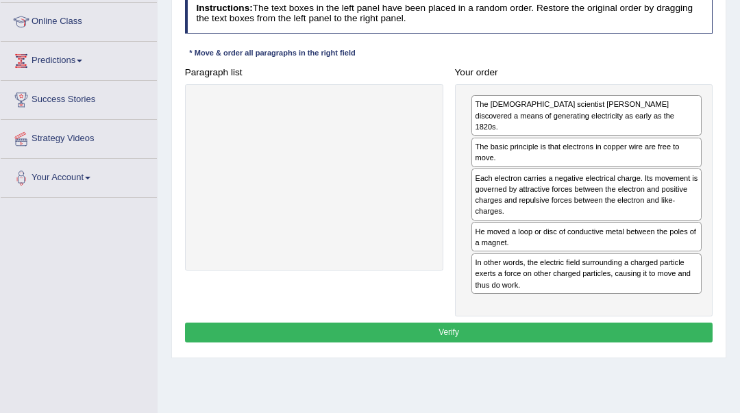
click at [677, 323] on button "Verify" at bounding box center [449, 333] width 528 height 20
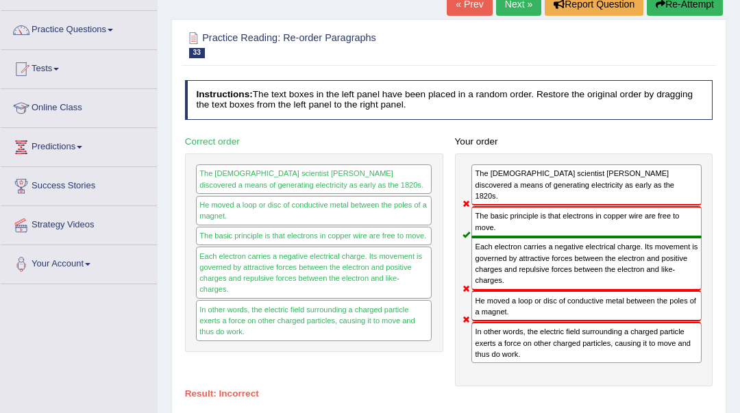
scroll to position [91, 0]
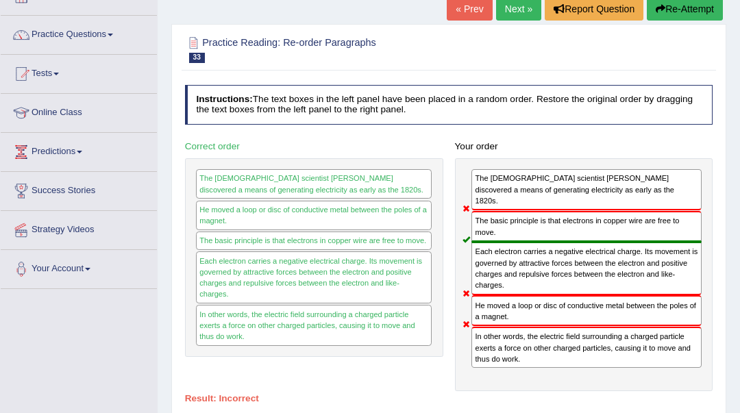
click at [702, 8] on button "Re-Attempt" at bounding box center [685, 8] width 76 height 23
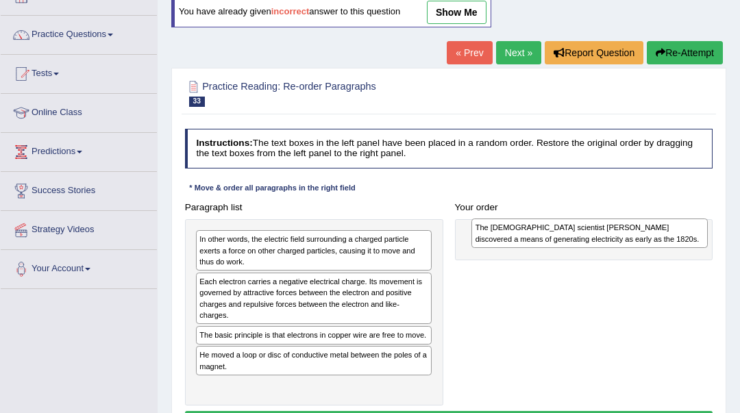
drag, startPoint x: 319, startPoint y: 357, endPoint x: 636, endPoint y: 234, distance: 339.6
click at [636, 234] on div "The [DEMOGRAPHIC_DATA] scientist [PERSON_NAME] discovered a means of generating…" at bounding box center [590, 233] width 236 height 29
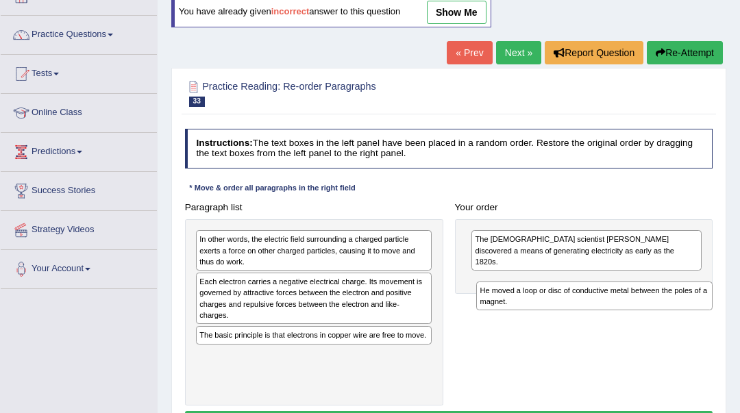
drag, startPoint x: 282, startPoint y: 341, endPoint x: 615, endPoint y: 304, distance: 335.2
click at [615, 304] on div "He moved a loop or disc of conductive metal between the poles of a magnet." at bounding box center [594, 296] width 236 height 29
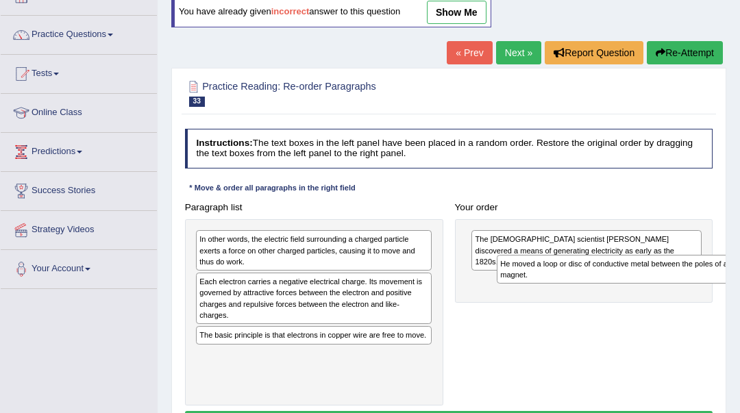
drag, startPoint x: 339, startPoint y: 345, endPoint x: 696, endPoint y: 276, distance: 363.7
click at [696, 276] on div "He moved a loop or disc of conductive metal between the poles of a magnet." at bounding box center [615, 269] width 236 height 29
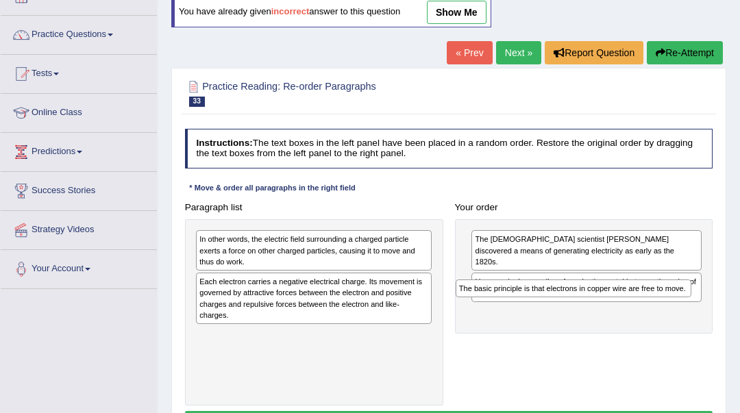
drag, startPoint x: 396, startPoint y: 324, endPoint x: 704, endPoint y: 302, distance: 308.5
click at [704, 302] on div "Paragraph list In other words, the electric field surrounding a charged particl…" at bounding box center [449, 301] width 540 height 208
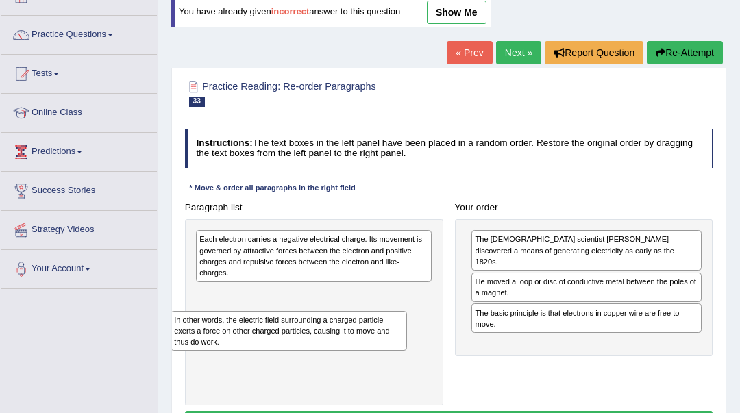
drag, startPoint x: 330, startPoint y: 267, endPoint x: 293, endPoint y: 352, distance: 92.4
click at [302, 367] on div "In other words, the electric field surrounding a charged particle exerts a forc…" at bounding box center [314, 312] width 258 height 186
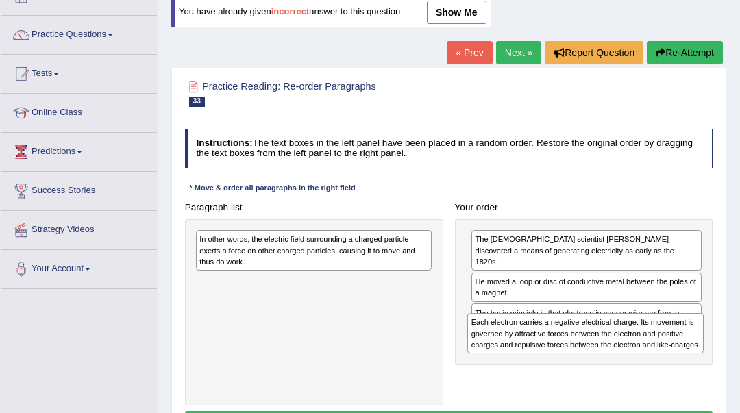
drag, startPoint x: 324, startPoint y: 270, endPoint x: 639, endPoint y: 367, distance: 329.1
click at [639, 367] on div "Paragraph list Each electron carries a negative electrical charge. Its movement…" at bounding box center [449, 301] width 540 height 208
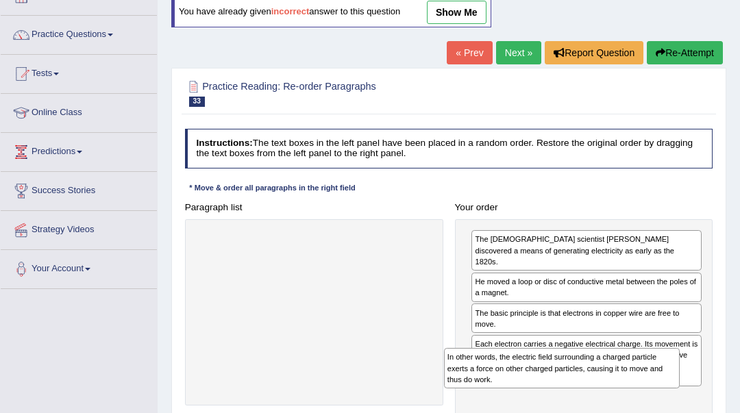
drag, startPoint x: 384, startPoint y: 267, endPoint x: 679, endPoint y: 413, distance: 328.6
click at [679, 413] on div "Instructions: The text boxes in the left panel have been placed in a random ord…" at bounding box center [449, 288] width 534 height 330
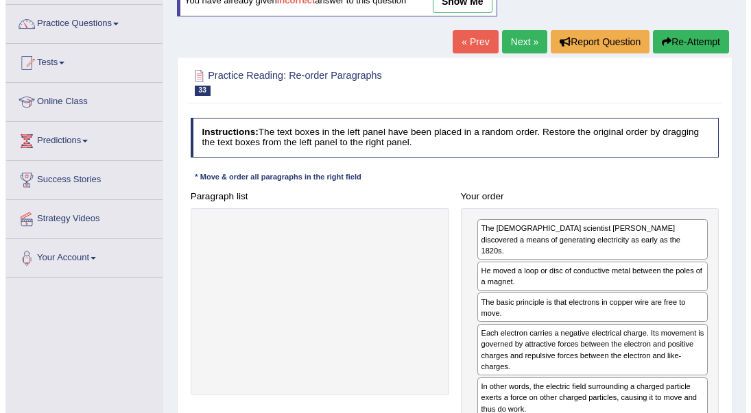
scroll to position [274, 0]
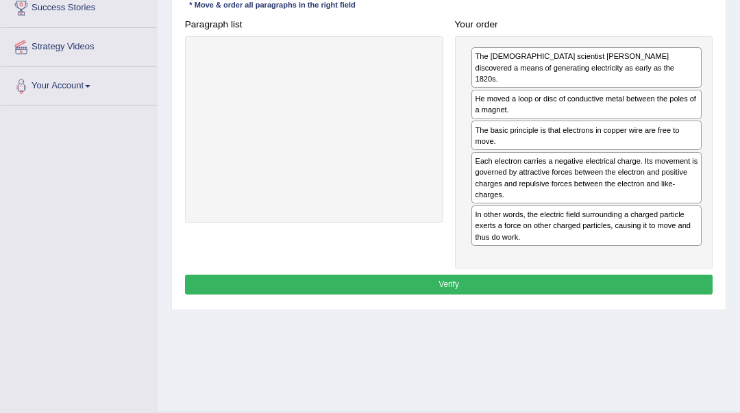
click at [548, 278] on button "Verify" at bounding box center [449, 285] width 528 height 20
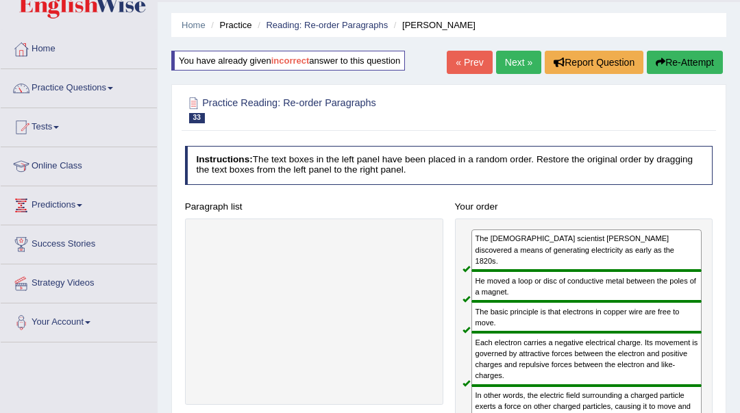
scroll to position [0, 0]
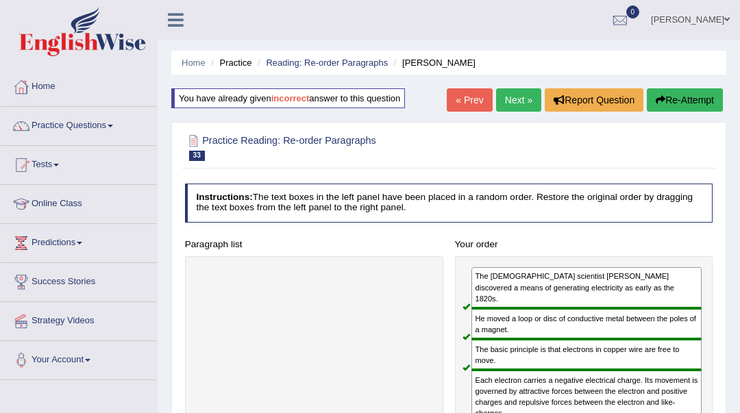
click at [523, 95] on link "Next »" at bounding box center [518, 99] width 45 height 23
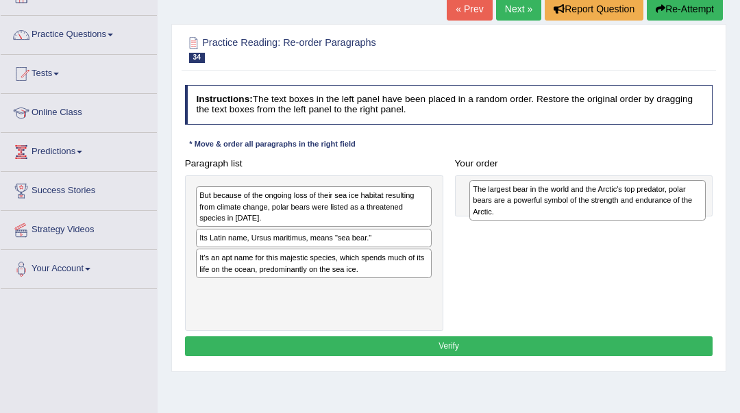
drag, startPoint x: 244, startPoint y: 204, endPoint x: 568, endPoint y: 204, distance: 324.2
click at [568, 203] on div "The largest bear in the world and the Arctic's top predator, polar bears are a …" at bounding box center [587, 200] width 236 height 40
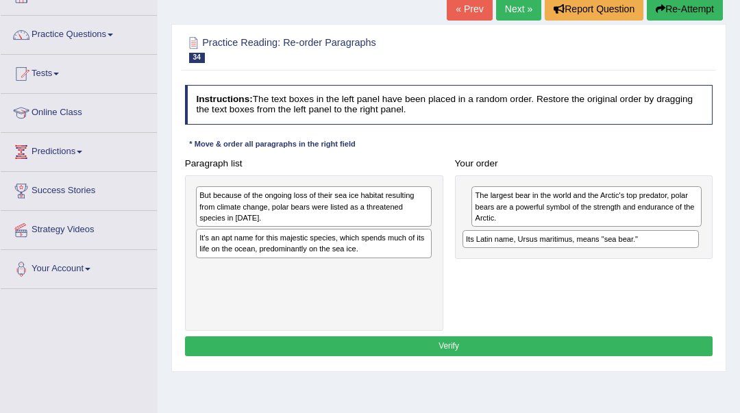
drag, startPoint x: 378, startPoint y: 246, endPoint x: 709, endPoint y: 258, distance: 331.3
click at [709, 258] on div "Paragraph list But because of the ongoing loss of their sea ice habitat resulti…" at bounding box center [449, 243] width 540 height 178
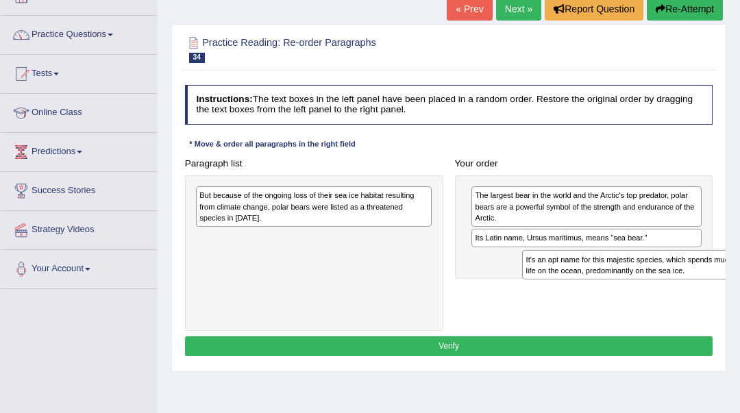
drag, startPoint x: 328, startPoint y: 247, endPoint x: 715, endPoint y: 286, distance: 389.2
click at [715, 286] on div "Paragraph list But because of the ongoing loss of their sea ice habitat resulti…" at bounding box center [449, 243] width 540 height 178
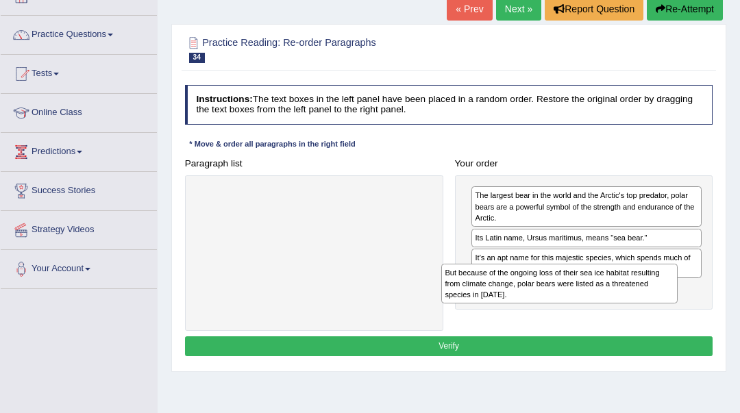
drag, startPoint x: 402, startPoint y: 212, endPoint x: 694, endPoint y: 309, distance: 307.6
click at [694, 309] on div "Paragraph list But because of the ongoing loss of their sea ice habitat resulti…" at bounding box center [449, 243] width 540 height 178
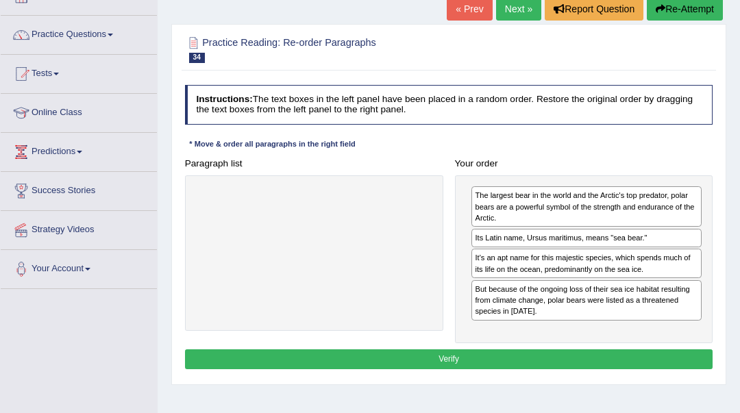
click at [680, 367] on div "Instructions: The text boxes in the left panel have been placed in a random ord…" at bounding box center [449, 230] width 534 height 300
click at [676, 352] on button "Verify" at bounding box center [449, 360] width 528 height 20
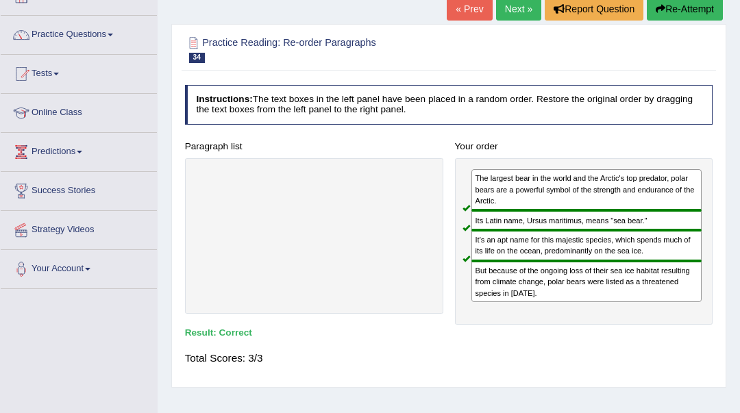
click at [520, 9] on link "Next »" at bounding box center [518, 8] width 45 height 23
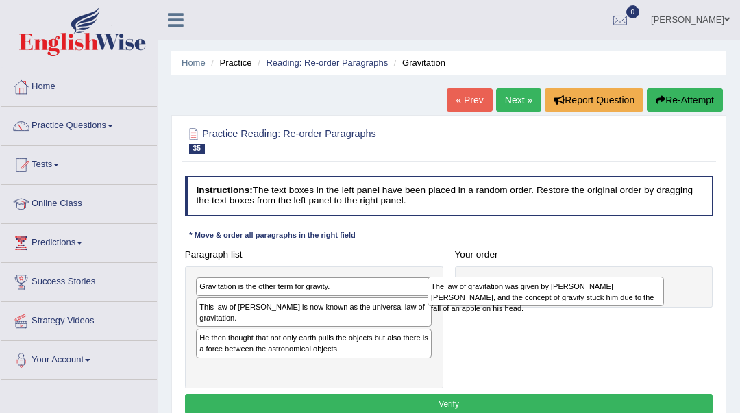
drag, startPoint x: 366, startPoint y: 335, endPoint x: 642, endPoint y: 301, distance: 277.7
click at [642, 301] on div "The law of gravitation was given by [PERSON_NAME] [PERSON_NAME], and the concep…" at bounding box center [546, 291] width 236 height 29
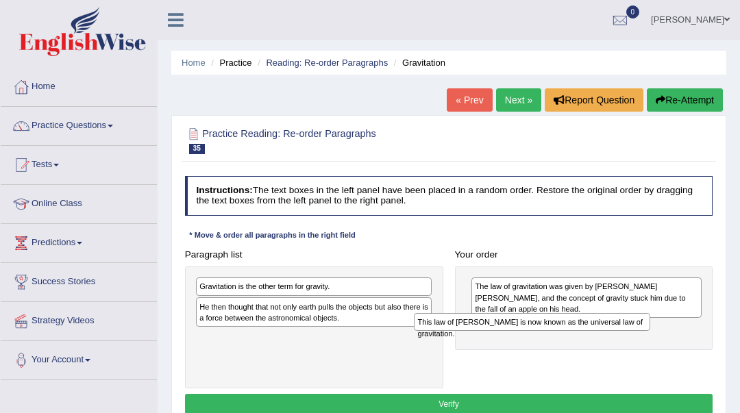
drag, startPoint x: 411, startPoint y: 315, endPoint x: 670, endPoint y: 343, distance: 261.3
click at [670, 343] on div "Paragraph list Gravitation is the other term for gravity. This law of [PERSON_N…" at bounding box center [449, 317] width 540 height 144
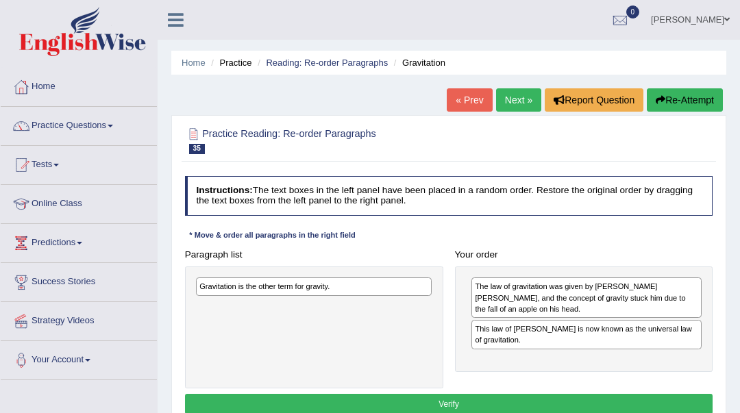
drag, startPoint x: 391, startPoint y: 300, endPoint x: 86, endPoint y: 277, distance: 306.5
click at [72, 280] on div "Toggle navigation Home Practice Questions Speaking Practice Read Aloud Repeat S…" at bounding box center [370, 356] width 740 height 713
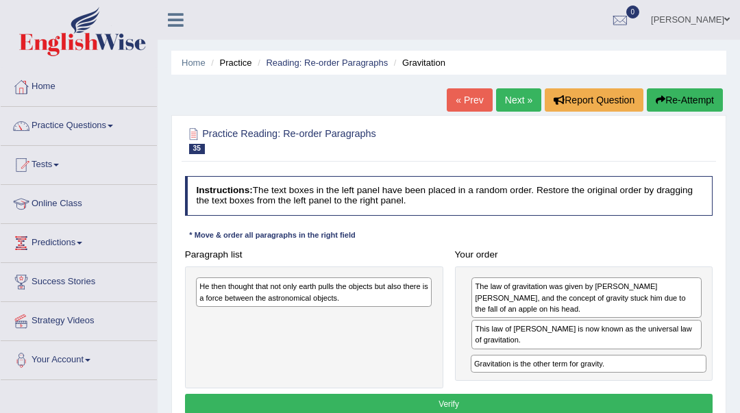
drag, startPoint x: 281, startPoint y: 289, endPoint x: 607, endPoint y: 385, distance: 340.1
click at [607, 385] on div "Paragraph list Gravitation is the other term for gravity. He then thought that …" at bounding box center [449, 317] width 540 height 144
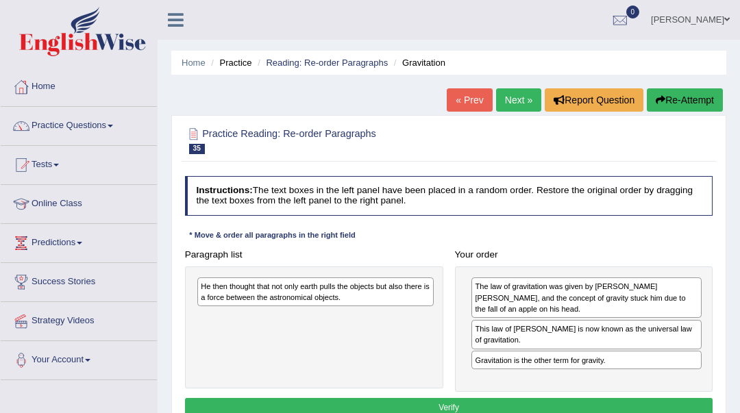
click at [400, 306] on div "He then thought that not only earth pulls the objects but also there is a force…" at bounding box center [314, 328] width 258 height 122
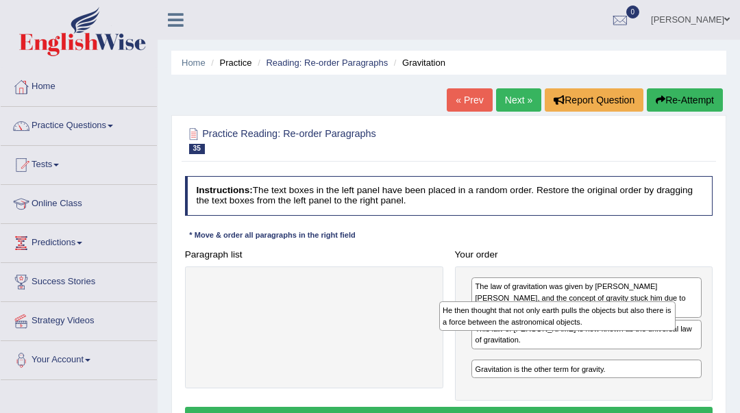
drag, startPoint x: 374, startPoint y: 304, endPoint x: 663, endPoint y: 339, distance: 291.3
click at [663, 339] on div "Paragraph list He then thought that not only earth pulls the objects but also t…" at bounding box center [449, 323] width 540 height 157
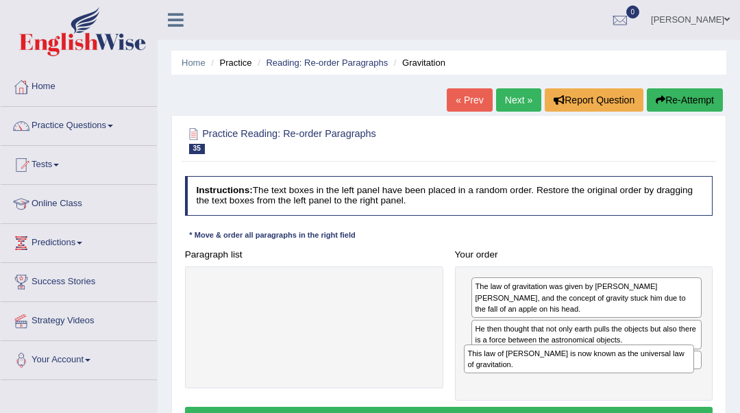
drag, startPoint x: 662, startPoint y: 332, endPoint x: 657, endPoint y: 375, distance: 42.8
click at [657, 375] on div "The law of gravitation was given by Sir Issacs Newton, and the concept of gravi…" at bounding box center [584, 334] width 258 height 135
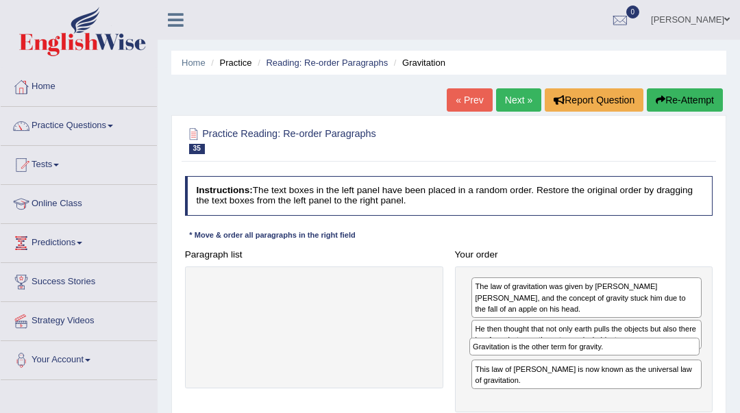
click at [629, 366] on div "The law of gravitation was given by Sir Issacs Newton, and the concept of gravi…" at bounding box center [584, 340] width 258 height 146
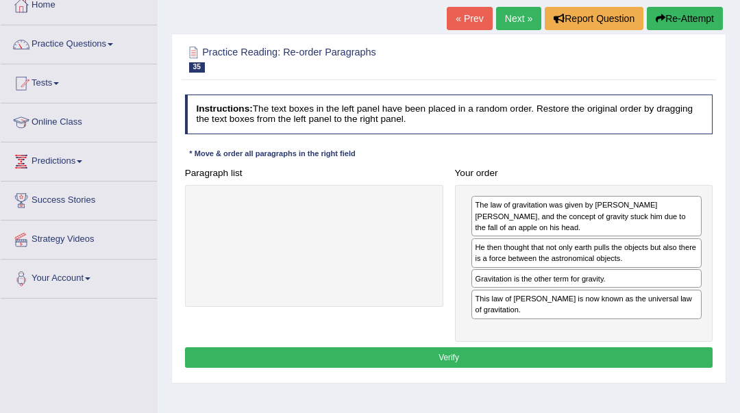
scroll to position [91, 0]
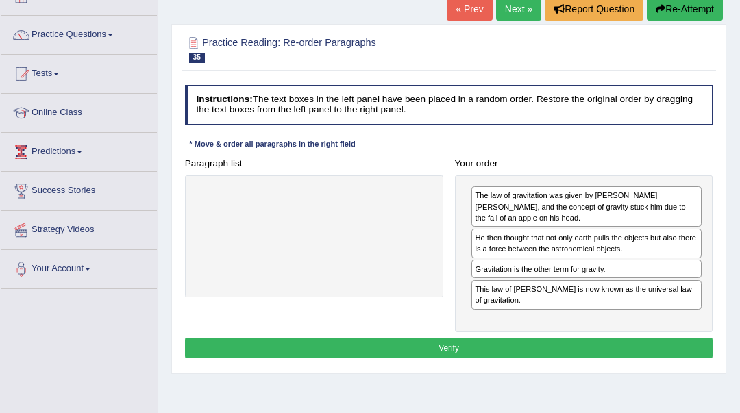
click at [636, 348] on button "Verify" at bounding box center [449, 348] width 528 height 20
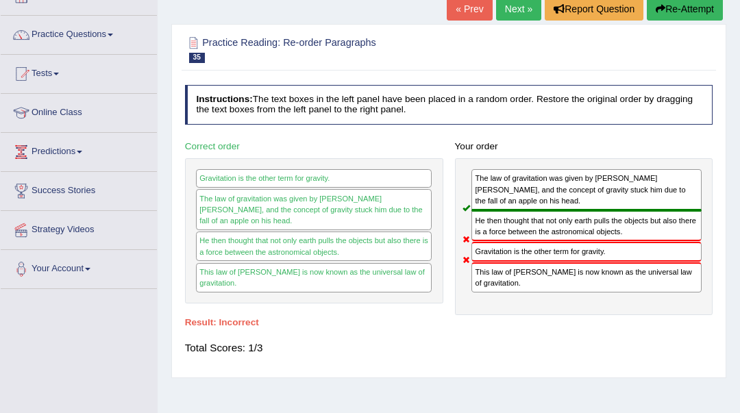
click at [690, 12] on button "Re-Attempt" at bounding box center [685, 8] width 76 height 23
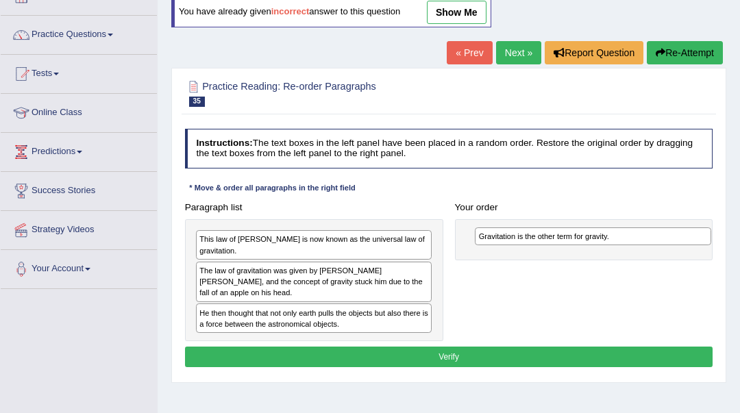
click at [589, 242] on div "Gravitation is the other term for gravity." at bounding box center [593, 237] width 236 height 18
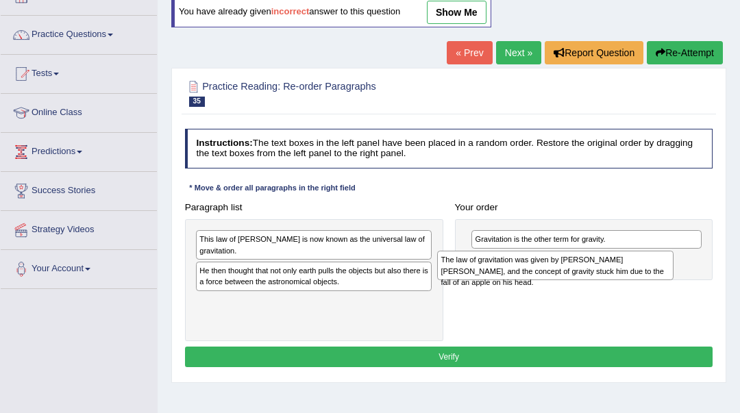
drag, startPoint x: 230, startPoint y: 262, endPoint x: 521, endPoint y: 269, distance: 291.4
click at [521, 269] on div "The law of gravitation was given by [PERSON_NAME] [PERSON_NAME], and the concep…" at bounding box center [555, 265] width 236 height 29
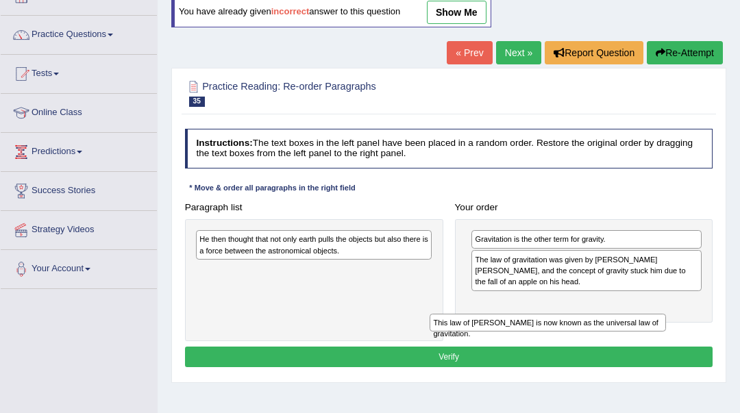
drag, startPoint x: 398, startPoint y: 240, endPoint x: 676, endPoint y: 343, distance: 296.9
click at [676, 343] on div "Instructions: The text boxes in the left panel have been placed in a random ord…" at bounding box center [449, 249] width 534 height 253
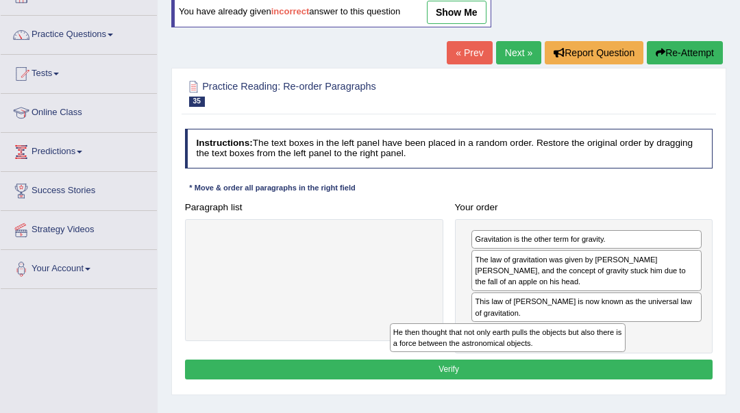
drag, startPoint x: 385, startPoint y: 249, endPoint x: 615, endPoint y: 365, distance: 258.4
click at [615, 365] on div "Instructions: The text boxes in the left panel have been placed in a random ord…" at bounding box center [449, 256] width 534 height 266
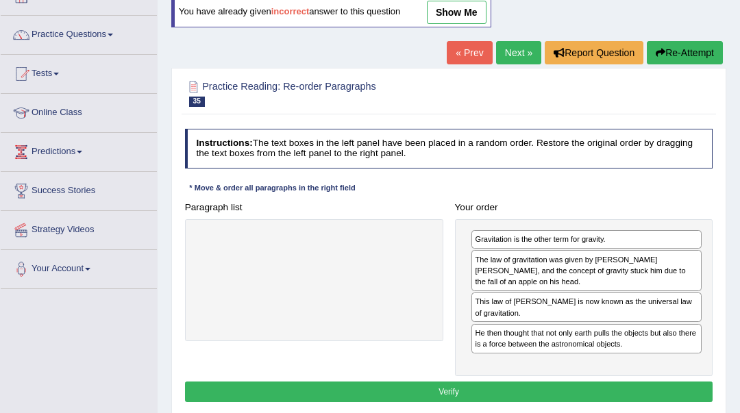
click at [611, 394] on button "Verify" at bounding box center [449, 392] width 528 height 20
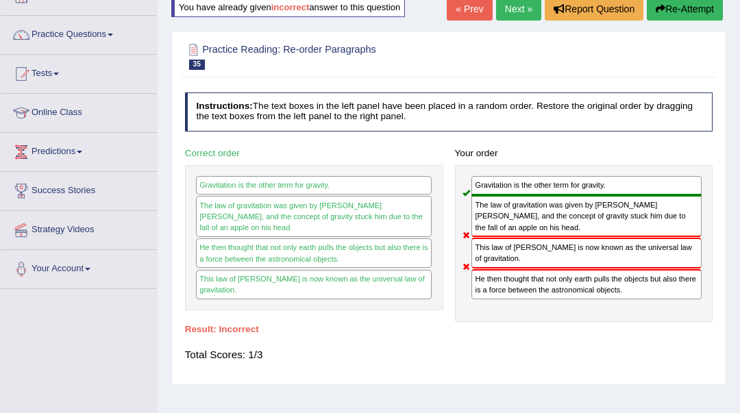
click at [707, 7] on button "Re-Attempt" at bounding box center [685, 8] width 76 height 23
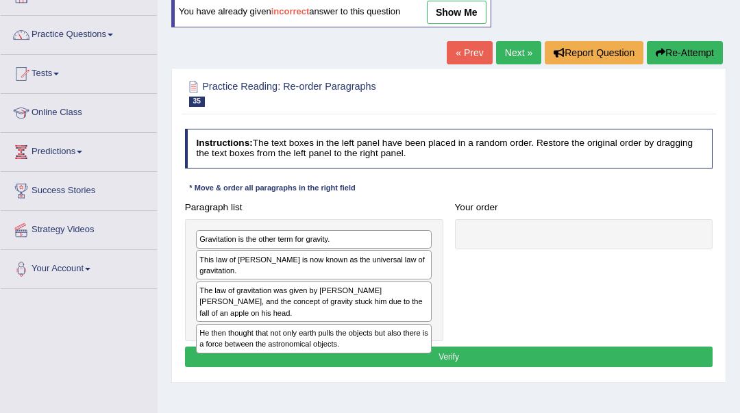
scroll to position [91, 0]
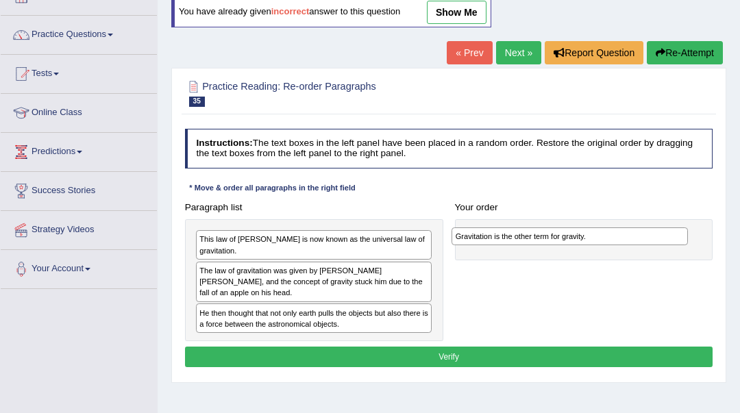
drag, startPoint x: 372, startPoint y: 243, endPoint x: 676, endPoint y: 247, distance: 304.3
click at [676, 247] on div "Paragraph list Gravitation is the other term for gravity. This law of Newton is…" at bounding box center [449, 269] width 540 height 144
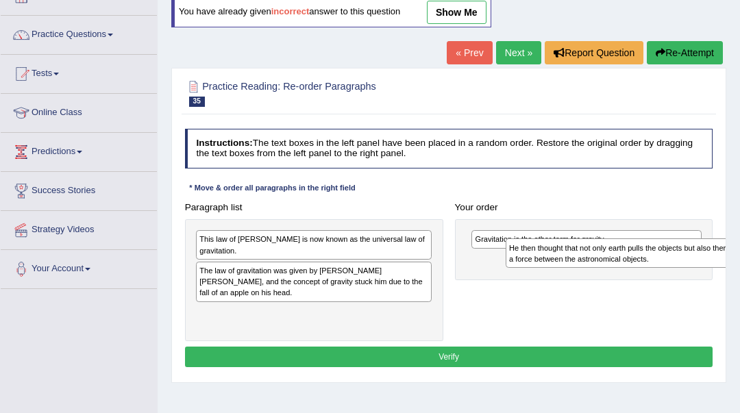
drag, startPoint x: 320, startPoint y: 300, endPoint x: 687, endPoint y: 265, distance: 369.0
click at [687, 265] on div "He then thought that not only earth pulls the objects but also there is a force…" at bounding box center [624, 253] width 236 height 29
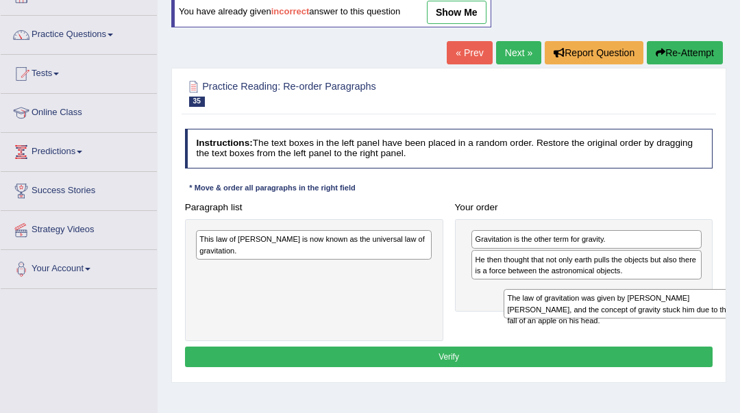
drag, startPoint x: 350, startPoint y: 273, endPoint x: 713, endPoint y: 328, distance: 367.4
click at [713, 328] on div "Paragraph list This law of Newton is now known as the universal law of gravitat…" at bounding box center [449, 269] width 540 height 144
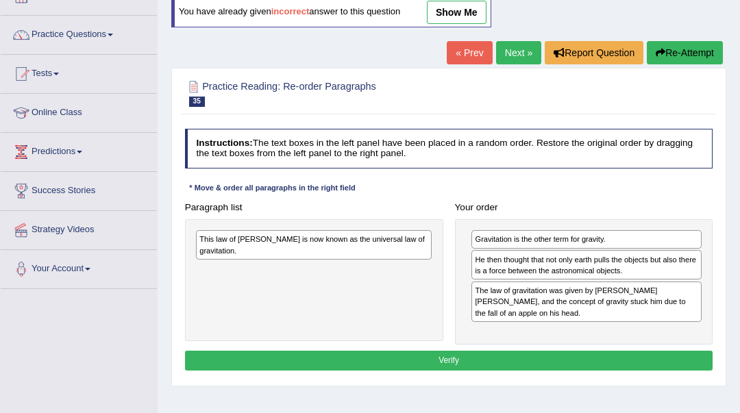
drag, startPoint x: 397, startPoint y: 273, endPoint x: 583, endPoint y: 297, distance: 187.9
click at [583, 297] on div "Paragraph list This law of Newton is now known as the universal law of gravitat…" at bounding box center [449, 271] width 540 height 148
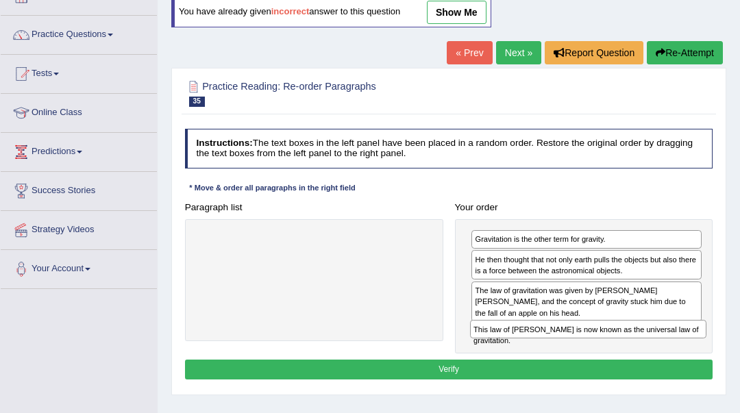
drag, startPoint x: 281, startPoint y: 238, endPoint x: 607, endPoint y: 349, distance: 344.0
click at [607, 349] on div "Paragraph list This law of Newton is now known as the universal law of gravitat…" at bounding box center [449, 275] width 540 height 157
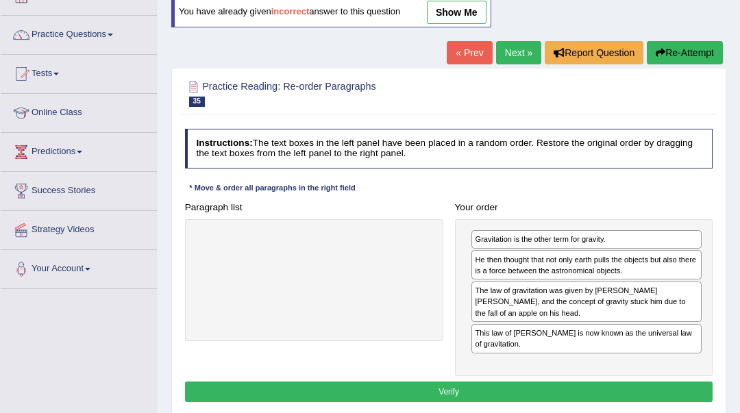
click at [600, 394] on button "Verify" at bounding box center [449, 392] width 528 height 20
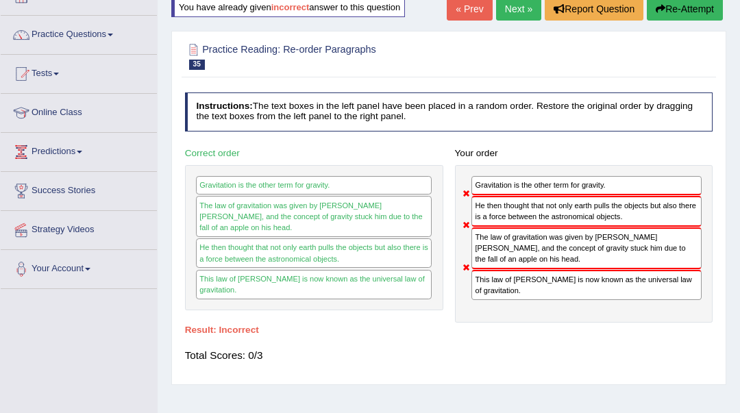
click at [519, 20] on link "Next »" at bounding box center [518, 8] width 45 height 23
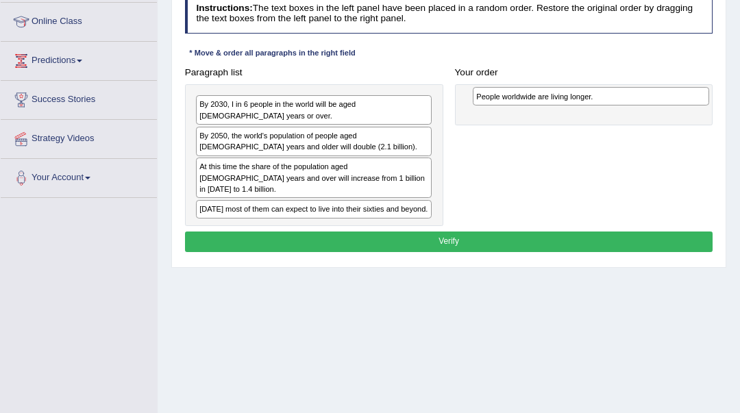
drag, startPoint x: 350, startPoint y: 109, endPoint x: 679, endPoint y: 106, distance: 329.0
click at [679, 106] on div "Paragraph list People worldwide are living longer. By 2030, I in 6 people in th…" at bounding box center [449, 144] width 540 height 164
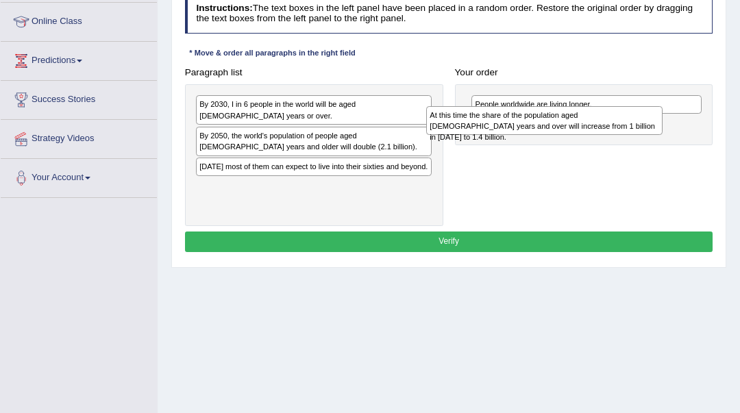
drag, startPoint x: 371, startPoint y: 165, endPoint x: 646, endPoint y: 132, distance: 276.1
click at [646, 132] on div "At this time the share of the population aged [DEMOGRAPHIC_DATA] years and over…" at bounding box center [544, 120] width 236 height 29
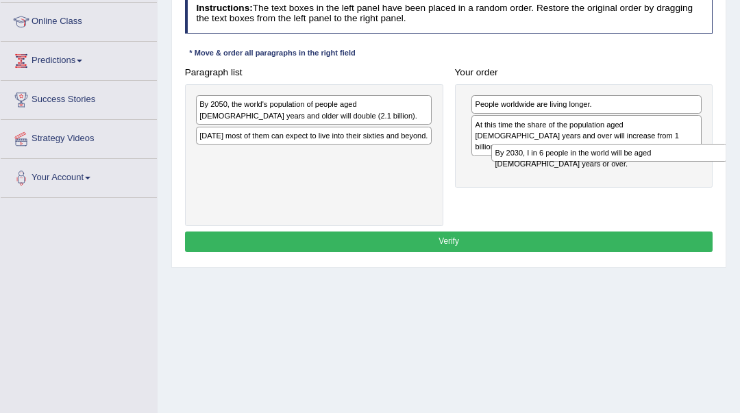
drag, startPoint x: 380, startPoint y: 110, endPoint x: 731, endPoint y: 172, distance: 356.4
click at [731, 172] on div "Home Practice Reading: Re-order Paragraphs Ageing Population « Prev Next » Repo…" at bounding box center [449, 160] width 583 height 685
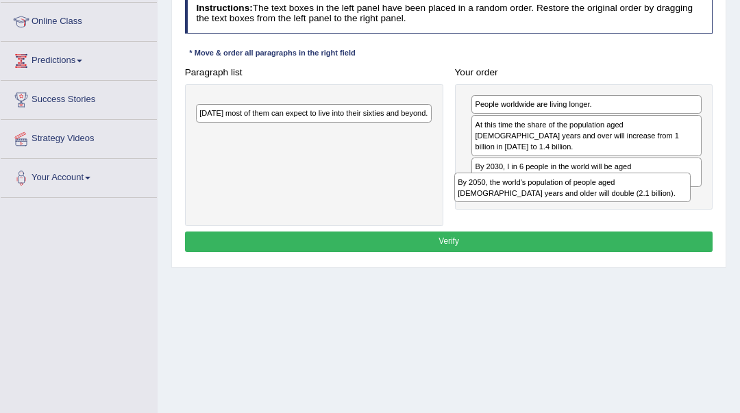
drag, startPoint x: 416, startPoint y: 112, endPoint x: 723, endPoint y: 210, distance: 322.3
click at [723, 210] on div "Practice Reading: Re-order Paragraphs 36 Ageing Population Instructions: The te…" at bounding box center [448, 100] width 555 height 335
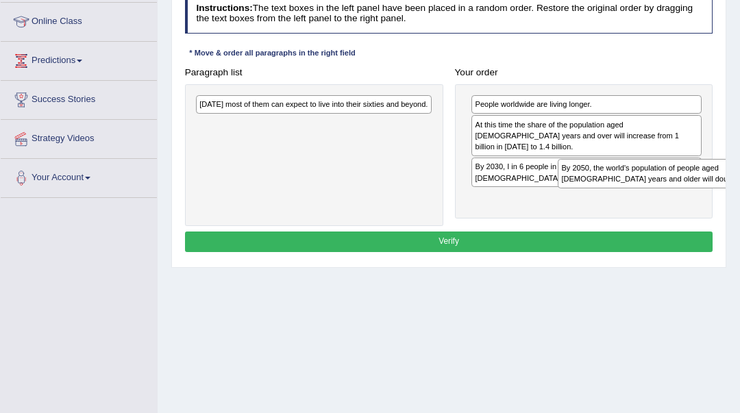
drag, startPoint x: 320, startPoint y: 117, endPoint x: 749, endPoint y: 197, distance: 436.6
click at [740, 197] on html "Toggle navigation Home Practice Questions Speaking Practice Read Aloud Repeat S…" at bounding box center [370, 24] width 740 height 413
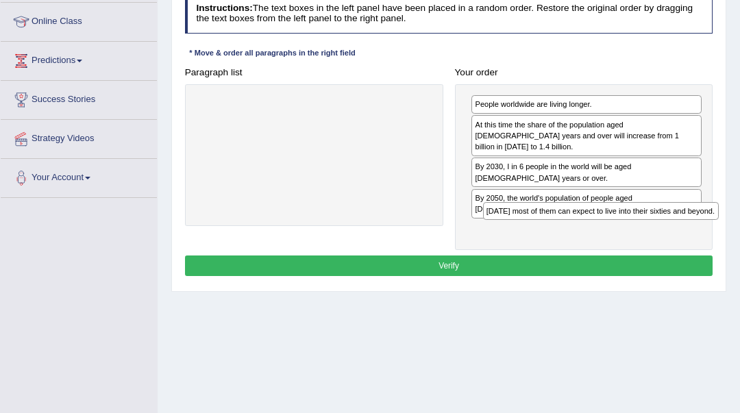
drag, startPoint x: 415, startPoint y: 109, endPoint x: 750, endPoint y: 237, distance: 358.2
click at [740, 231] on html "Toggle navigation Home Practice Questions Speaking Practice Read Aloud Repeat S…" at bounding box center [370, 24] width 740 height 413
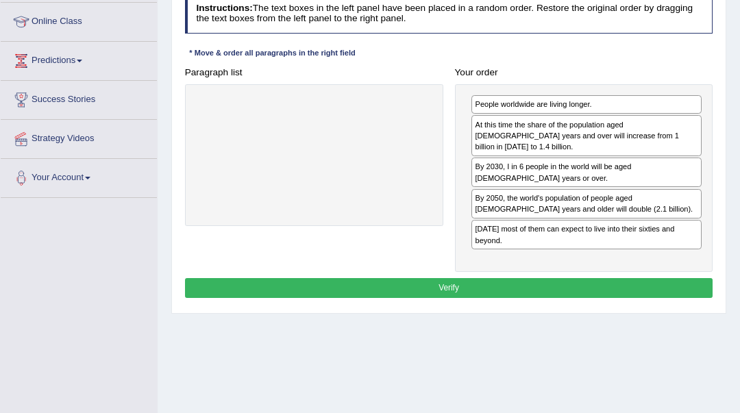
click at [546, 278] on button "Verify" at bounding box center [449, 288] width 528 height 20
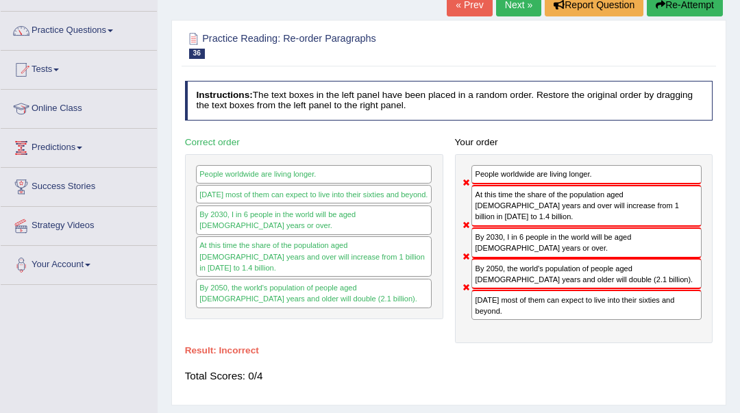
scroll to position [91, 0]
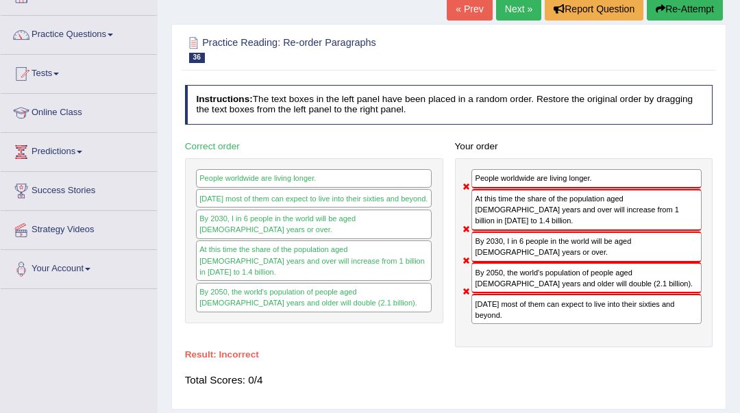
click at [663, 8] on icon "button" at bounding box center [661, 9] width 10 height 10
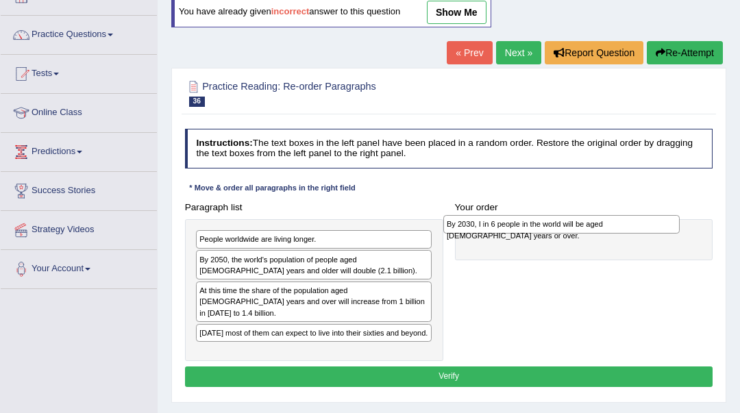
drag, startPoint x: 293, startPoint y: 250, endPoint x: 588, endPoint y: 219, distance: 296.4
click at [588, 219] on div "By 2030, I in 6 people in the world will be aged [DEMOGRAPHIC_DATA] years or ov…" at bounding box center [561, 224] width 236 height 18
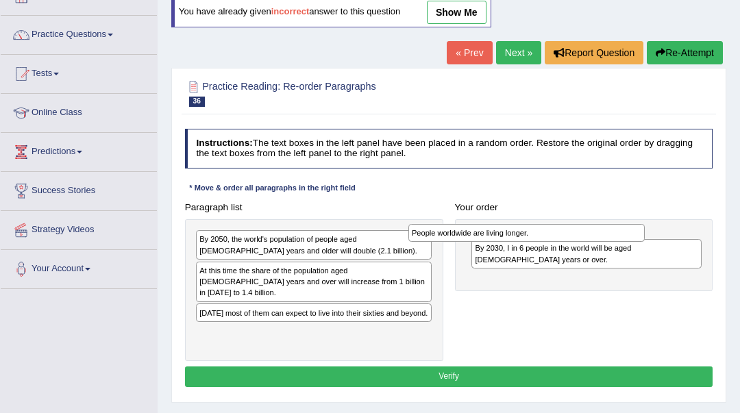
drag, startPoint x: 300, startPoint y: 236, endPoint x: 552, endPoint y: 234, distance: 252.9
click at [552, 234] on div "People worldwide are living longer." at bounding box center [526, 233] width 236 height 18
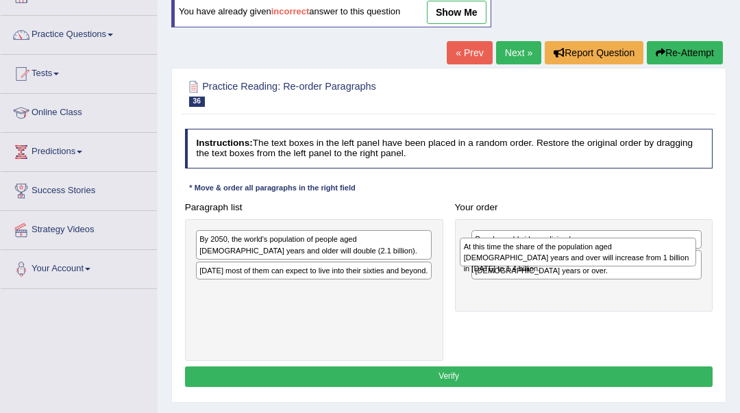
drag, startPoint x: 363, startPoint y: 284, endPoint x: 648, endPoint y: 269, distance: 285.5
click at [648, 269] on div "Paragraph list By 2050, the world's population of people aged [DEMOGRAPHIC_DATA…" at bounding box center [449, 279] width 540 height 164
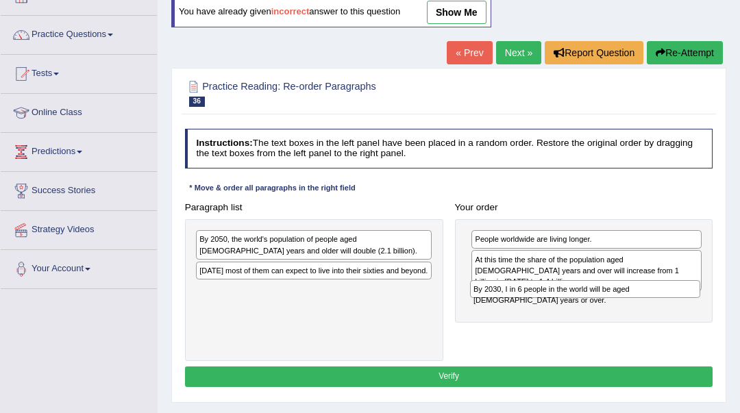
drag, startPoint x: 630, startPoint y: 260, endPoint x: 632, endPoint y: 304, distance: 44.6
click at [632, 304] on div "People worldwide are living longer. By 2030, I in 6 people in the world will be…" at bounding box center [584, 270] width 258 height 103
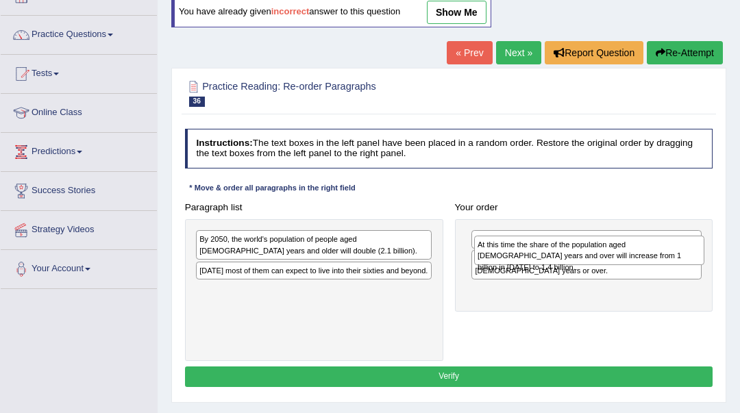
drag, startPoint x: 509, startPoint y: 269, endPoint x: 516, endPoint y: 263, distance: 9.7
click at [516, 263] on div "At this time the share of the population aged [DEMOGRAPHIC_DATA] years and over…" at bounding box center [589, 250] width 230 height 29
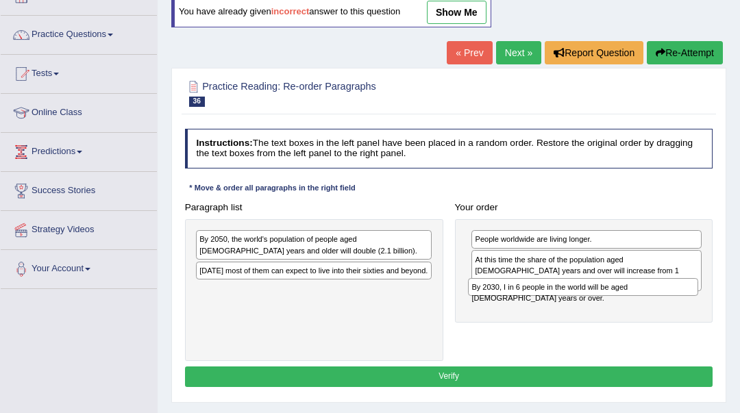
drag, startPoint x: 515, startPoint y: 263, endPoint x: 515, endPoint y: 306, distance: 42.5
click at [515, 306] on div "People worldwide are living longer. By 2030, I in 6 people in the world will be…" at bounding box center [584, 270] width 258 height 103
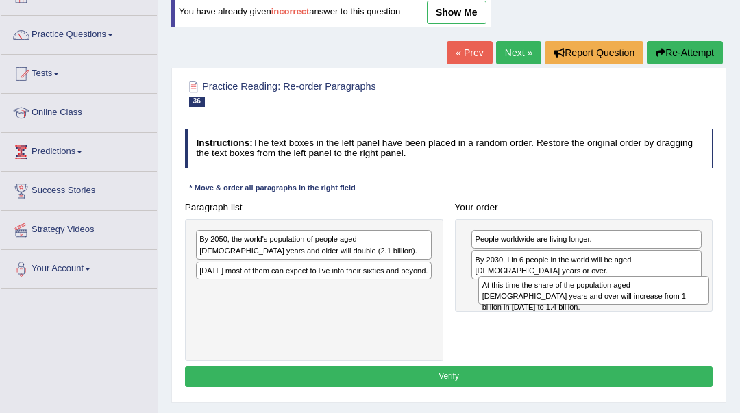
drag, startPoint x: 499, startPoint y: 270, endPoint x: 511, endPoint y: 309, distance: 41.0
click at [511, 309] on div "Paragraph list By 2050, the world's population of people aged [DEMOGRAPHIC_DATA…" at bounding box center [449, 279] width 540 height 164
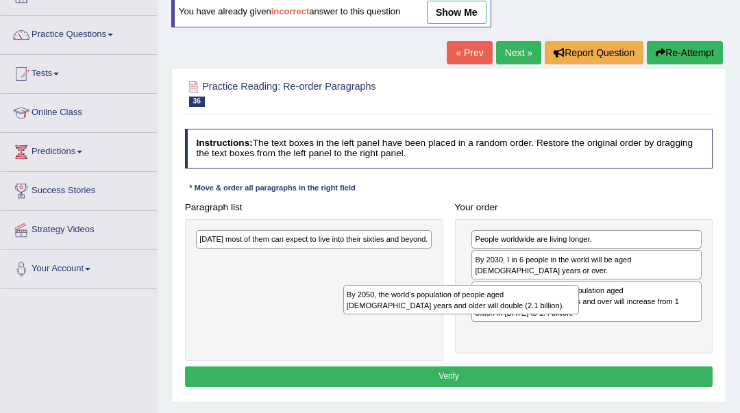
drag, startPoint x: 392, startPoint y: 252, endPoint x: 568, endPoint y: 323, distance: 189.8
click at [568, 323] on div "Paragraph list By 2050, the world's population of people aged [DEMOGRAPHIC_DATA…" at bounding box center [449, 279] width 540 height 164
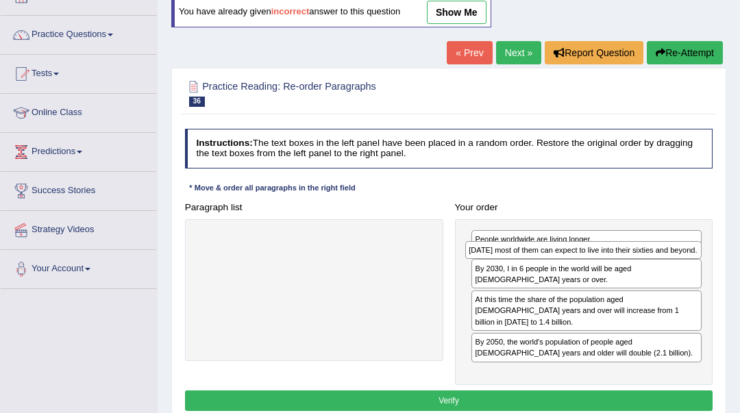
drag, startPoint x: 358, startPoint y: 241, endPoint x: 679, endPoint y: 259, distance: 320.6
click at [679, 259] on div "Paragraph list [DATE] most of them can expect to live into their sixties and be…" at bounding box center [449, 291] width 540 height 188
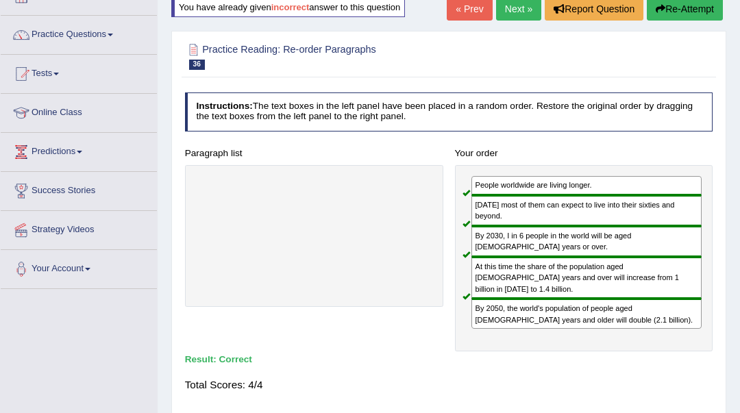
click at [508, 10] on link "Next »" at bounding box center [518, 8] width 45 height 23
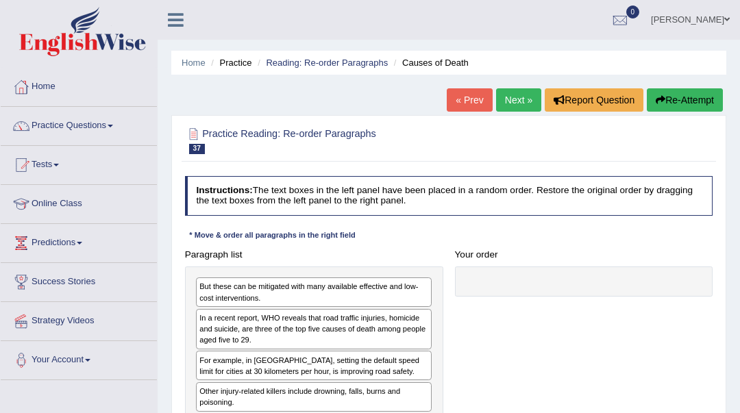
scroll to position [91, 0]
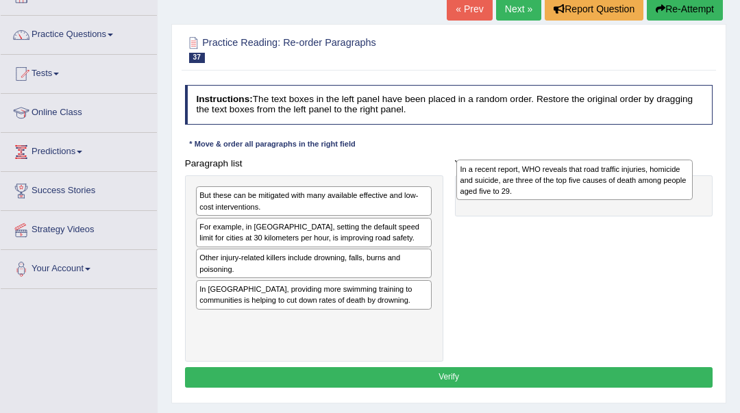
drag, startPoint x: 281, startPoint y: 239, endPoint x: 591, endPoint y: 182, distance: 314.9
click at [591, 182] on div "In a recent report, WHO reveals that road traffic injuries, homicide and suicid…" at bounding box center [574, 180] width 236 height 40
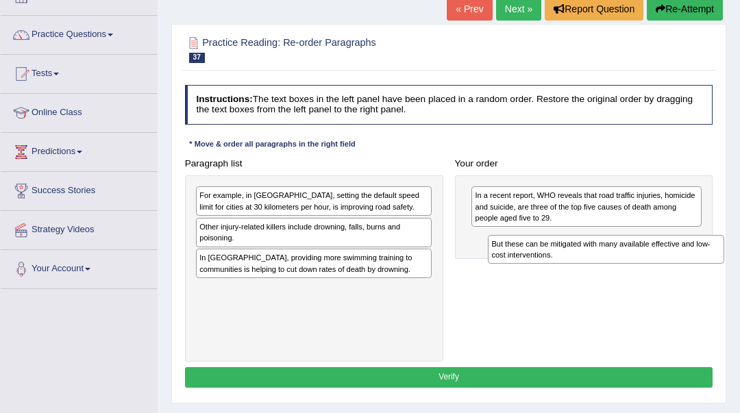
drag, startPoint x: 327, startPoint y: 199, endPoint x: 674, endPoint y: 263, distance: 352.5
click at [674, 263] on div "But these can be mitigated with many available effective and low-cost intervent…" at bounding box center [606, 249] width 236 height 29
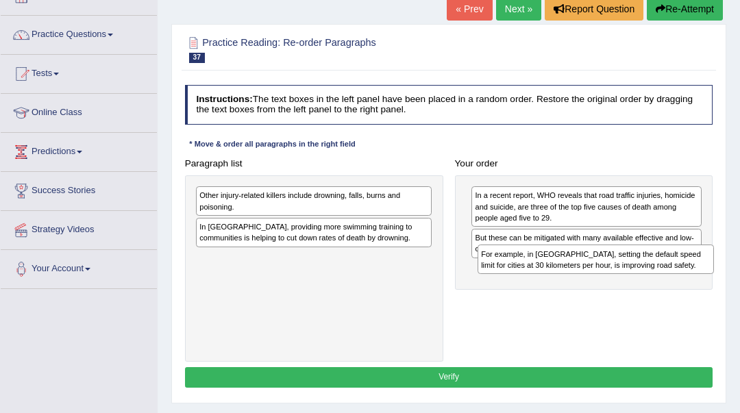
drag, startPoint x: 470, startPoint y: 256, endPoint x: 683, endPoint y: 288, distance: 214.9
click at [683, 288] on div "Paragraph list For example, in [GEOGRAPHIC_DATA], setting the default speed lim…" at bounding box center [449, 258] width 540 height 208
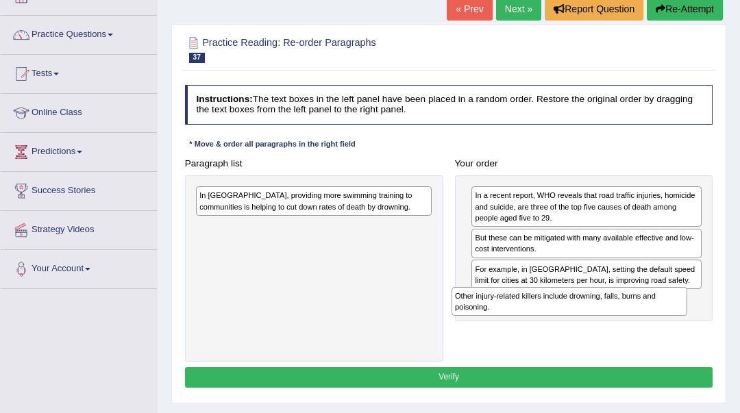
drag, startPoint x: 357, startPoint y: 212, endPoint x: 663, endPoint y: 334, distance: 330.0
click at [663, 334] on div "Paragraph list Other injury-related killers include drowning, falls, burns and …" at bounding box center [449, 258] width 540 height 208
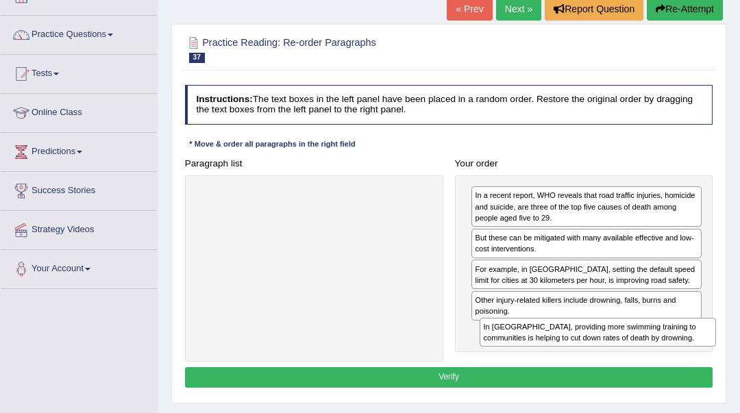
drag, startPoint x: 382, startPoint y: 210, endPoint x: 720, endPoint y: 370, distance: 373.4
click at [720, 370] on div "Practice Reading: Re-order Paragraphs 37 Causes of Death Instructions: The text…" at bounding box center [448, 214] width 555 height 380
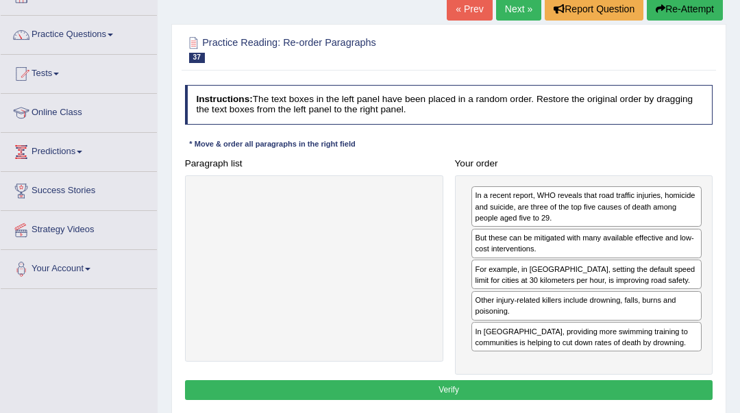
click at [673, 382] on button "Verify" at bounding box center [449, 390] width 528 height 20
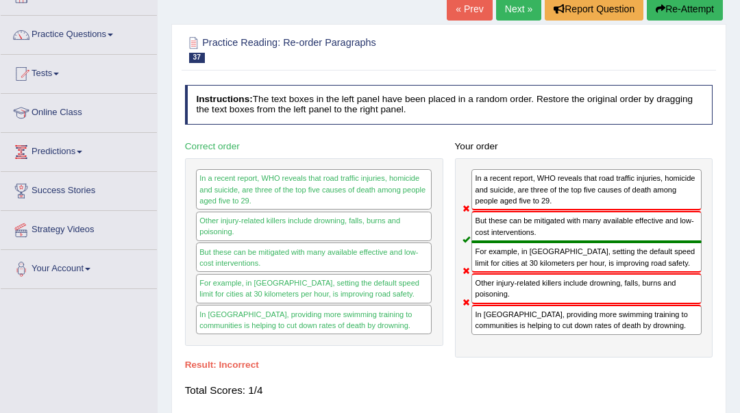
click at [700, 3] on button "Re-Attempt" at bounding box center [685, 8] width 76 height 23
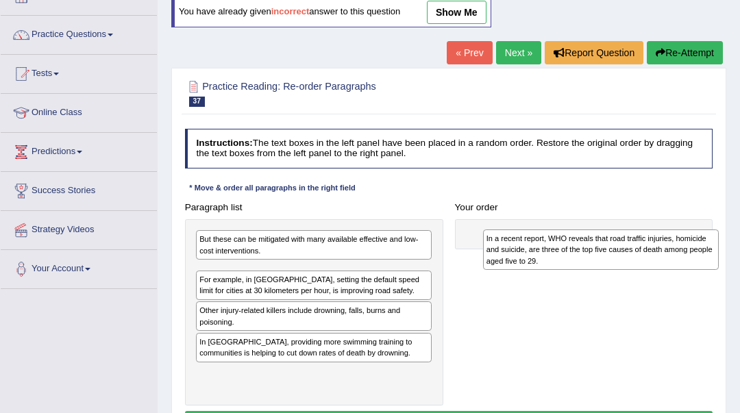
drag, startPoint x: 252, startPoint y: 290, endPoint x: 592, endPoint y: 265, distance: 341.6
click at [592, 265] on div "In a recent report, WHO reveals that road traffic injuries, homicide and suicid…" at bounding box center [601, 250] width 236 height 40
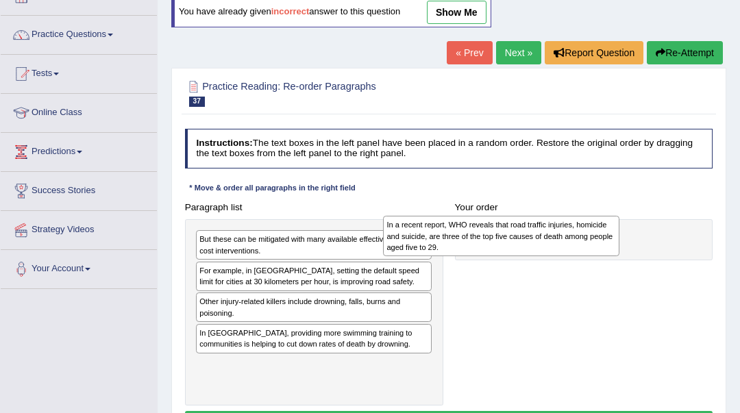
drag, startPoint x: 384, startPoint y: 276, endPoint x: 607, endPoint y: 235, distance: 227.2
click at [607, 235] on div "In a recent report, WHO reveals that road traffic injuries, homicide and suicid…" at bounding box center [501, 236] width 236 height 40
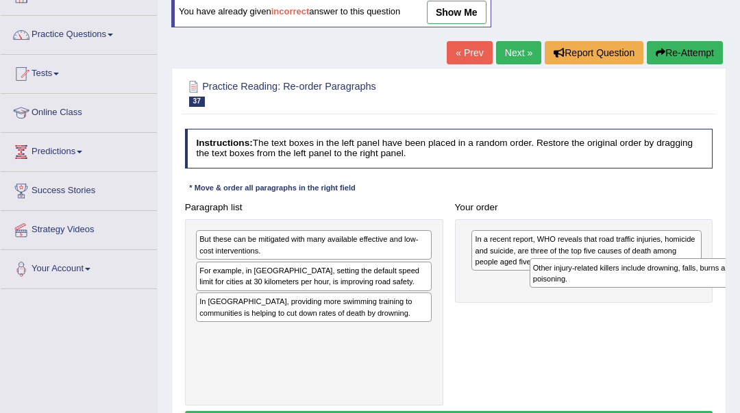
drag, startPoint x: 247, startPoint y: 308, endPoint x: 638, endPoint y: 284, distance: 392.1
click at [638, 284] on div "Other injury-related killers include drowning, falls, burns and poisoning." at bounding box center [648, 272] width 236 height 29
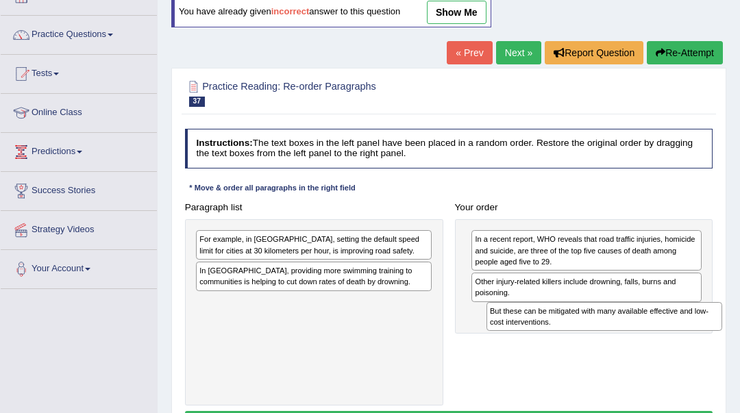
drag, startPoint x: 299, startPoint y: 254, endPoint x: 643, endPoint y: 342, distance: 355.2
click at [644, 343] on div "Paragraph list But these can be mitigated with many available effective and low…" at bounding box center [449, 301] width 540 height 208
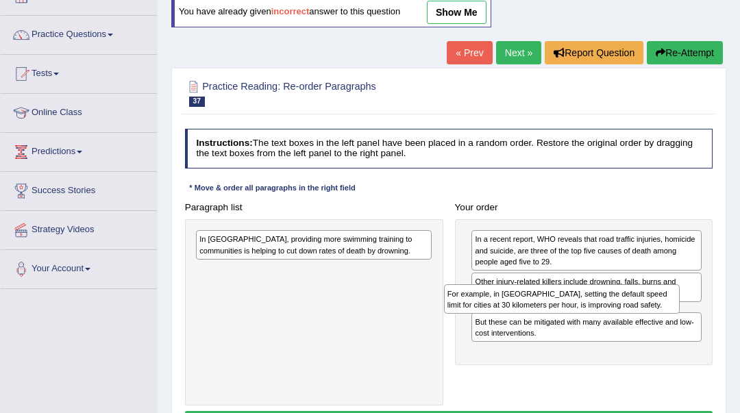
drag, startPoint x: 385, startPoint y: 255, endPoint x: 680, endPoint y: 325, distance: 302.9
click at [680, 325] on div "Paragraph list For example, in [GEOGRAPHIC_DATA], setting the default speed lim…" at bounding box center [449, 301] width 540 height 208
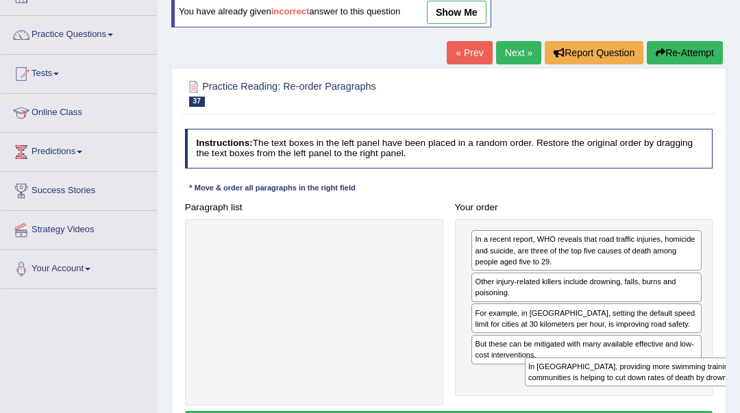
drag, startPoint x: 253, startPoint y: 236, endPoint x: 643, endPoint y: 392, distance: 419.9
click at [643, 392] on div "Paragraph list In [GEOGRAPHIC_DATA], providing more swimming training to commun…" at bounding box center [449, 301] width 540 height 208
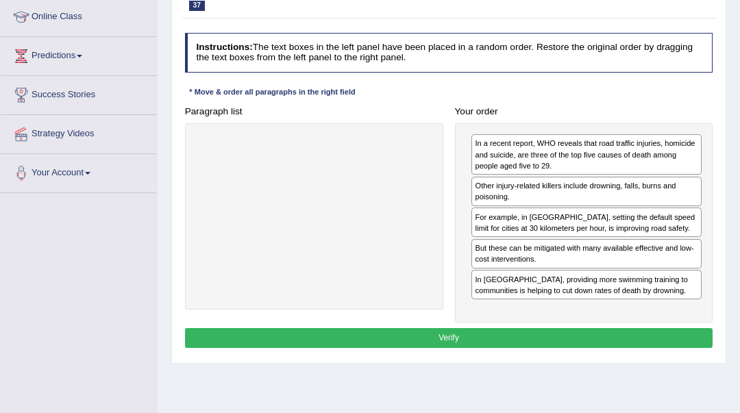
scroll to position [274, 0]
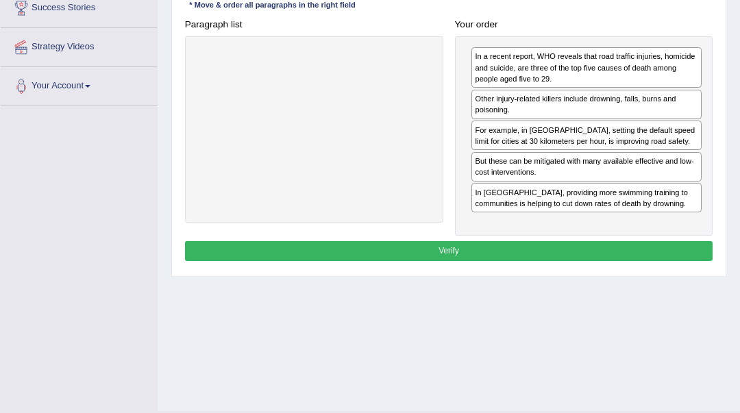
click at [471, 236] on div "Instructions: The text boxes in the left panel have been placed in a random ord…" at bounding box center [449, 105] width 534 height 330
click at [476, 259] on div "Instructions: The text boxes in the left panel have been placed in a random ord…" at bounding box center [449, 105] width 534 height 330
click at [476, 258] on button "Verify" at bounding box center [449, 251] width 528 height 20
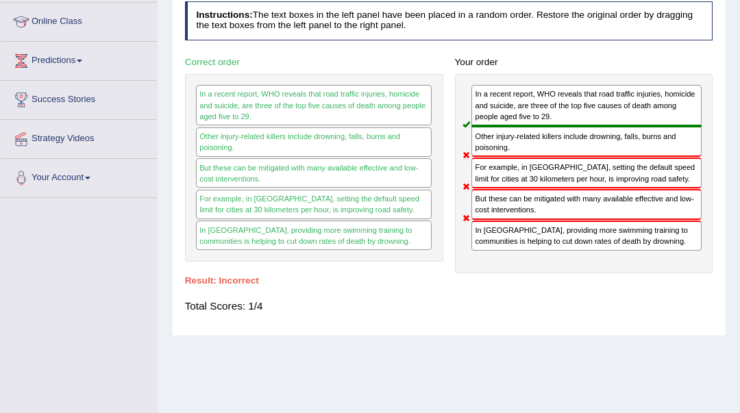
scroll to position [91, 0]
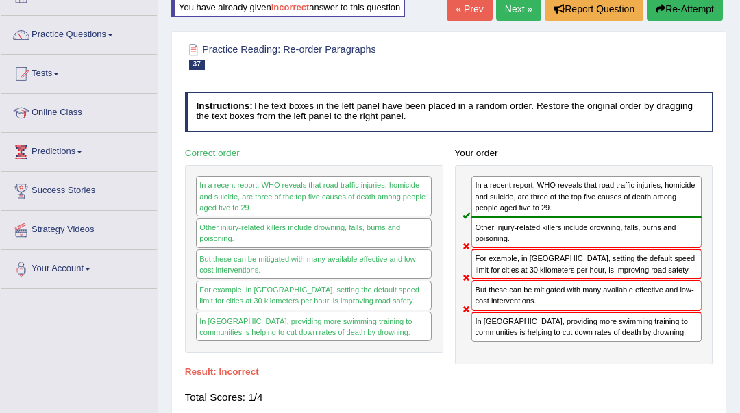
click at [513, 13] on link "Next »" at bounding box center [518, 8] width 45 height 23
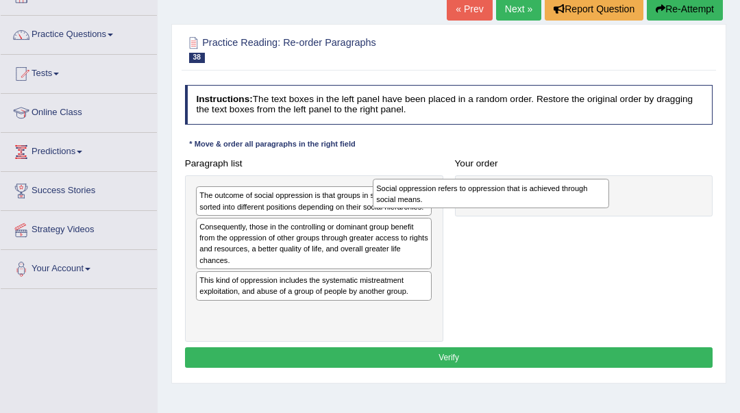
drag, startPoint x: 376, startPoint y: 241, endPoint x: 587, endPoint y: 208, distance: 213.6
click at [587, 208] on div "Social oppression refers to oppression that is achieved through social means." at bounding box center [491, 193] width 236 height 29
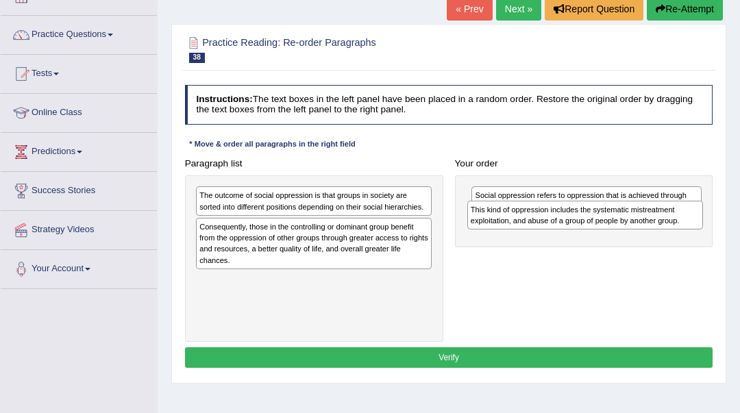
drag, startPoint x: 325, startPoint y: 287, endPoint x: 647, endPoint y: 226, distance: 327.9
click at [647, 226] on div "This kind of oppression includes the systematic mistreatment exploitation, and …" at bounding box center [585, 215] width 236 height 29
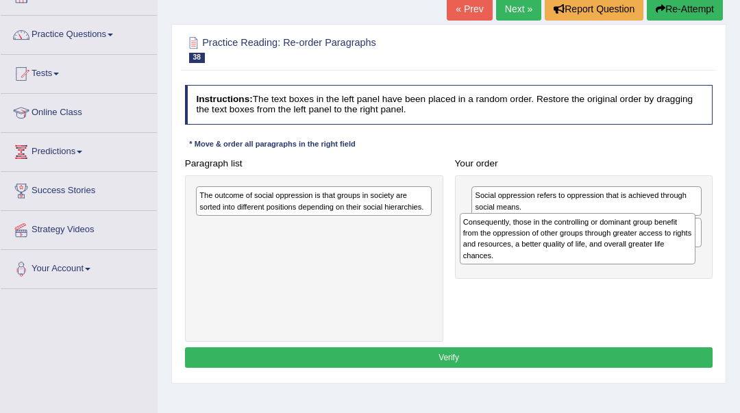
drag, startPoint x: 344, startPoint y: 252, endPoint x: 657, endPoint y: 258, distance: 313.3
click at [657, 258] on div "Consequently, those in the controlling or dominant group benefit from the oppre…" at bounding box center [578, 238] width 236 height 51
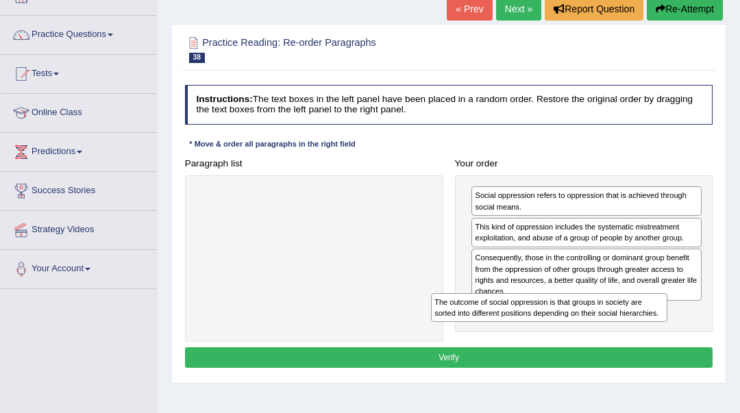
drag, startPoint x: 332, startPoint y: 210, endPoint x: 611, endPoint y: 341, distance: 309.1
click at [611, 341] on div "Instructions: The text boxes in the left panel have been placed in a random ord…" at bounding box center [449, 228] width 534 height 297
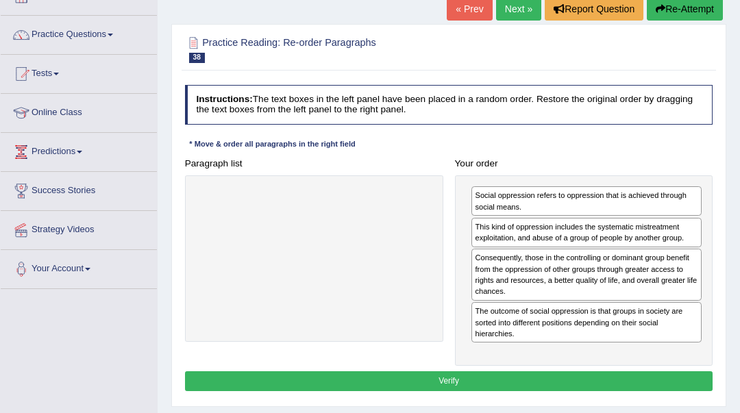
click at [611, 374] on button "Verify" at bounding box center [449, 381] width 528 height 20
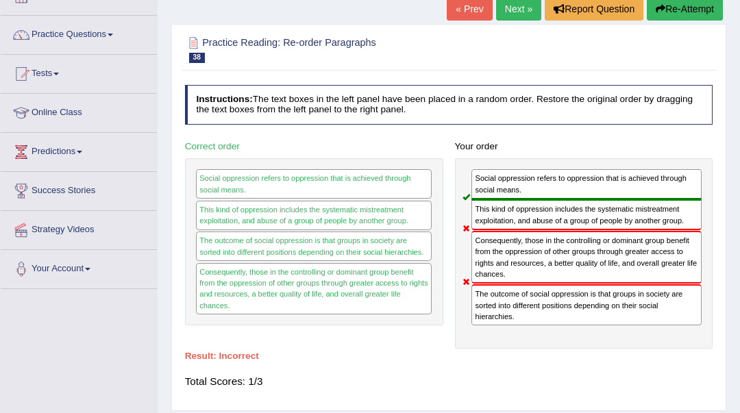
click at [677, 9] on button "Re-Attempt" at bounding box center [685, 8] width 76 height 23
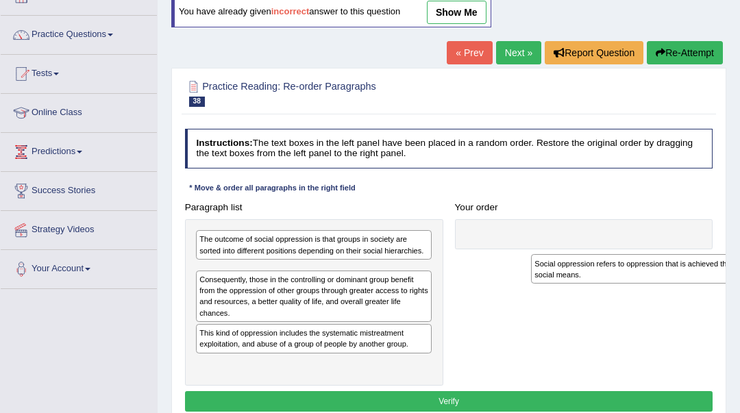
drag, startPoint x: 398, startPoint y: 284, endPoint x: 650, endPoint y: 284, distance: 252.2
click at [650, 284] on div "Paragraph list The outcome of social oppression is that groups in society are s…" at bounding box center [449, 291] width 540 height 188
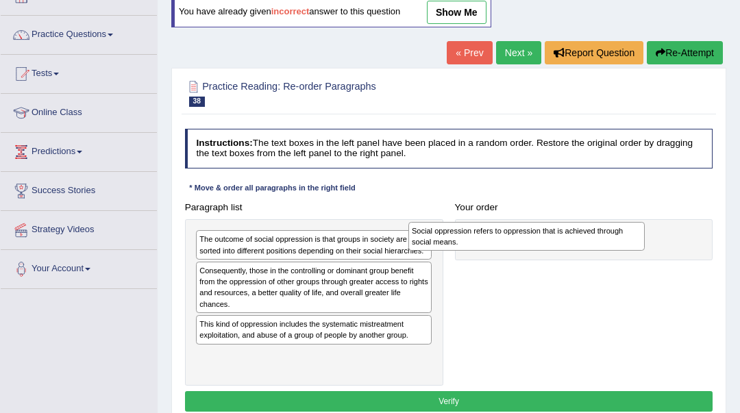
drag, startPoint x: 352, startPoint y: 282, endPoint x: 605, endPoint y: 246, distance: 255.4
click at [605, 246] on div "Social oppression refers to oppression that is achieved through social means." at bounding box center [526, 236] width 236 height 29
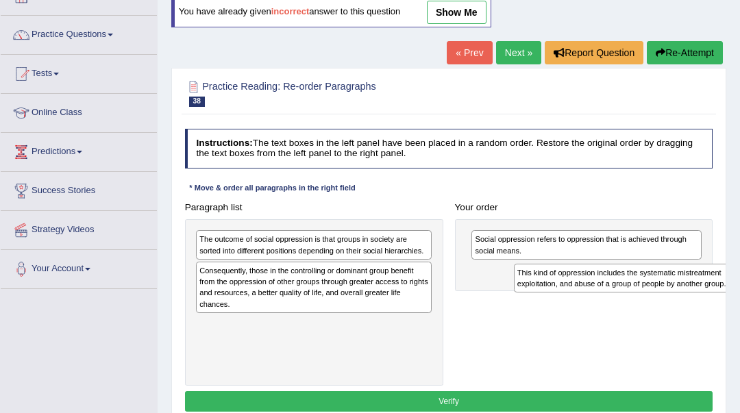
drag, startPoint x: 324, startPoint y: 330, endPoint x: 700, endPoint y: 291, distance: 379.0
click at [700, 291] on div "This kind of oppression includes the systematic mistreatment exploitation, and …" at bounding box center [632, 278] width 236 height 29
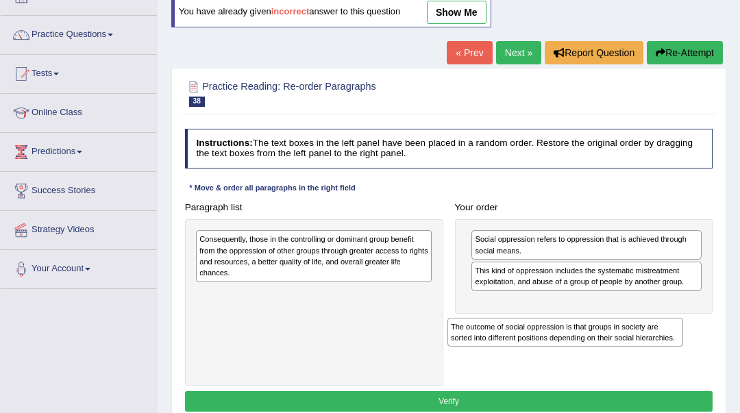
drag, startPoint x: 319, startPoint y: 249, endPoint x: 618, endPoint y: 358, distance: 318.1
click at [618, 358] on div "Paragraph list The outcome of social oppression is that groups in society are s…" at bounding box center [449, 291] width 540 height 188
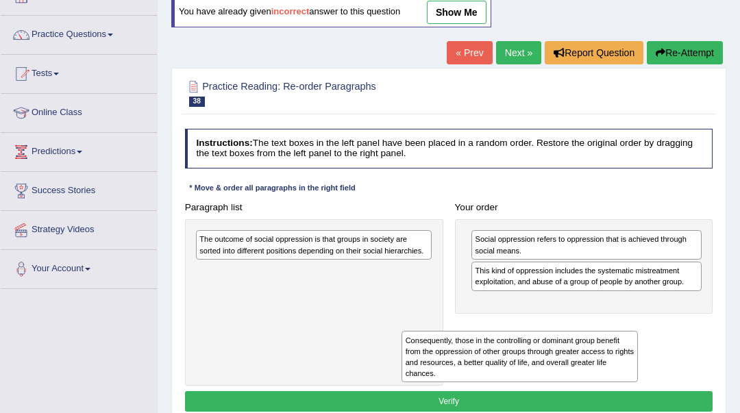
drag, startPoint x: 324, startPoint y: 261, endPoint x: 569, endPoint y: 386, distance: 275.3
click at [569, 386] on div "Instructions: The text boxes in the left panel have been placed in a random ord…" at bounding box center [449, 271] width 534 height 297
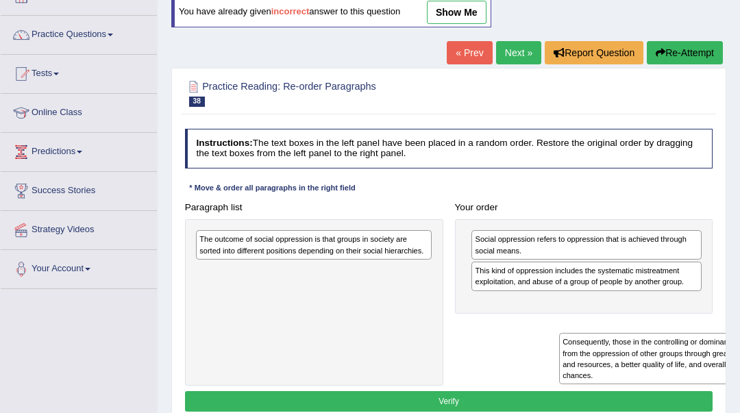
drag, startPoint x: 562, startPoint y: 398, endPoint x: 750, endPoint y: 400, distance: 187.8
click at [740, 322] on html "Toggle navigation Home Practice Questions Speaking Practice Read Aloud Repeat S…" at bounding box center [370, 115] width 740 height 413
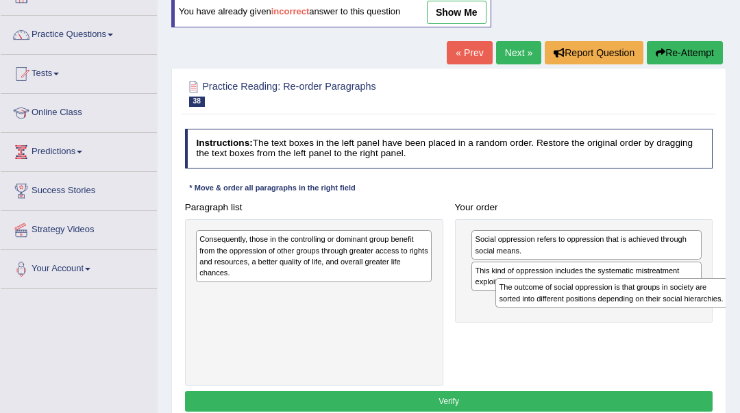
drag, startPoint x: 393, startPoint y: 258, endPoint x: 749, endPoint y: 321, distance: 361.1
click at [740, 321] on html "Toggle navigation Home Practice Questions Speaking Practice Read Aloud Repeat S…" at bounding box center [370, 115] width 740 height 413
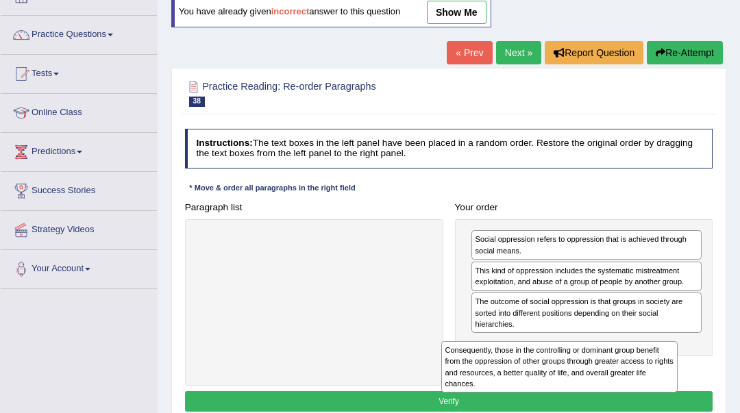
drag, startPoint x: 321, startPoint y: 245, endPoint x: 618, endPoint y: 376, distance: 325.3
click at [618, 376] on div "Consequently, those in the controlling or dominant group benefit from the oppre…" at bounding box center [559, 366] width 236 height 51
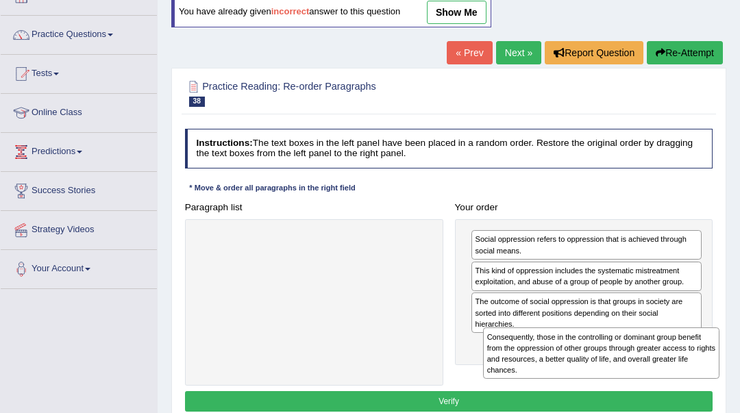
drag, startPoint x: 422, startPoint y: 354, endPoint x: 640, endPoint y: 376, distance: 219.1
click at [640, 376] on div "Consequently, those in the controlling or dominant group benefit from the oppre…" at bounding box center [601, 353] width 236 height 51
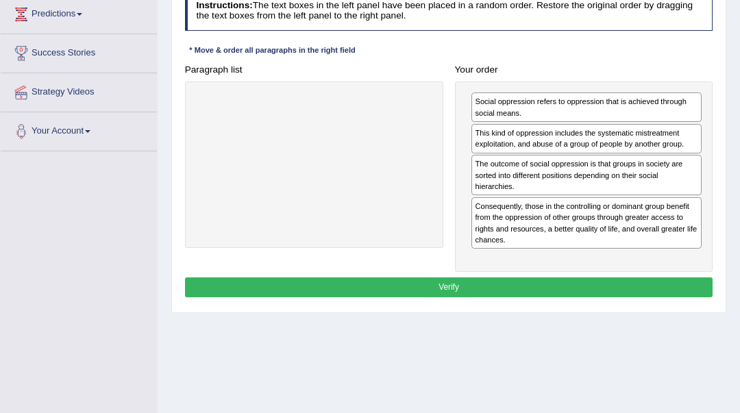
scroll to position [274, 0]
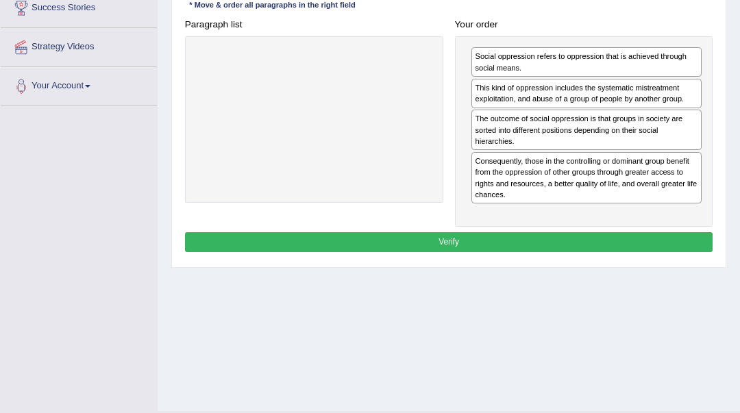
click at [543, 232] on button "Verify" at bounding box center [449, 242] width 528 height 20
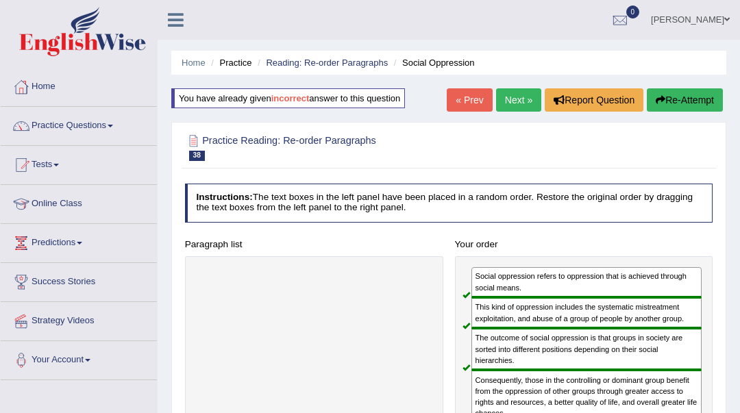
scroll to position [0, 0]
click at [496, 102] on link "Next »" at bounding box center [518, 99] width 45 height 23
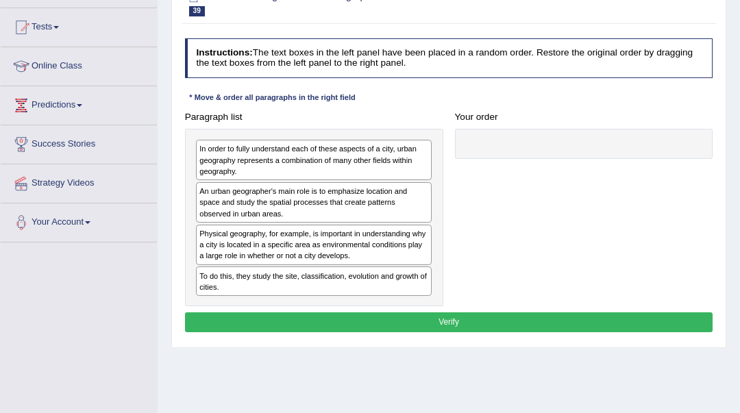
scroll to position [182, 0]
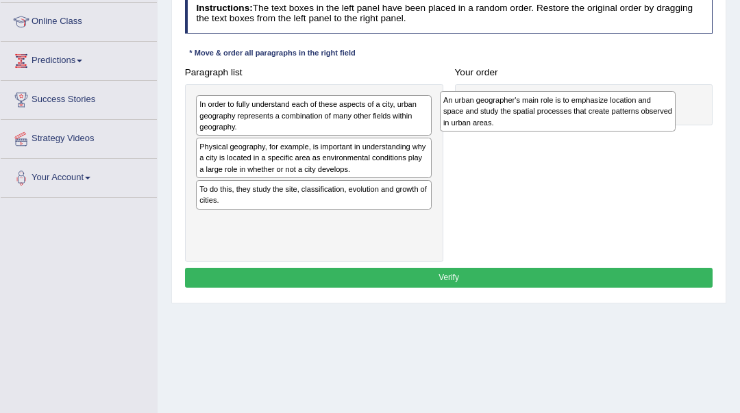
drag, startPoint x: 351, startPoint y: 160, endPoint x: 641, endPoint y: 119, distance: 292.9
click at [641, 119] on div "An urban geographer's main role is to emphasize location and space and study th…" at bounding box center [558, 111] width 236 height 40
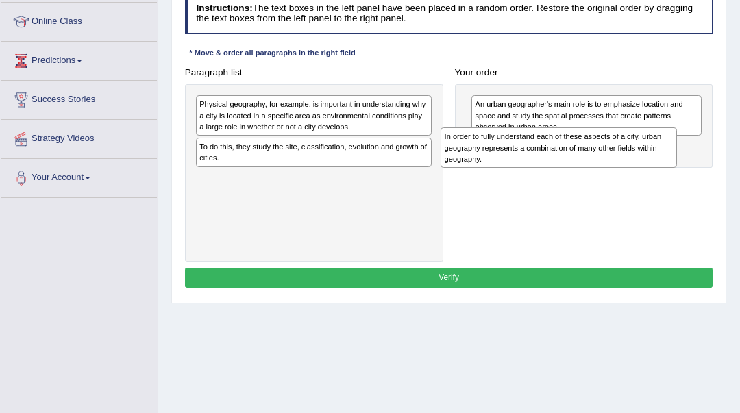
drag, startPoint x: 396, startPoint y: 109, endPoint x: 687, endPoint y: 153, distance: 294.6
click at [687, 153] on div "Paragraph list In order to fully understand each of these aspects of a city, ur…" at bounding box center [449, 161] width 540 height 199
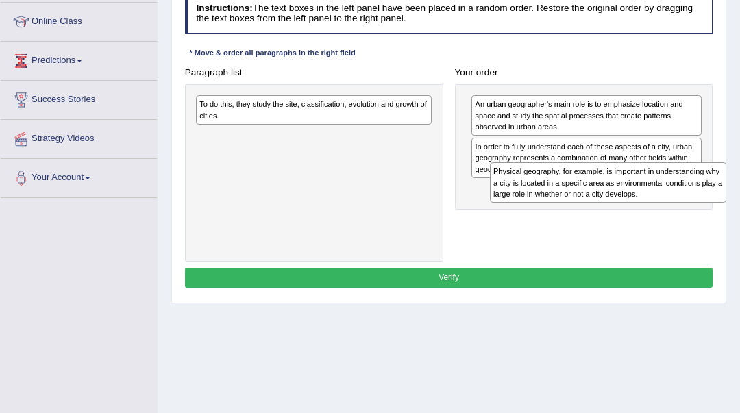
drag, startPoint x: 332, startPoint y: 128, endPoint x: 681, endPoint y: 213, distance: 359.1
click at [681, 213] on div "Paragraph list Physical geography, for example, is important in understanding w…" at bounding box center [449, 161] width 540 height 199
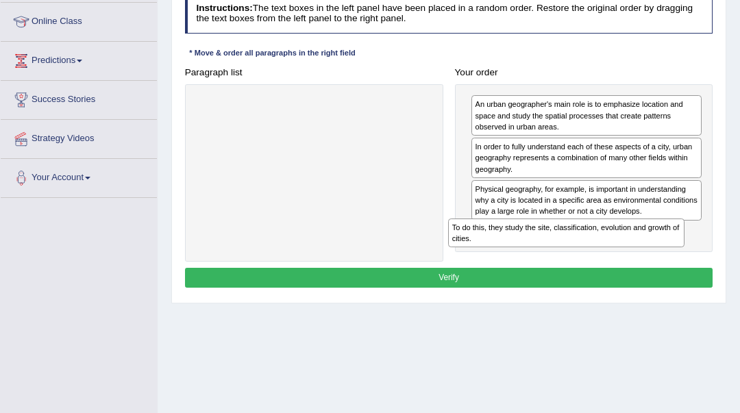
drag, startPoint x: 363, startPoint y: 119, endPoint x: 663, endPoint y: 268, distance: 335.3
click at [663, 268] on div "Instructions: The text boxes in the left panel have been placed in a random ord…" at bounding box center [449, 142] width 534 height 309
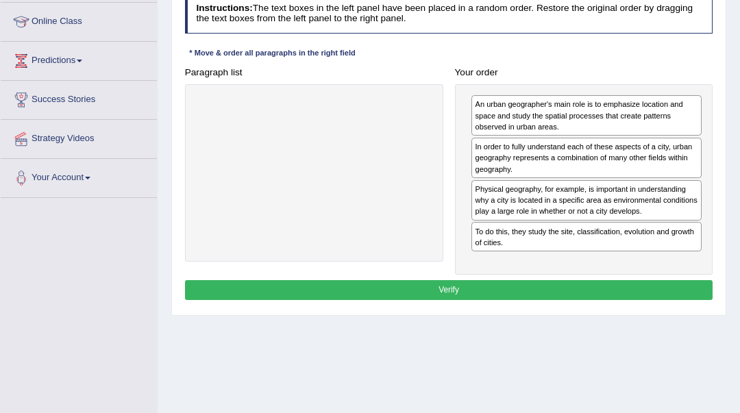
click at [666, 284] on button "Verify" at bounding box center [449, 290] width 528 height 20
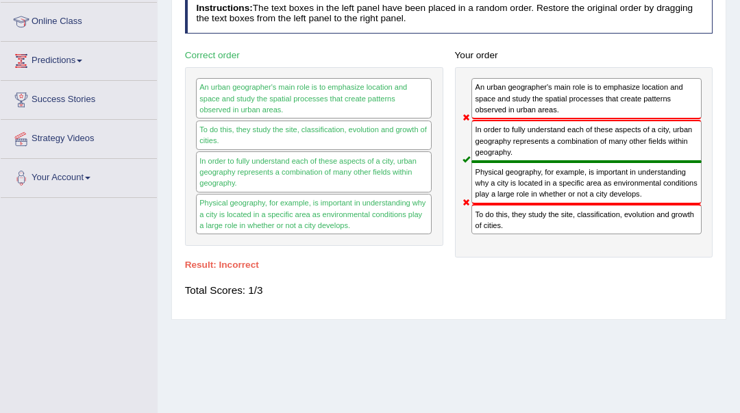
scroll to position [0, 0]
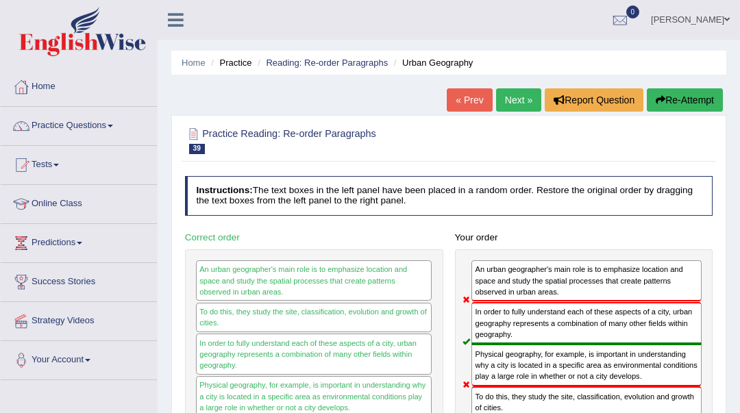
click at [707, 97] on button "Re-Attempt" at bounding box center [685, 99] width 76 height 23
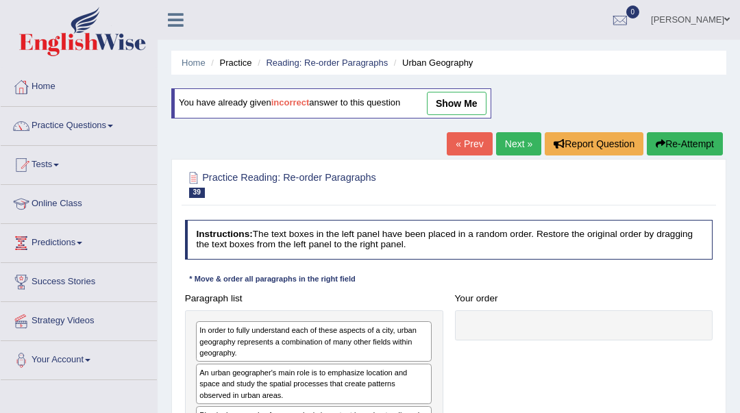
click at [518, 141] on link "Next »" at bounding box center [518, 143] width 45 height 23
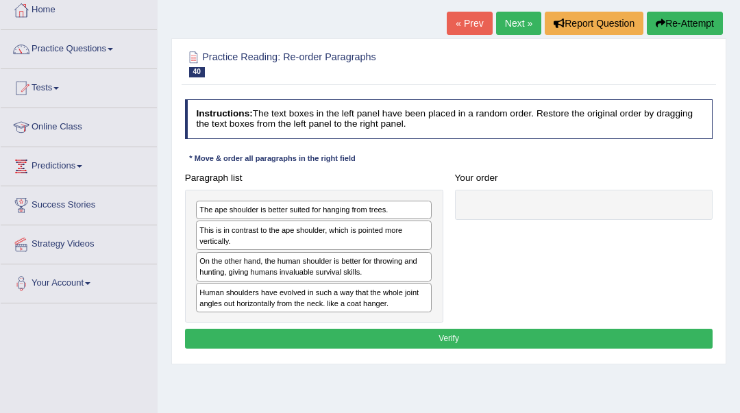
scroll to position [91, 0]
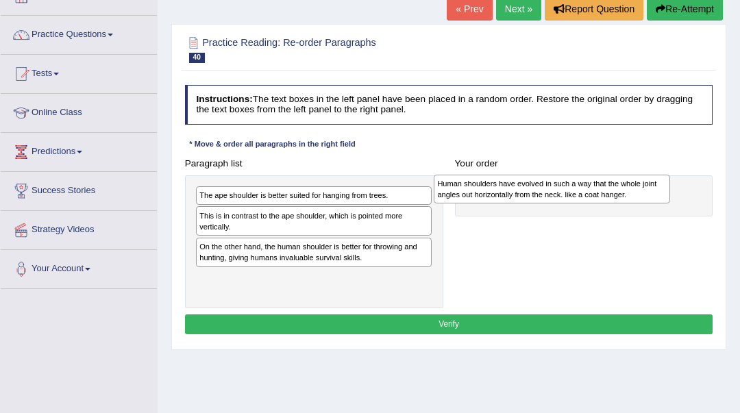
drag, startPoint x: 404, startPoint y: 284, endPoint x: 687, endPoint y: 195, distance: 297.0
click at [687, 195] on div "Paragraph list The ape shoulder is better suited for hanging from trees. This i…" at bounding box center [449, 231] width 540 height 155
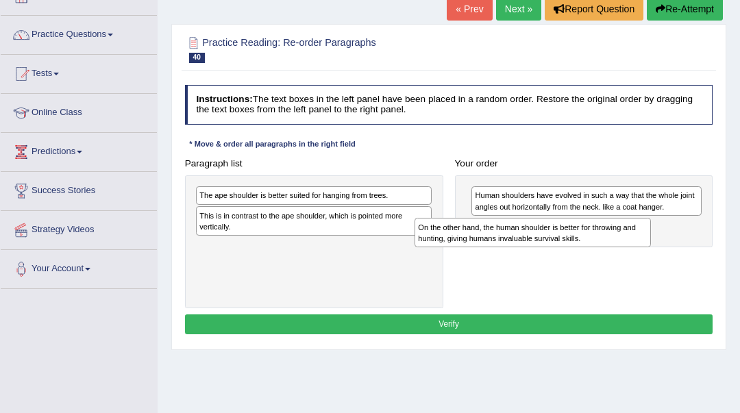
drag, startPoint x: 347, startPoint y: 263, endPoint x: 607, endPoint y: 256, distance: 260.5
click at [607, 256] on div "Paragraph list The ape shoulder is better suited for hanging from trees. This i…" at bounding box center [449, 231] width 540 height 155
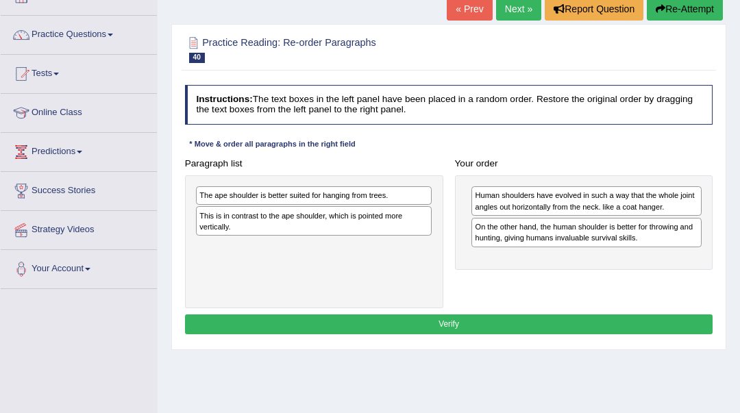
drag, startPoint x: 349, startPoint y: 206, endPoint x: 652, endPoint y: 258, distance: 308.1
click at [652, 258] on div "Paragraph list The ape shoulder is better suited for hanging from trees. This i…" at bounding box center [449, 231] width 540 height 155
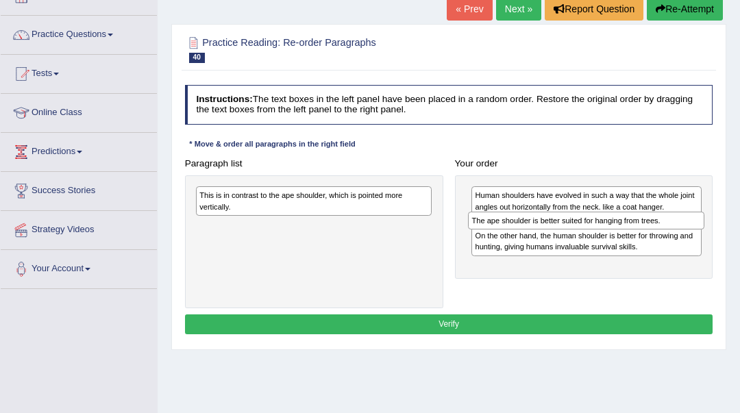
drag, startPoint x: 395, startPoint y: 199, endPoint x: 718, endPoint y: 234, distance: 325.4
click at [718, 234] on div "Paragraph list The ape shoulder is better suited for hanging from trees. This i…" at bounding box center [449, 231] width 540 height 155
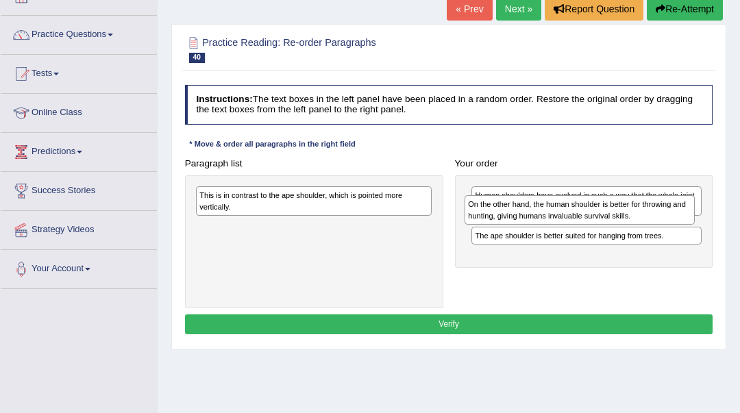
drag, startPoint x: 530, startPoint y: 256, endPoint x: 526, endPoint y: 222, distance: 34.5
click at [526, 222] on div "On the other hand, the human shoulder is better for throwing and hunting, givin…" at bounding box center [580, 209] width 230 height 29
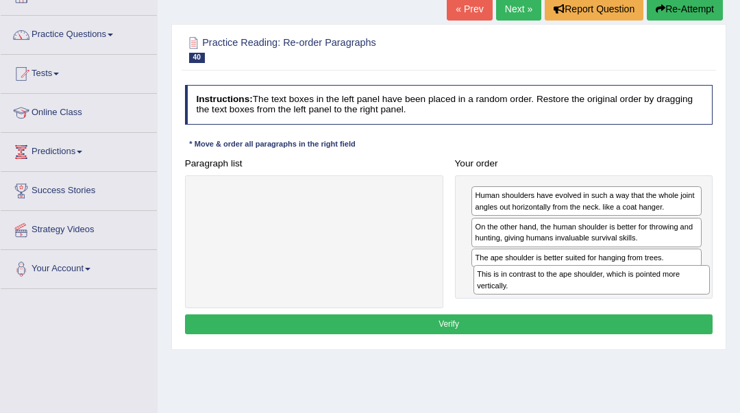
drag, startPoint x: 243, startPoint y: 205, endPoint x: 572, endPoint y: 304, distance: 343.5
click at [572, 304] on div "Paragraph list This is in contrast to the ape shoulder, which is pointed more v…" at bounding box center [449, 231] width 540 height 155
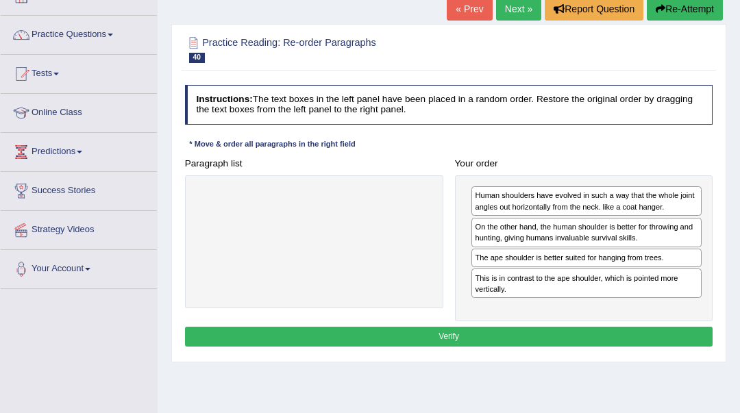
click at [563, 329] on button "Verify" at bounding box center [449, 337] width 528 height 20
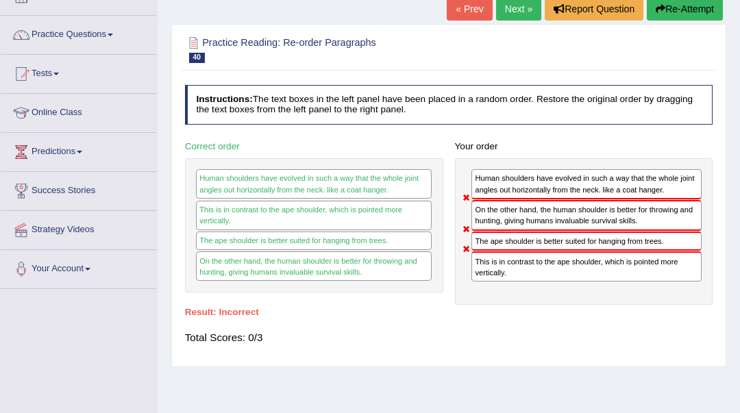
click at [684, 8] on button "Re-Attempt" at bounding box center [685, 8] width 76 height 23
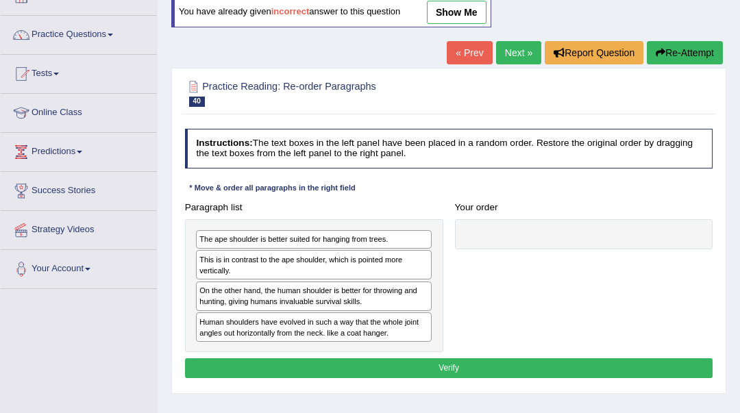
scroll to position [91, 0]
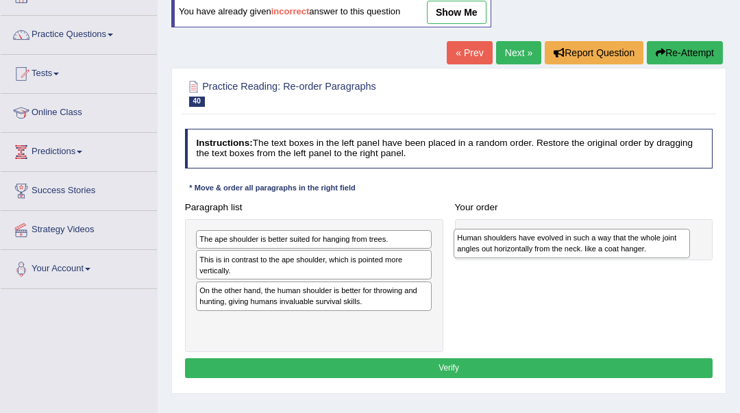
drag, startPoint x: 264, startPoint y: 328, endPoint x: 570, endPoint y: 250, distance: 316.2
click at [570, 250] on div "Human shoulders have evolved in such a way that the whole joint angles out hori…" at bounding box center [572, 243] width 236 height 29
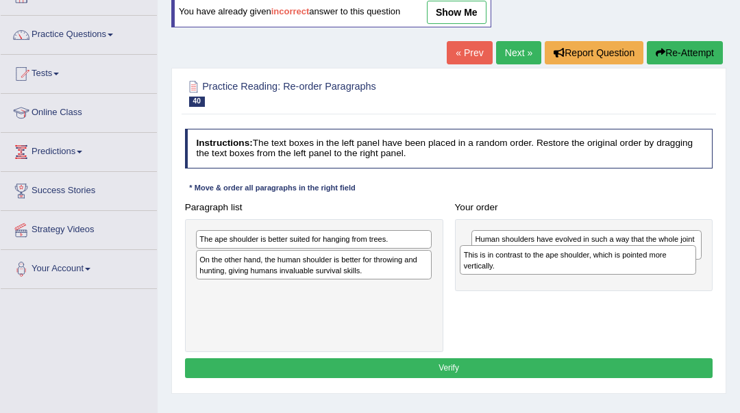
drag, startPoint x: 258, startPoint y: 267, endPoint x: 572, endPoint y: 271, distance: 313.9
click at [572, 271] on div "This is in contrast to the ape shoulder, which is pointed more vertically." at bounding box center [578, 259] width 236 height 29
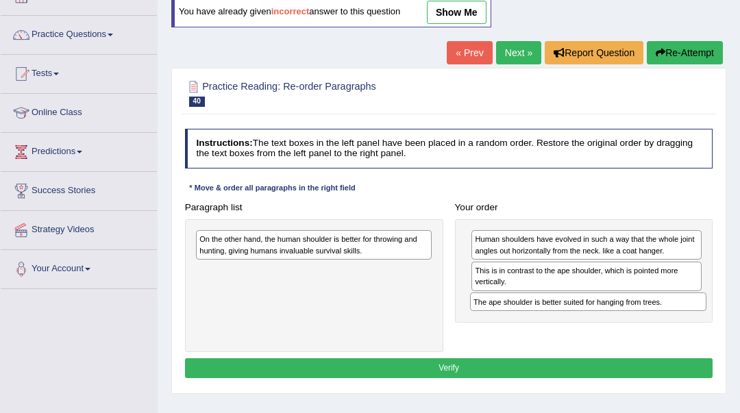
drag, startPoint x: 337, startPoint y: 244, endPoint x: 663, endPoint y: 323, distance: 335.0
click at [663, 323] on div "Paragraph list The ape shoulder is better suited for hanging from trees. On the…" at bounding box center [449, 274] width 540 height 155
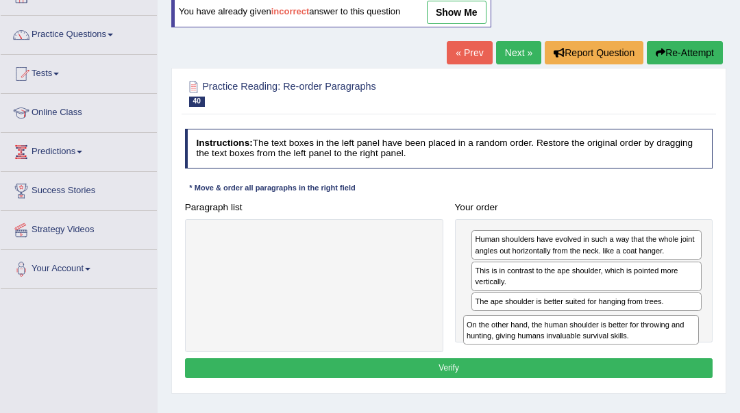
drag, startPoint x: 370, startPoint y: 258, endPoint x: 687, endPoint y: 365, distance: 334.6
click at [687, 365] on div "Instructions: The text boxes in the left panel have been placed in a random ord…" at bounding box center [449, 255] width 534 height 265
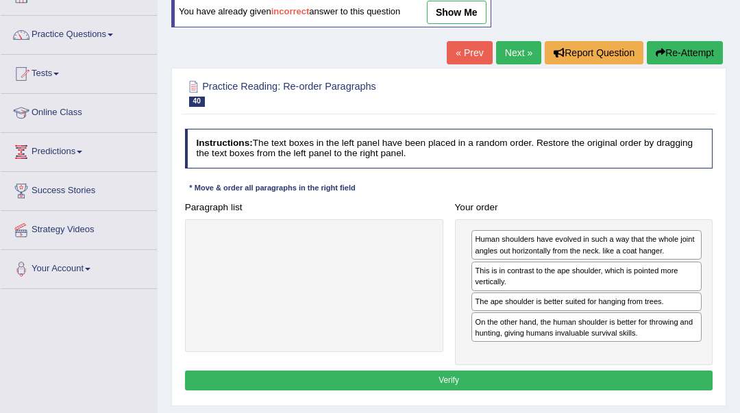
click at [661, 380] on button "Verify" at bounding box center [449, 381] width 528 height 20
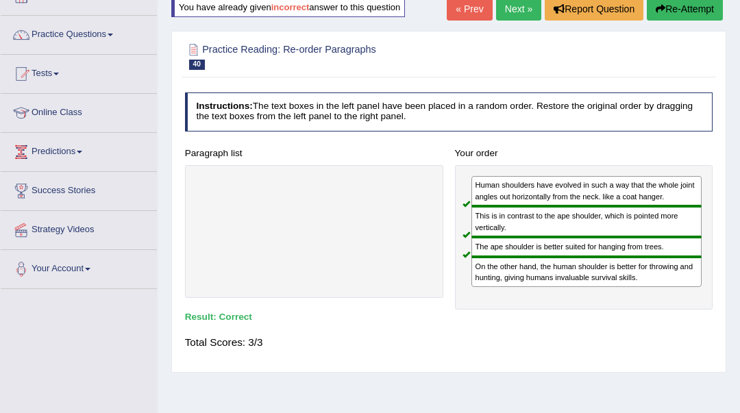
click at [500, 10] on link "Next »" at bounding box center [518, 8] width 45 height 23
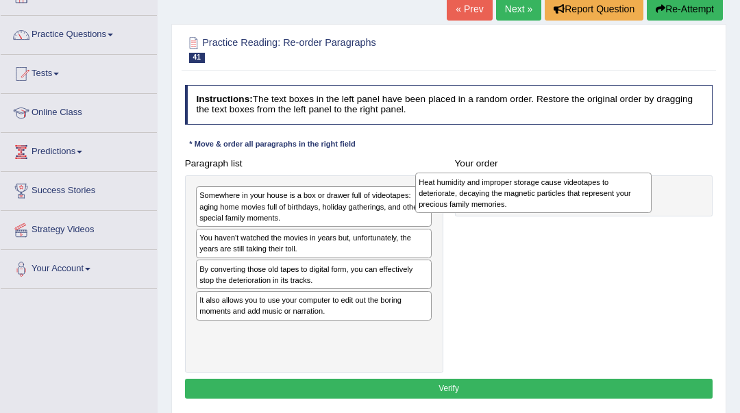
drag, startPoint x: 363, startPoint y: 279, endPoint x: 611, endPoint y: 205, distance: 258.9
click at [624, 197] on div "Heat humidity and improper storage cause videotapes to deteriorate, decaying th…" at bounding box center [533, 193] width 236 height 40
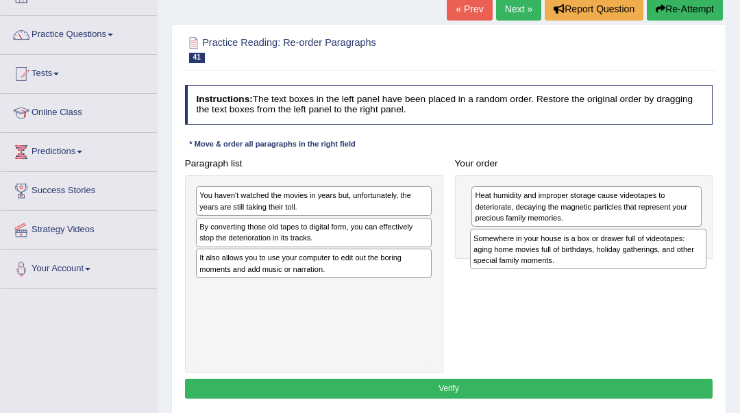
drag, startPoint x: 347, startPoint y: 206, endPoint x: 673, endPoint y: 262, distance: 330.4
click at [673, 262] on div "Somewhere in your house is a box or drawer full of videotapes: aging home movie…" at bounding box center [588, 249] width 236 height 40
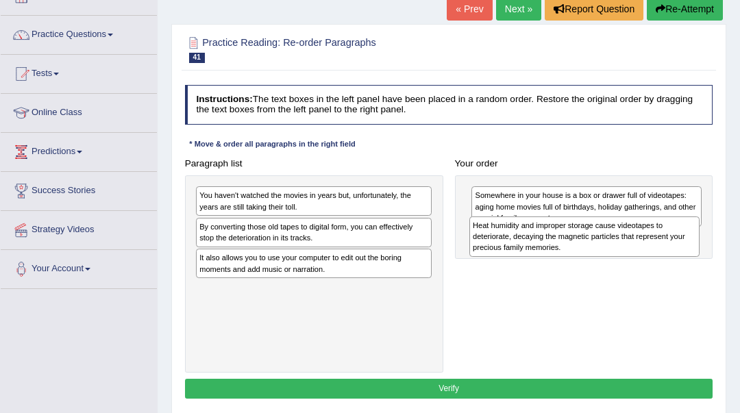
drag, startPoint x: 650, startPoint y: 220, endPoint x: 651, endPoint y: 261, distance: 41.1
click at [651, 261] on div "Paragraph list You haven't watched the movies in years but, unfortunately, the …" at bounding box center [449, 263] width 540 height 219
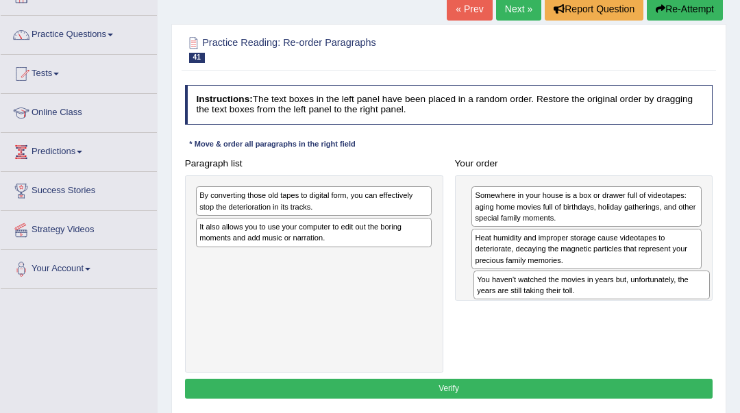
drag, startPoint x: 371, startPoint y: 206, endPoint x: 700, endPoint y: 311, distance: 346.0
click at [700, 311] on div "Paragraph list You haven't watched the movies in years but, unfortunately, the …" at bounding box center [449, 263] width 540 height 219
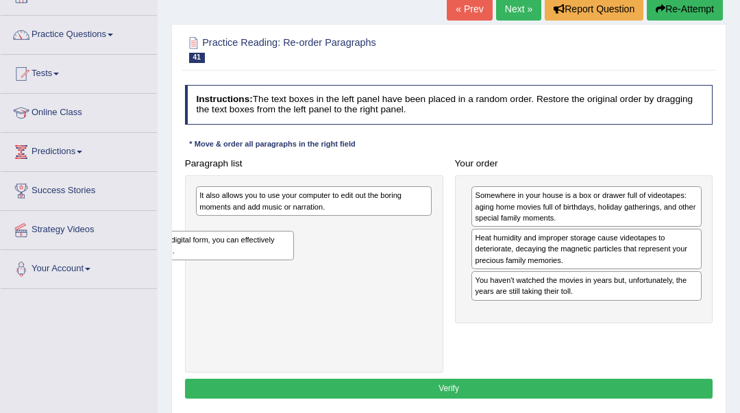
drag, startPoint x: 412, startPoint y: 209, endPoint x: 252, endPoint y: 267, distance: 169.8
click at [252, 267] on div "By converting those old tapes to digital form, you can effectively stop the det…" at bounding box center [314, 273] width 258 height 197
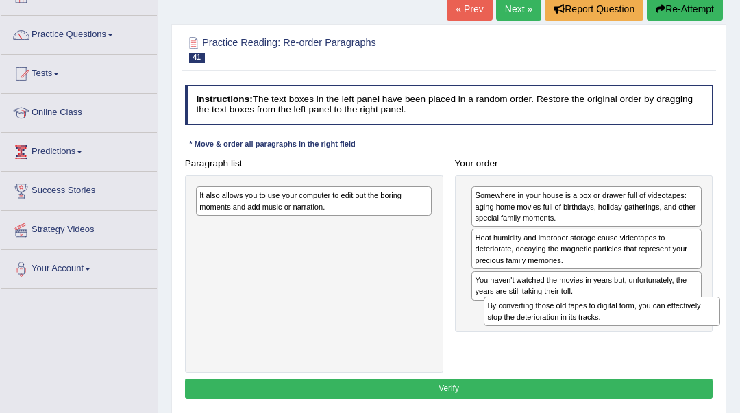
drag, startPoint x: 299, startPoint y: 235, endPoint x: 640, endPoint y: 335, distance: 355.7
click at [640, 335] on div "Paragraph list It also allows you to use your computer to edit out the boring m…" at bounding box center [449, 263] width 540 height 219
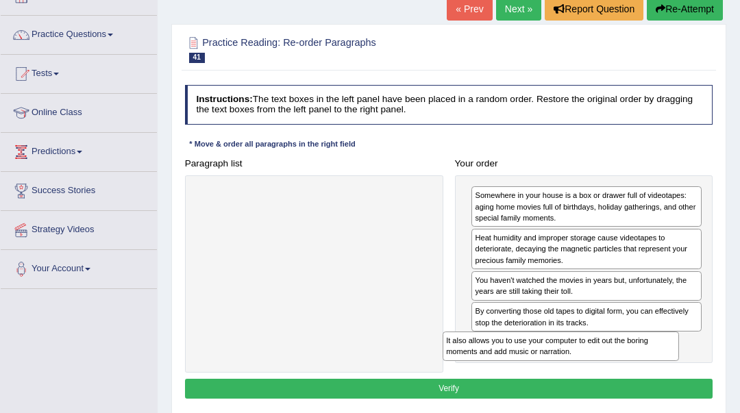
drag, startPoint x: 424, startPoint y: 206, endPoint x: 730, endPoint y: 388, distance: 356.5
click at [730, 388] on div "Home Practice Reading: Re-order Paragraphs Old Tapes « Prev Next » Report Quest…" at bounding box center [449, 251] width 583 height 685
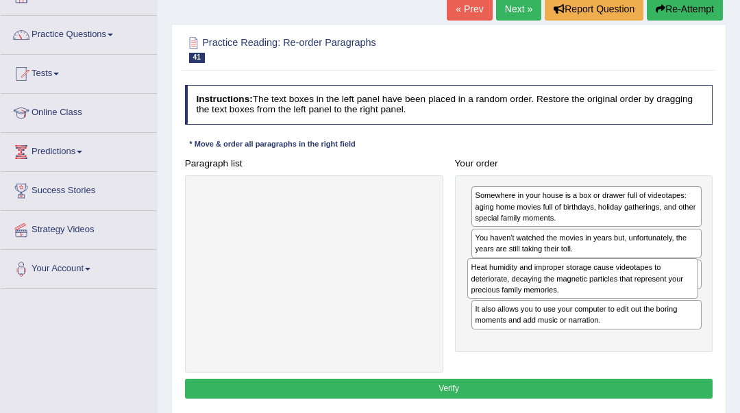
drag, startPoint x: 527, startPoint y: 258, endPoint x: 526, endPoint y: 304, distance: 46.6
click at [526, 304] on div "Somewhere in your house is a box or drawer full of videotapes: aging home movie…" at bounding box center [584, 263] width 258 height 177
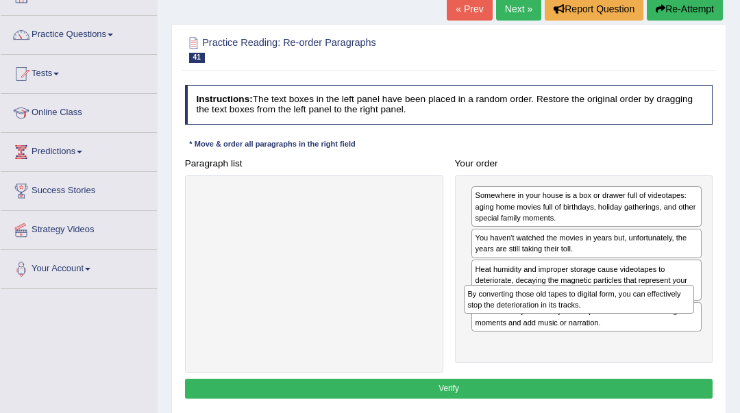
drag, startPoint x: 522, startPoint y: 283, endPoint x: 517, endPoint y: 332, distance: 48.9
click at [517, 332] on div "Somewhere in your house is a box or drawer full of videotapes: aging home movie…" at bounding box center [584, 269] width 258 height 188
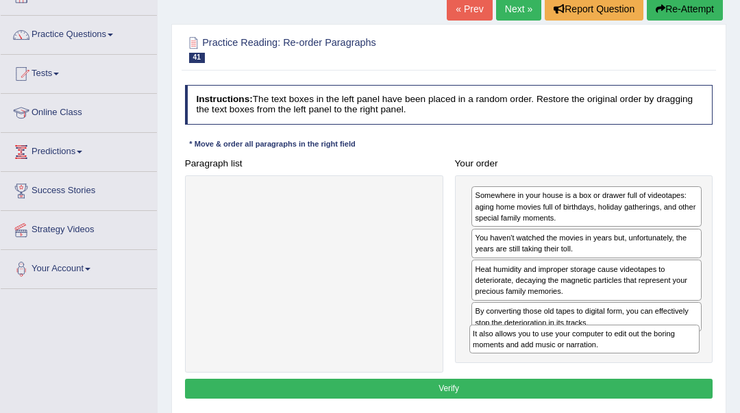
drag, startPoint x: 547, startPoint y: 324, endPoint x: 548, endPoint y: 377, distance: 52.8
click at [548, 377] on div "Instructions: The text boxes in the left panel have been placed in a random ord…" at bounding box center [449, 244] width 534 height 329
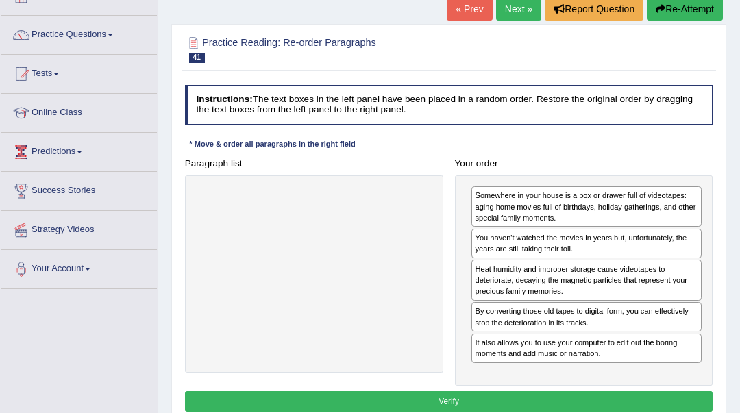
click at [548, 400] on button "Verify" at bounding box center [449, 401] width 528 height 20
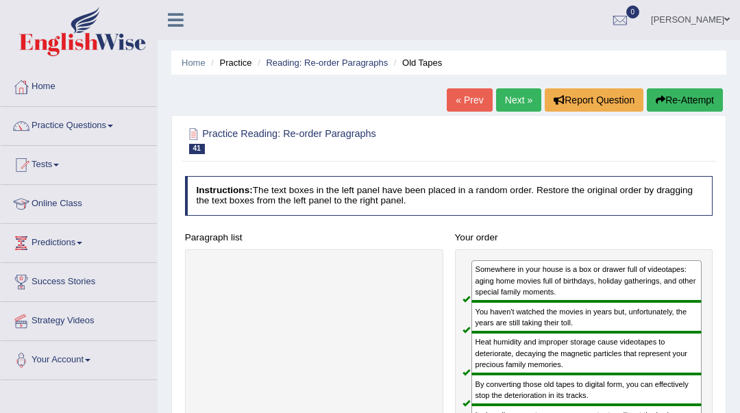
click at [520, 102] on link "Next »" at bounding box center [518, 99] width 45 height 23
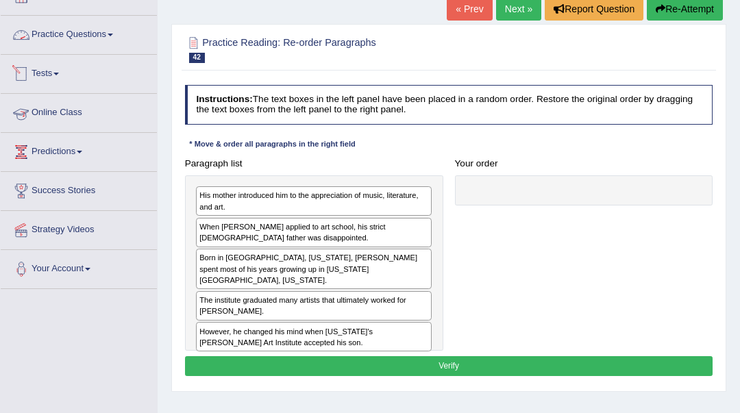
click at [62, 34] on link "Practice Questions" at bounding box center [79, 33] width 156 height 34
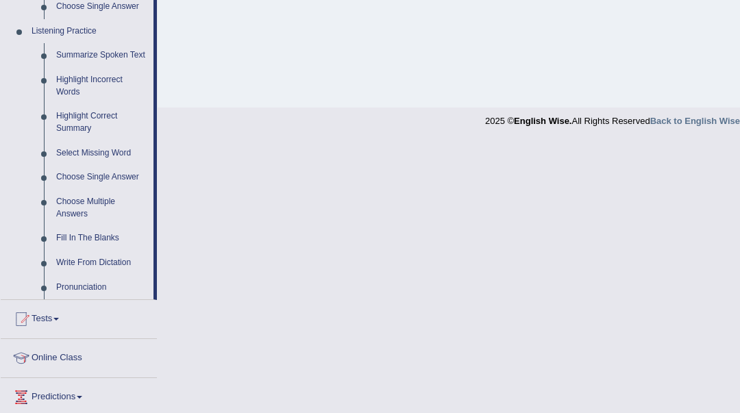
scroll to position [698, 0]
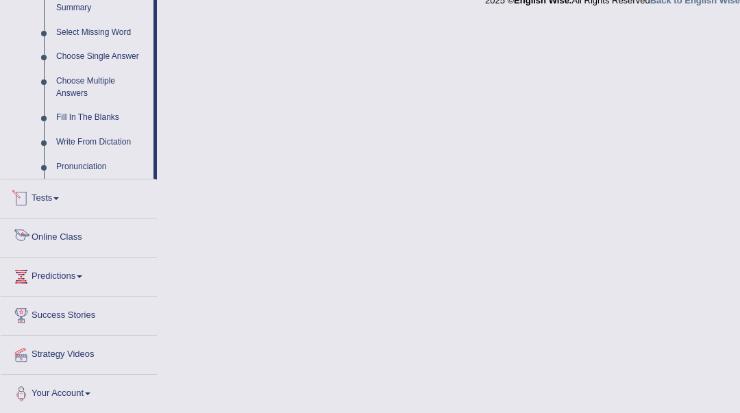
click at [78, 239] on link "Online Class" at bounding box center [79, 236] width 156 height 34
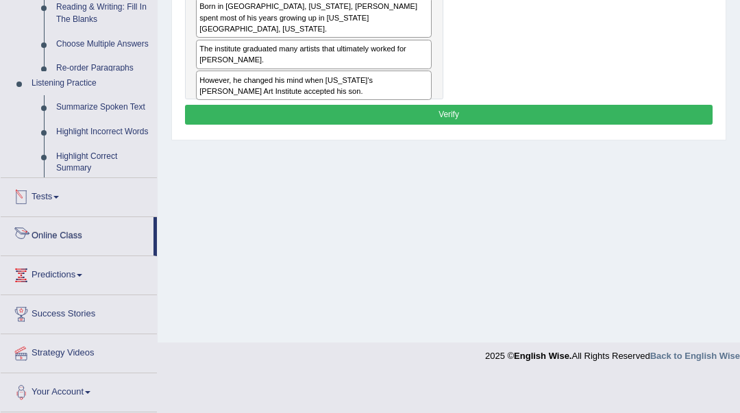
scroll to position [306, 0]
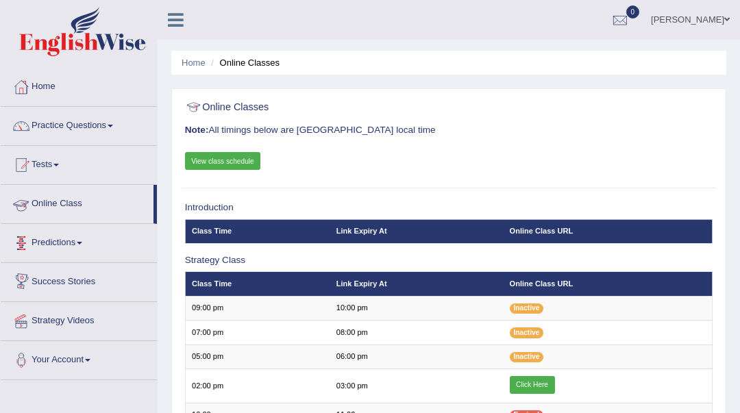
click at [249, 160] on link "View class schedule" at bounding box center [223, 161] width 76 height 18
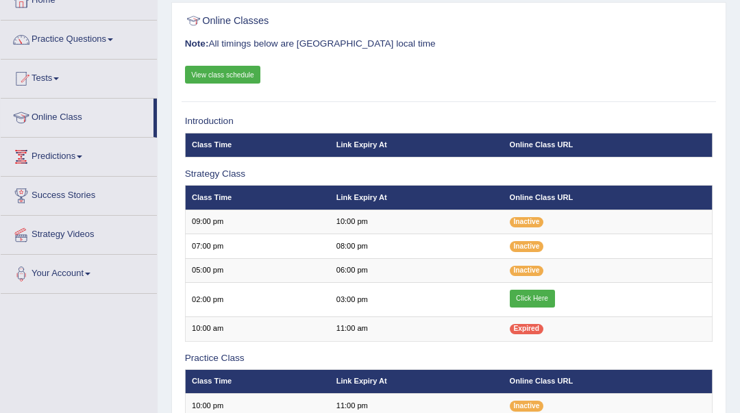
scroll to position [91, 0]
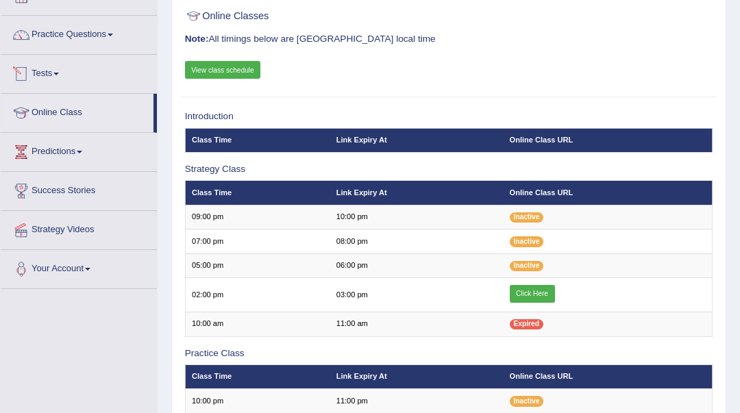
click at [66, 71] on link "Tests" at bounding box center [79, 72] width 156 height 34
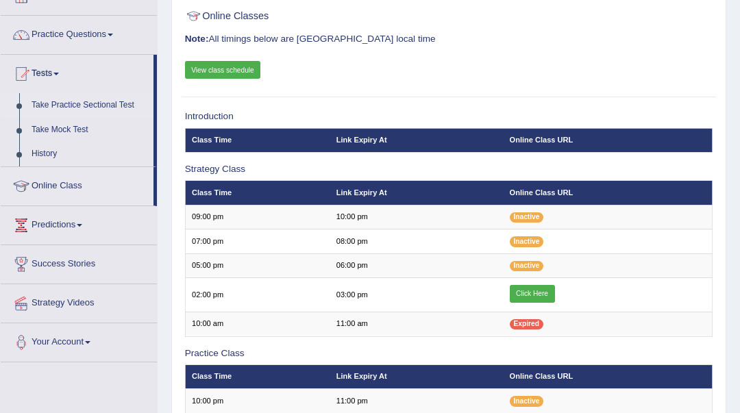
click at [94, 99] on link "Take Practice Sectional Test" at bounding box center [89, 105] width 128 height 25
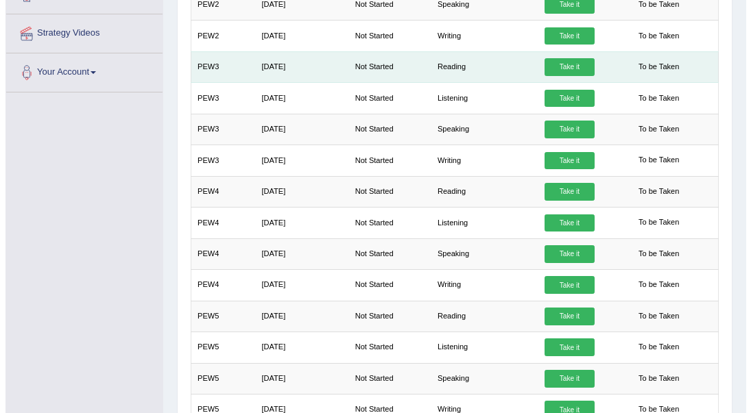
scroll to position [456, 0]
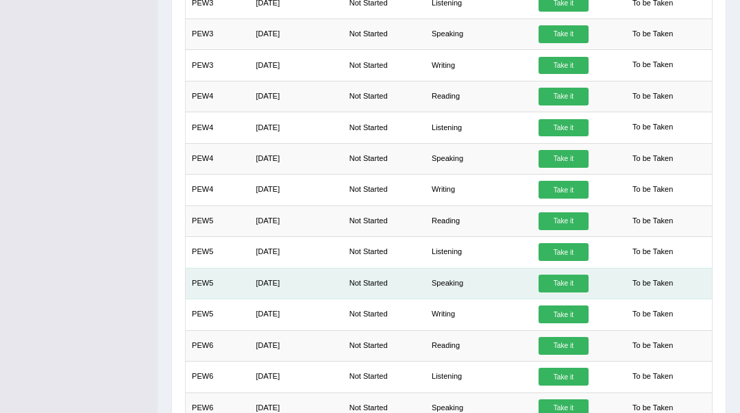
click at [212, 280] on td "PEW5" at bounding box center [217, 283] width 64 height 31
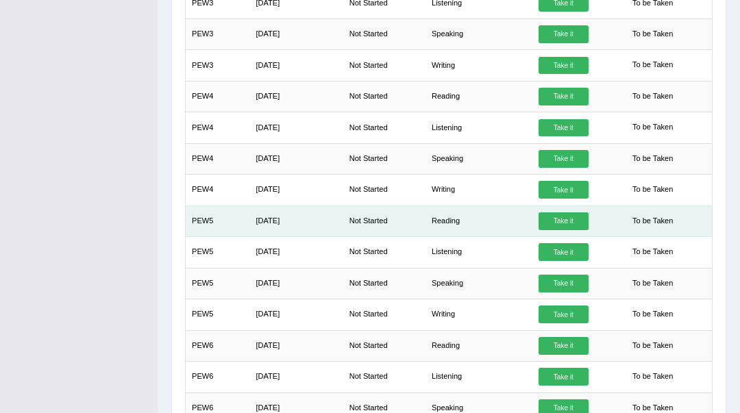
click at [561, 213] on link "Take it" at bounding box center [563, 221] width 49 height 18
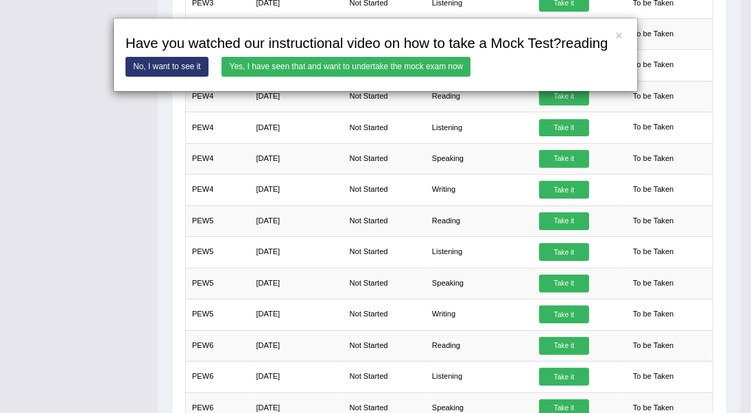
click at [235, 66] on link "Yes, I have seen that and want to undertake the mock exam now" at bounding box center [345, 67] width 249 height 20
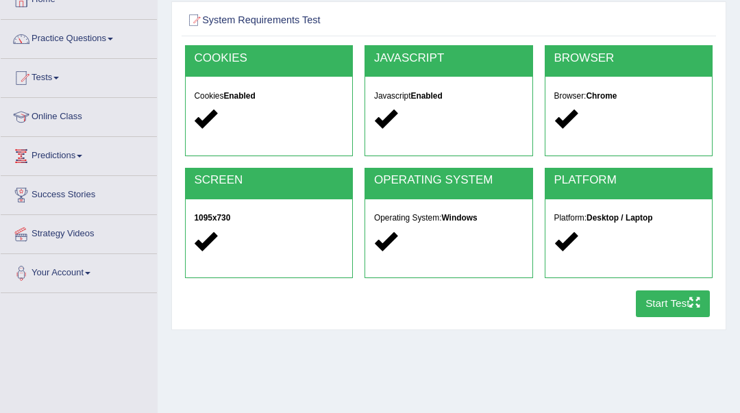
scroll to position [91, 0]
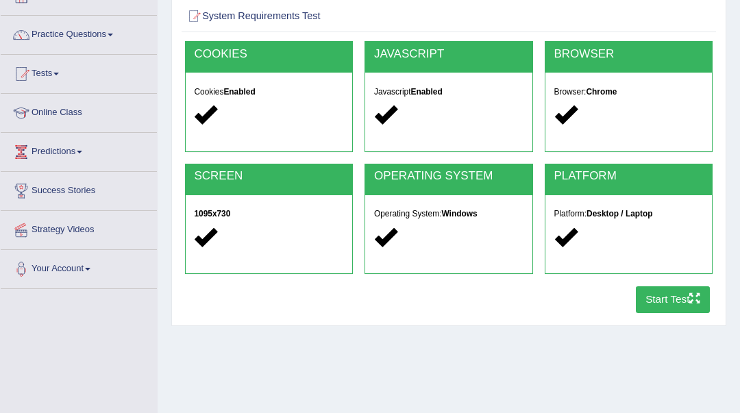
click at [662, 298] on button "Start Test" at bounding box center [673, 299] width 75 height 27
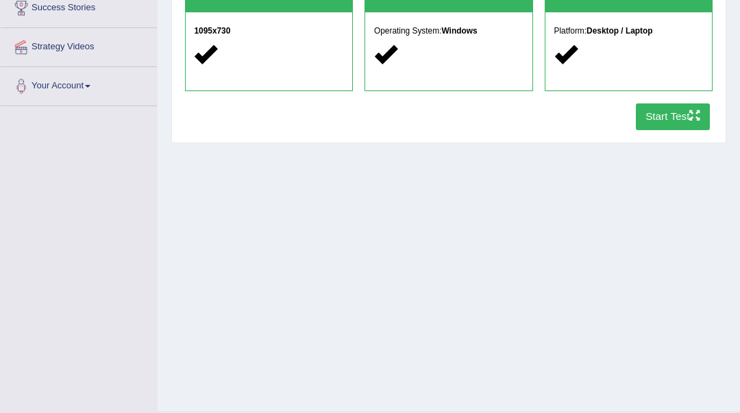
scroll to position [306, 0]
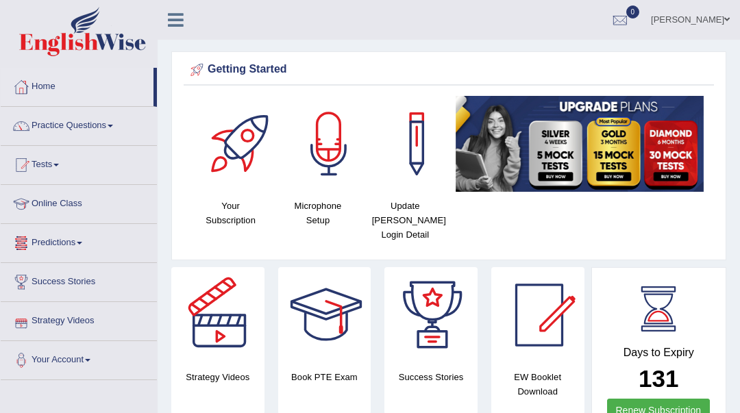
click at [85, 199] on link "Online Class" at bounding box center [79, 202] width 156 height 34
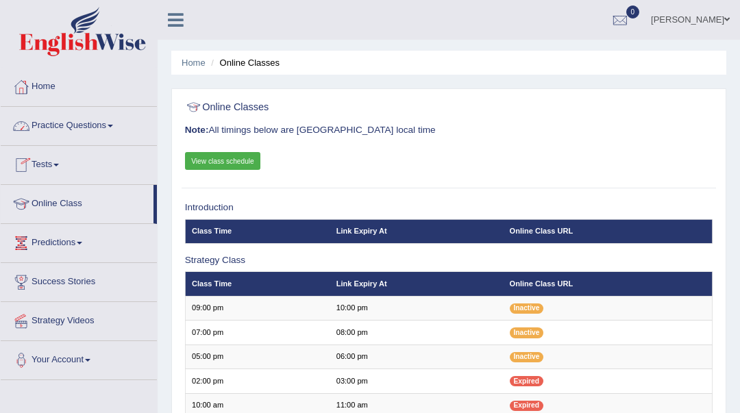
click at [75, 123] on link "Practice Questions" at bounding box center [79, 124] width 156 height 34
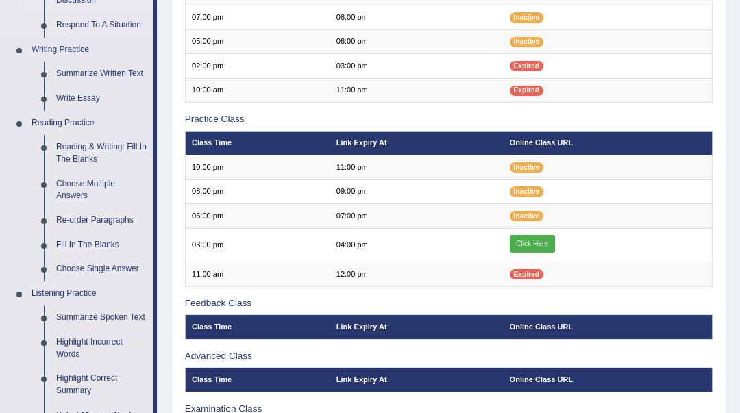
scroll to position [365, 0]
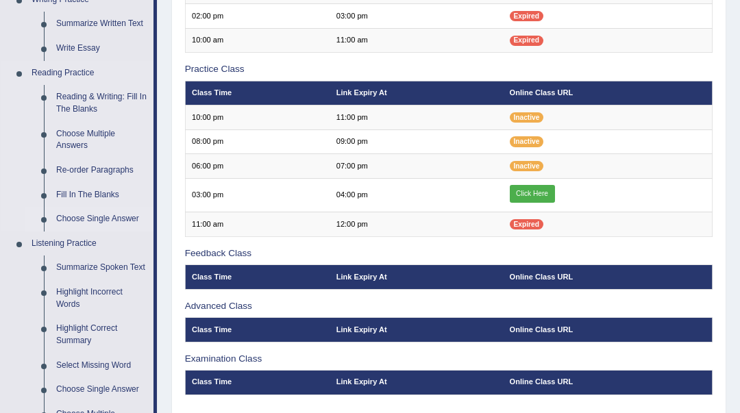
click at [114, 221] on link "Choose Single Answer" at bounding box center [101, 219] width 103 height 25
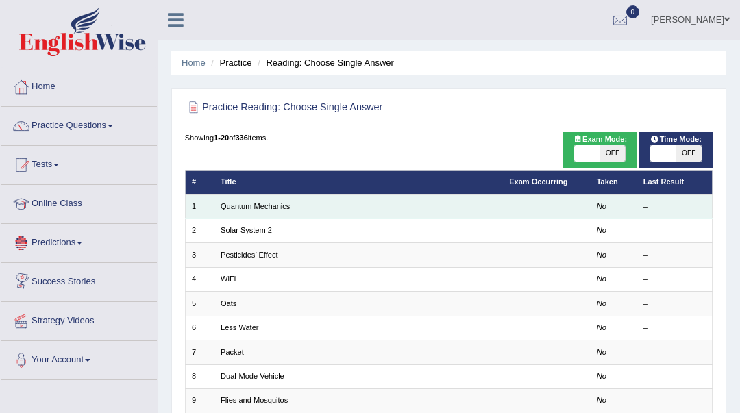
click at [246, 208] on link "Quantum Mechanics" at bounding box center [255, 206] width 69 height 8
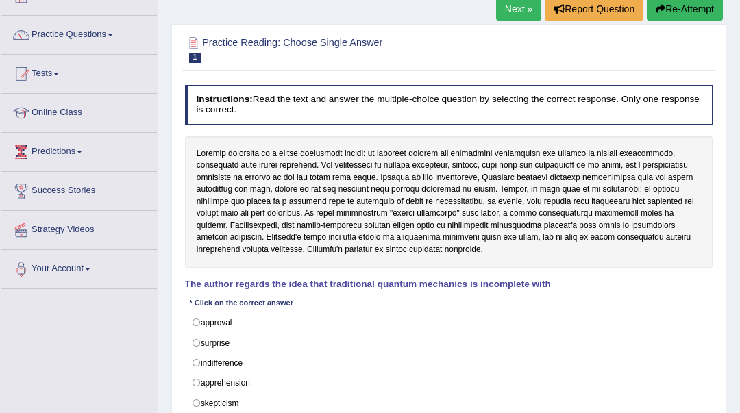
scroll to position [182, 0]
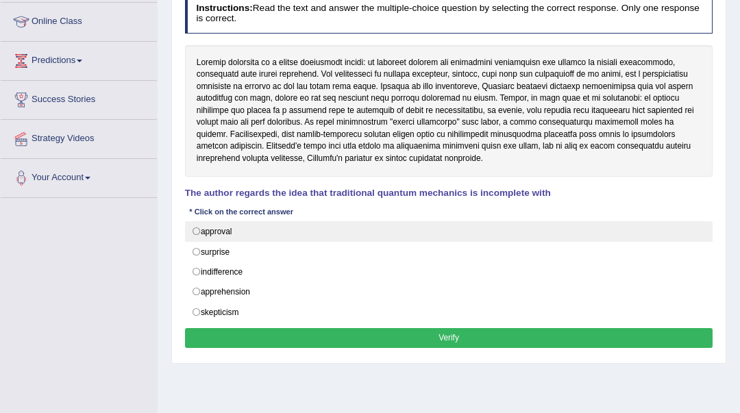
click at [225, 230] on label "approval" at bounding box center [449, 231] width 528 height 21
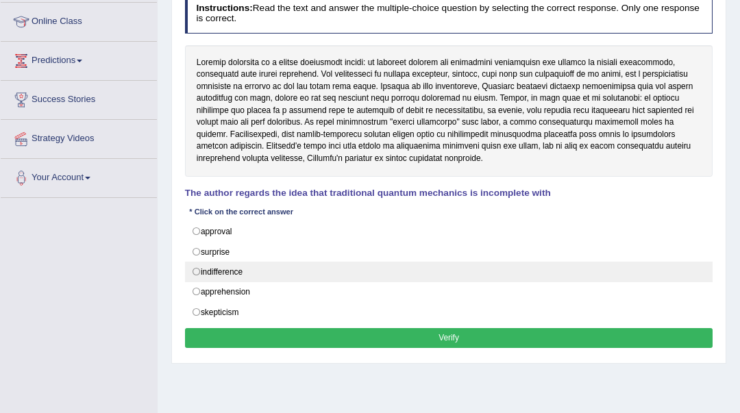
radio input "true"
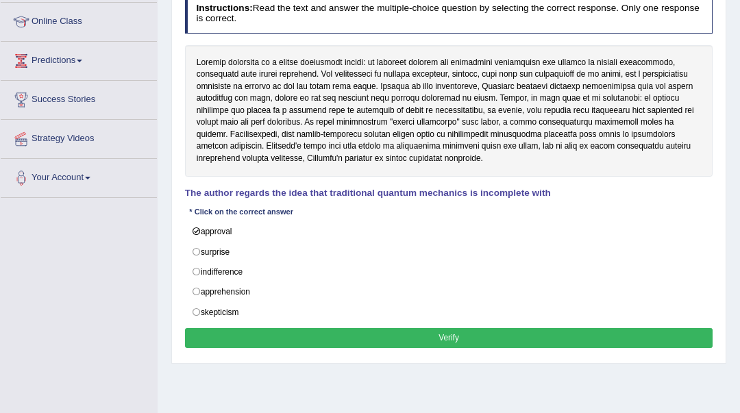
click at [319, 331] on button "Verify" at bounding box center [449, 338] width 528 height 20
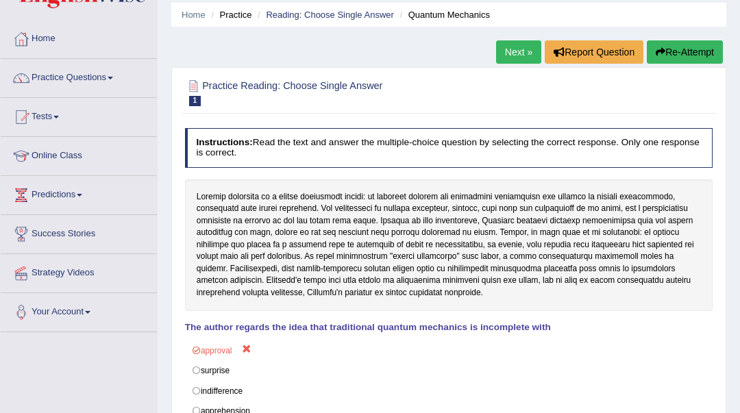
scroll to position [0, 0]
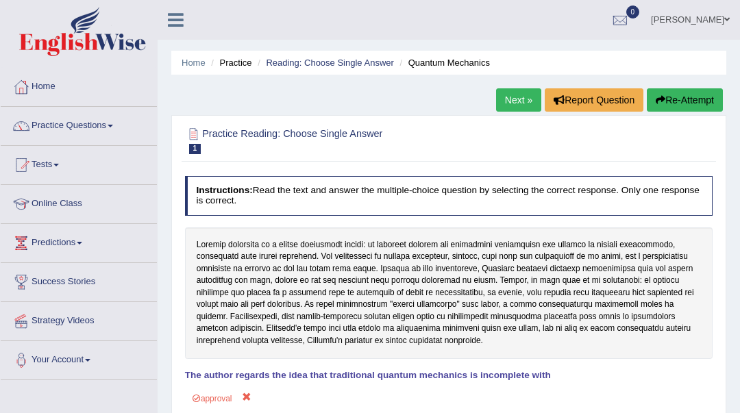
click at [509, 92] on link "Next »" at bounding box center [518, 99] width 45 height 23
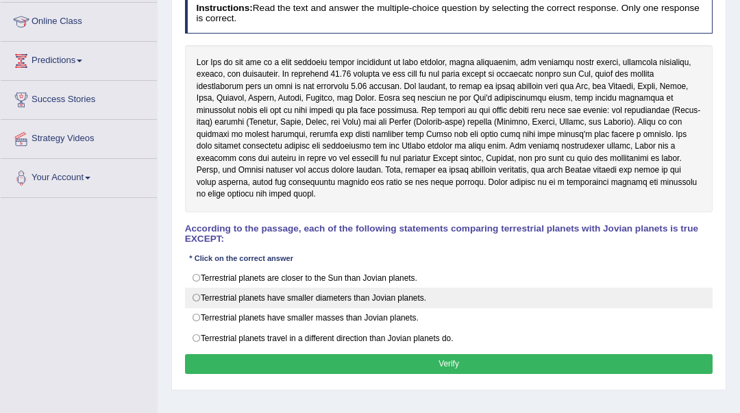
click at [389, 290] on label "Terrestrial planets have smaller diameters than Jovian planets." at bounding box center [449, 298] width 528 height 21
radio input "true"
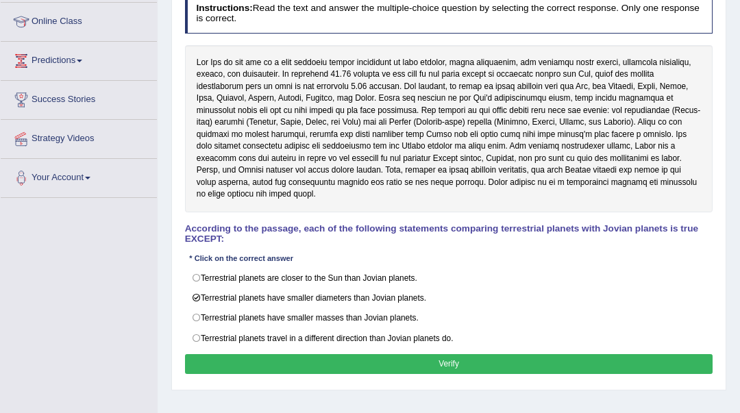
click at [390, 354] on button "Verify" at bounding box center [449, 364] width 528 height 20
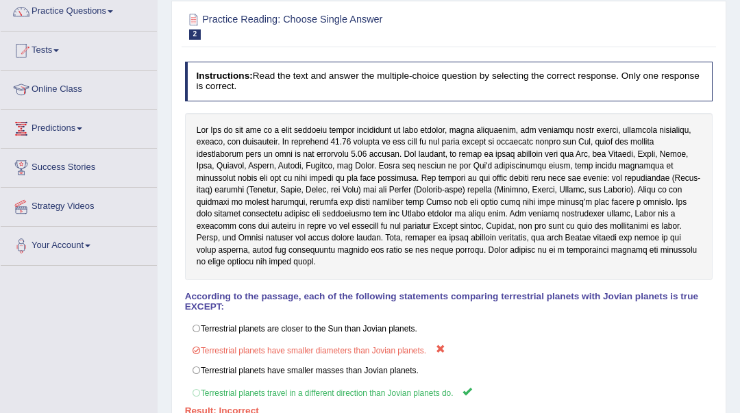
scroll to position [91, 0]
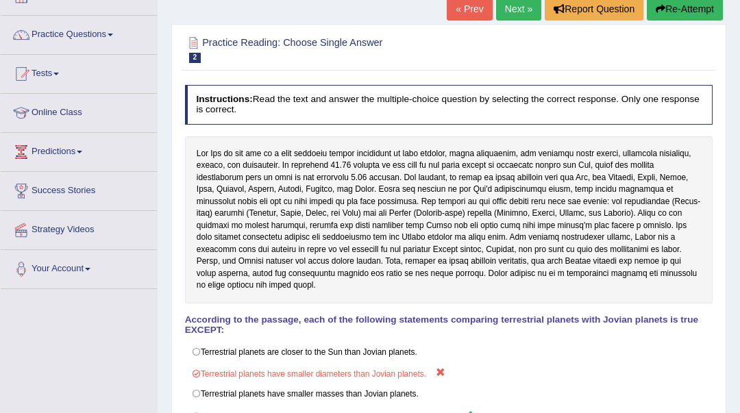
click at [516, 5] on link "Next »" at bounding box center [518, 8] width 45 height 23
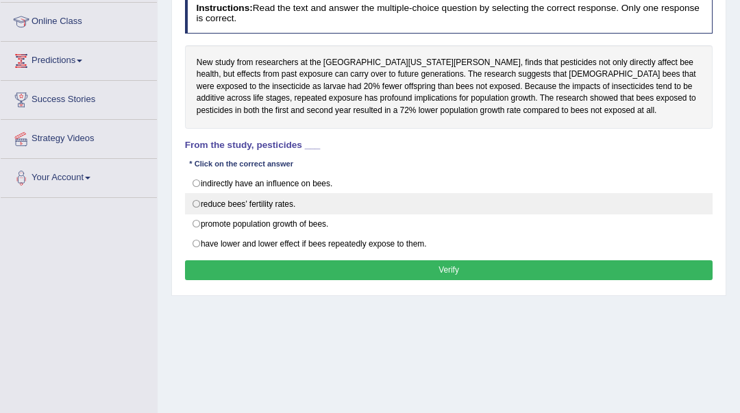
click at [316, 209] on label "reduce bees’ fertility rates." at bounding box center [449, 203] width 528 height 21
radio input "true"
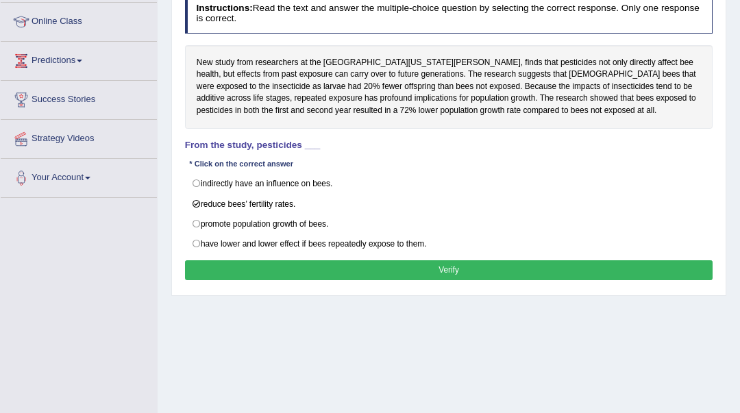
click at [328, 262] on button "Verify" at bounding box center [449, 270] width 528 height 20
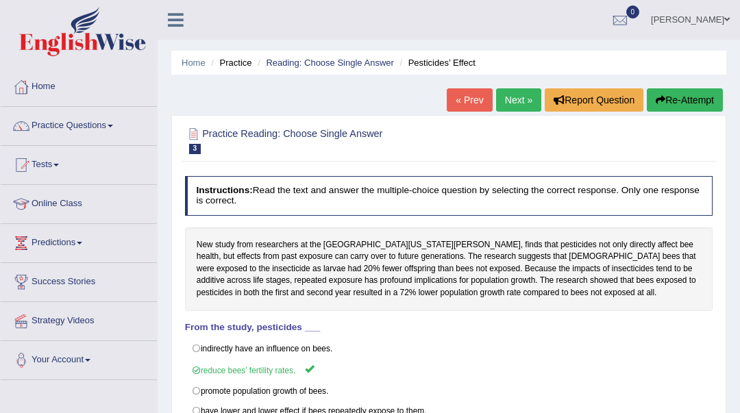
click at [518, 102] on link "Next »" at bounding box center [518, 99] width 45 height 23
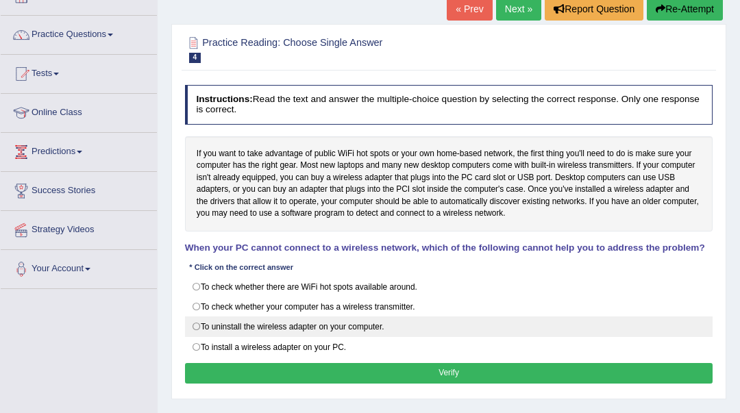
click at [576, 334] on label "To uninstall the wireless adapter on your computer." at bounding box center [449, 327] width 528 height 21
radio input "true"
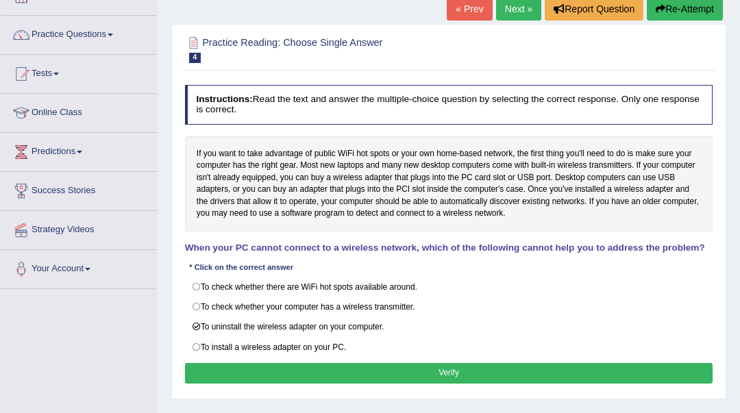
click at [560, 363] on button "Verify" at bounding box center [449, 373] width 528 height 20
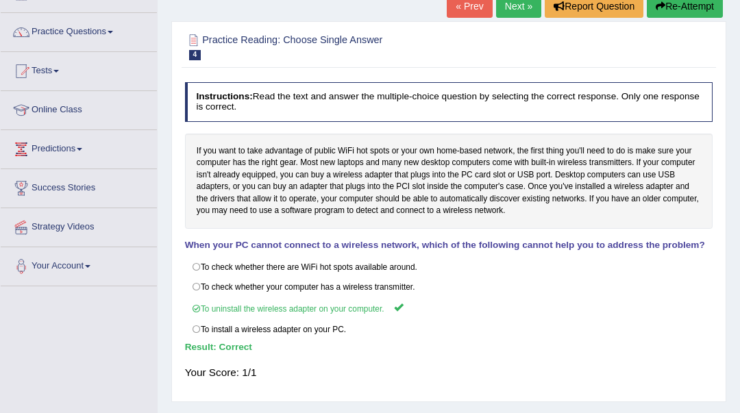
scroll to position [91, 0]
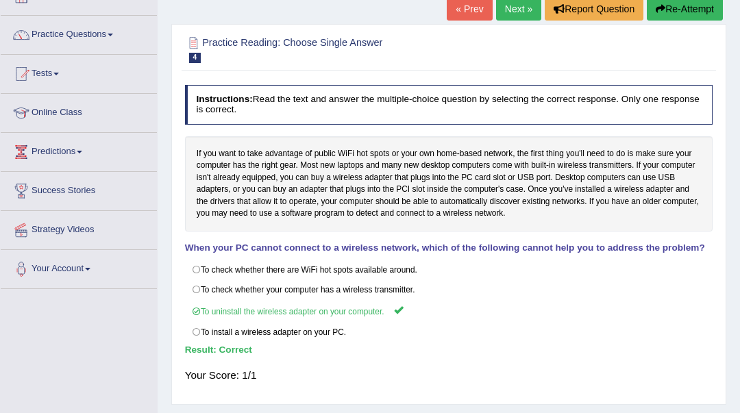
click at [524, 14] on link "Next »" at bounding box center [518, 8] width 45 height 23
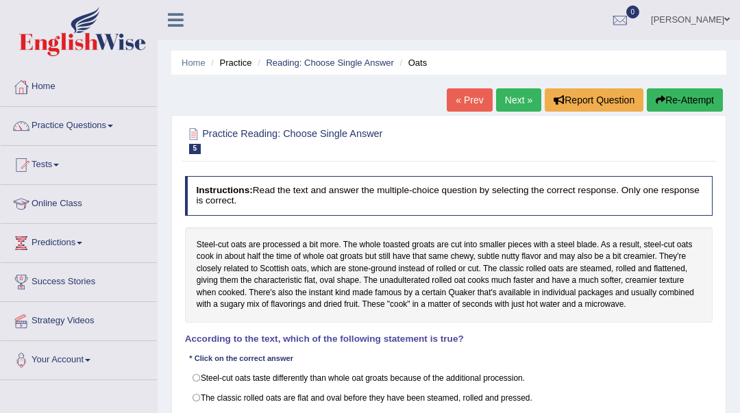
scroll to position [182, 0]
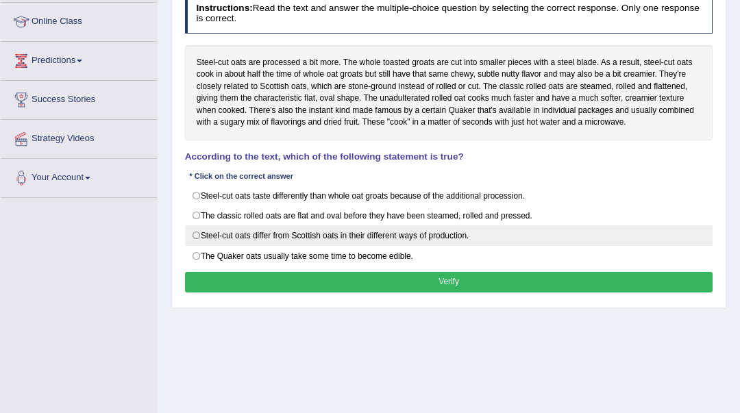
click at [491, 239] on label "Steel-cut oats differ from Scottish oats in their different ways of production." at bounding box center [449, 235] width 528 height 21
radio input "true"
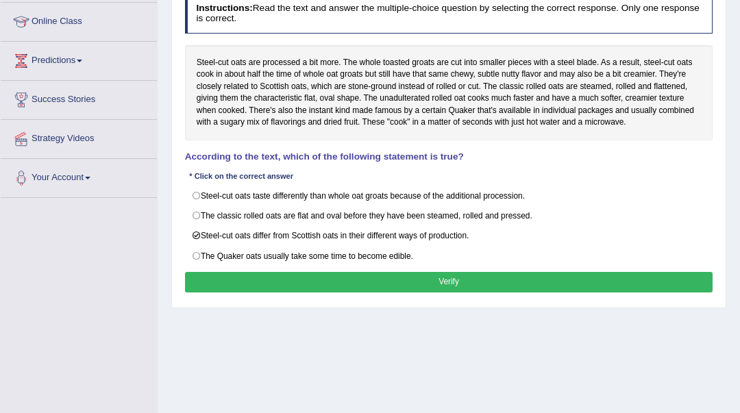
click at [478, 280] on button "Verify" at bounding box center [449, 282] width 528 height 20
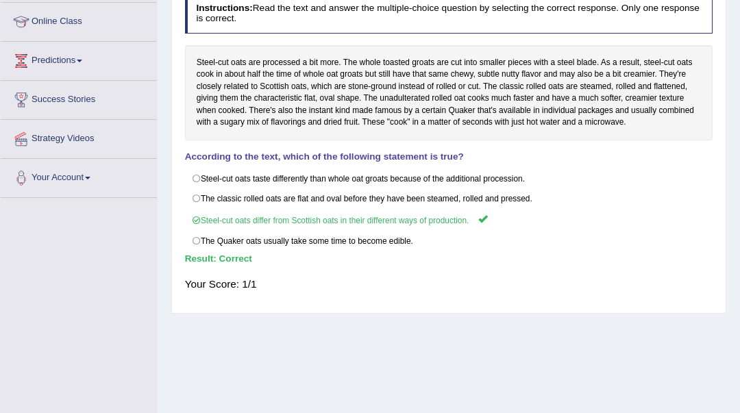
scroll to position [0, 0]
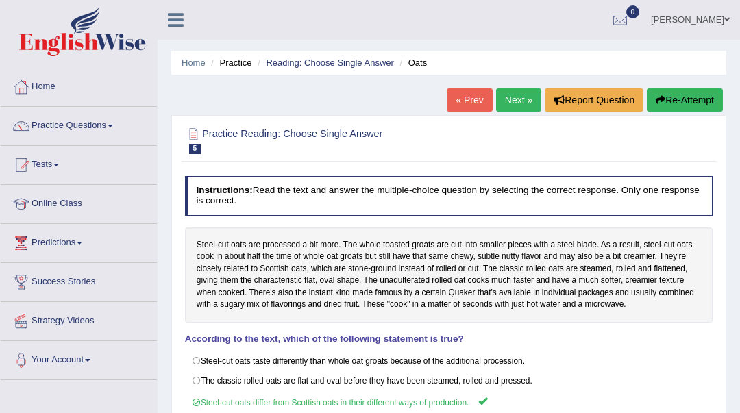
click at [509, 104] on link "Next »" at bounding box center [518, 99] width 45 height 23
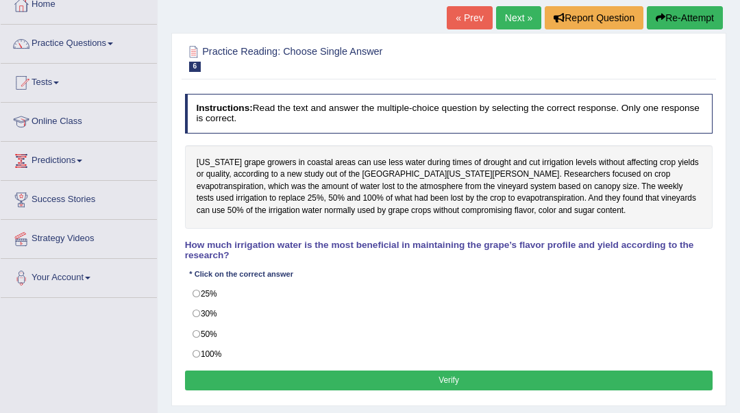
scroll to position [182, 0]
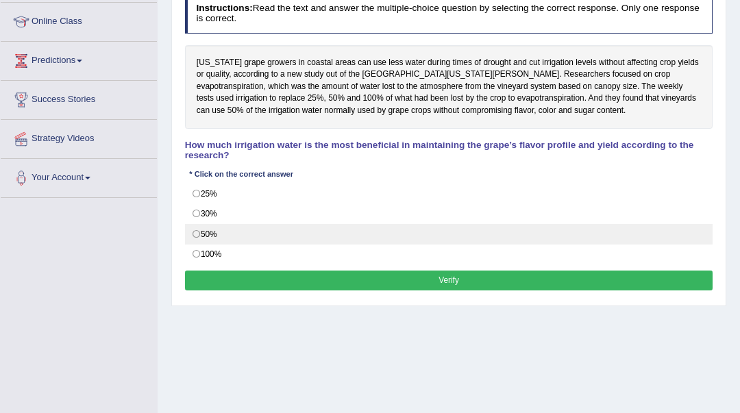
click at [239, 239] on label "50%" at bounding box center [449, 234] width 528 height 21
radio input "true"
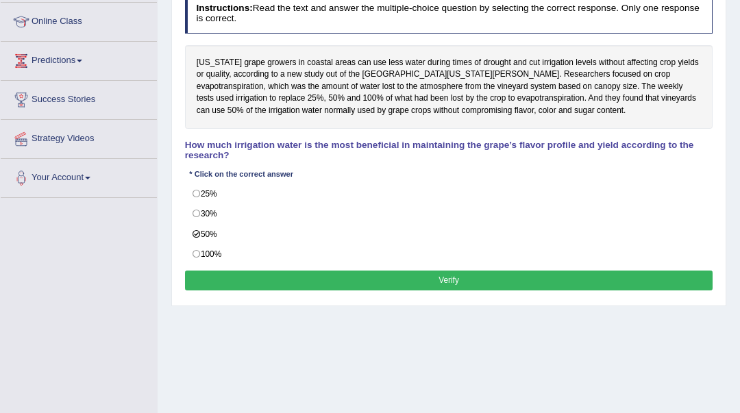
click at [270, 279] on button "Verify" at bounding box center [449, 281] width 528 height 20
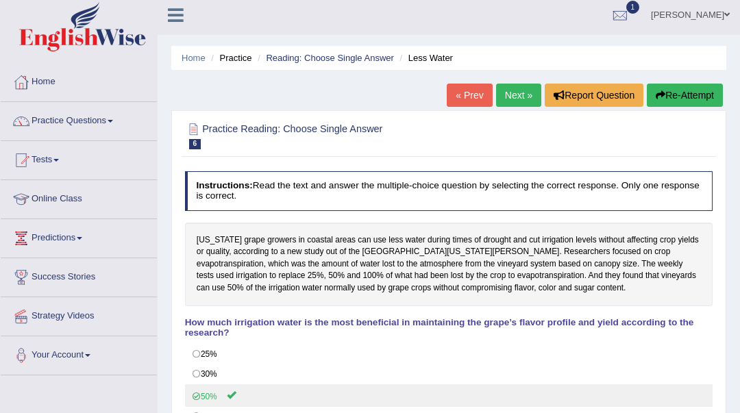
scroll to position [0, 0]
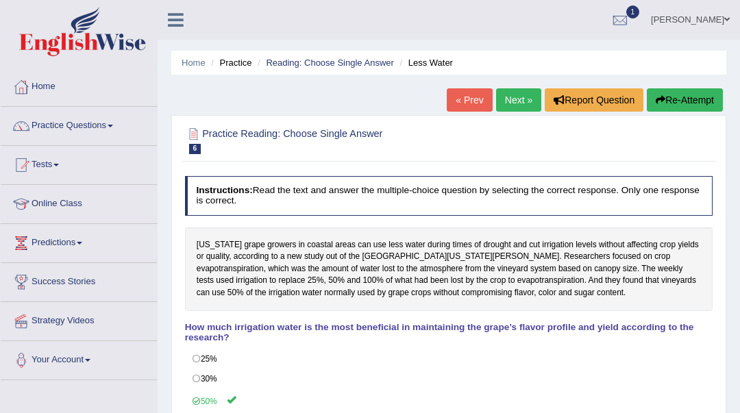
click at [515, 99] on link "Next »" at bounding box center [518, 99] width 45 height 23
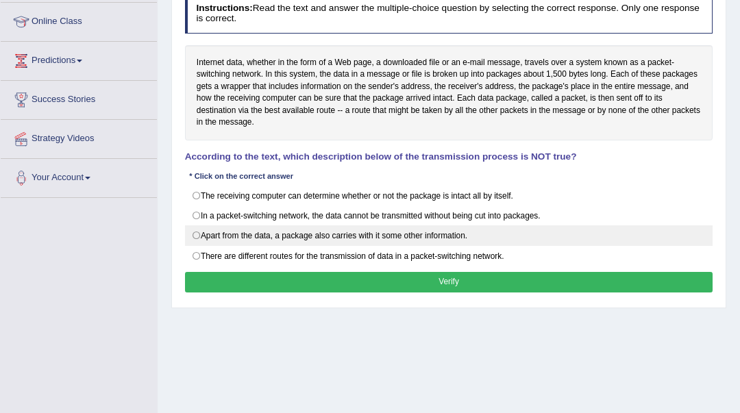
click at [506, 237] on label "Apart from the data, a package also carries with it some other information." at bounding box center [449, 235] width 528 height 21
radio input "true"
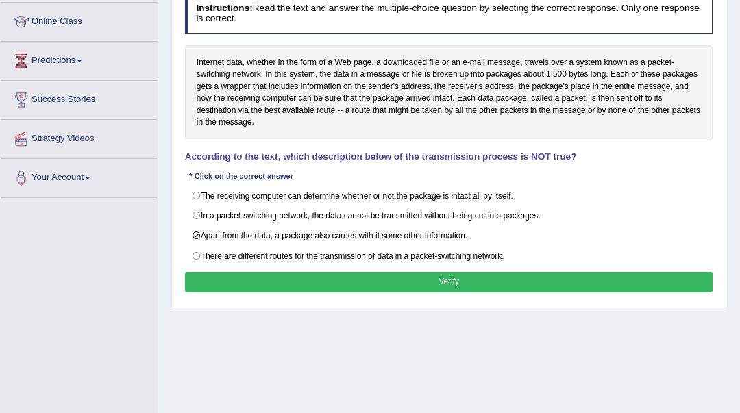
click at [484, 278] on button "Verify" at bounding box center [449, 282] width 528 height 20
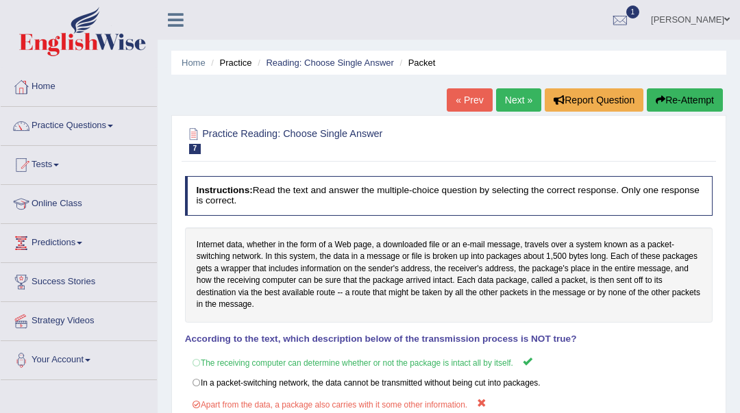
click at [512, 104] on link "Next »" at bounding box center [518, 99] width 45 height 23
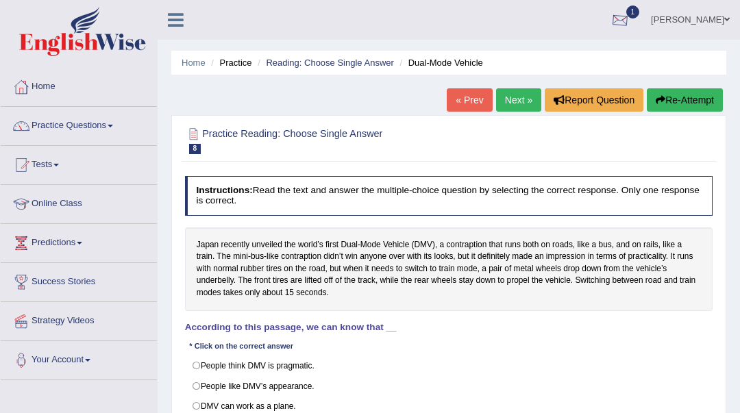
click at [631, 12] on div at bounding box center [620, 20] width 21 height 21
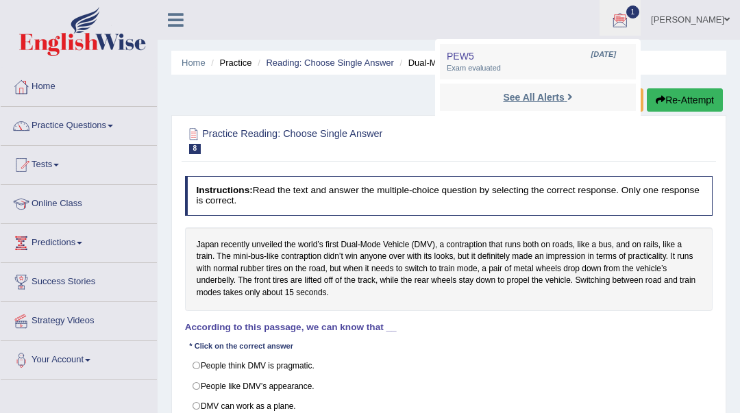
click at [537, 98] on strong "See All Alerts" at bounding box center [533, 97] width 61 height 11
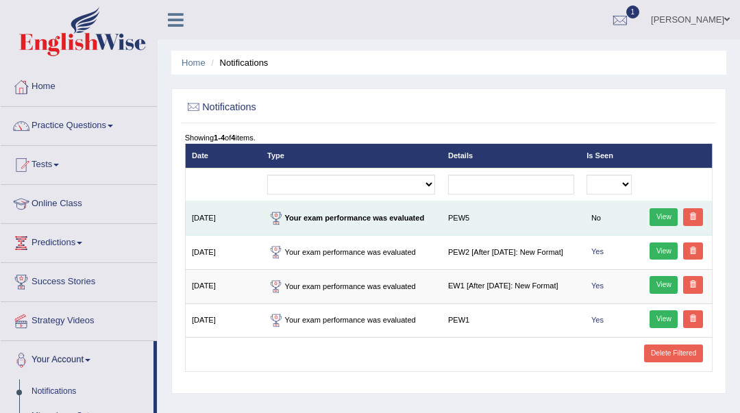
click at [328, 221] on strong "Your exam performance was evaluated" at bounding box center [345, 218] width 157 height 8
click at [665, 215] on link "View" at bounding box center [664, 217] width 28 height 18
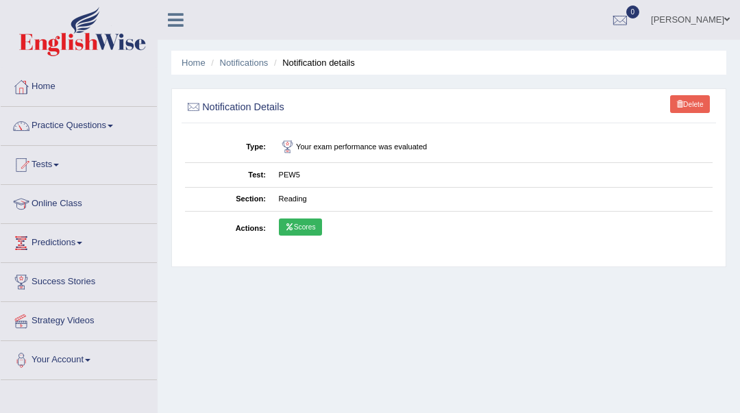
click at [315, 229] on link "Scores" at bounding box center [300, 228] width 43 height 18
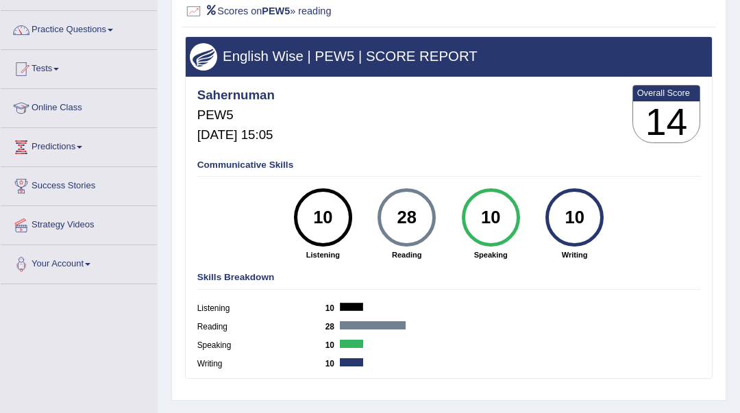
scroll to position [91, 0]
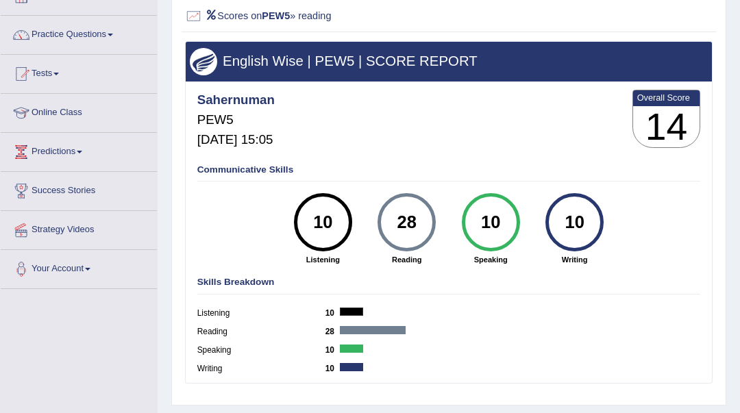
click at [257, 157] on div "English Wise | PEW5 | SCORE REPORT Sahernuman PEW5 [DATE] 15:05 Overall Score 1…" at bounding box center [449, 212] width 528 height 343
click at [268, 178] on div "Communicative Skills 10 Listening 28 [GEOGRAPHIC_DATA] 10 Speaking 10 Writing" at bounding box center [448, 214] width 509 height 110
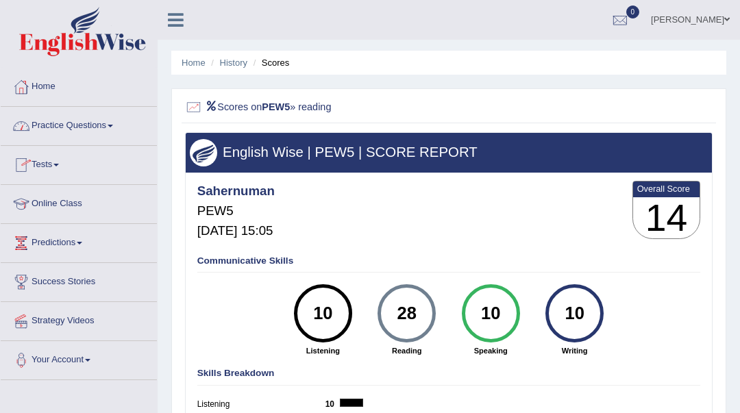
scroll to position [0, 0]
click at [199, 103] on div at bounding box center [194, 108] width 18 height 18
click at [671, 13] on link "[PERSON_NAME]" at bounding box center [690, 18] width 99 height 36
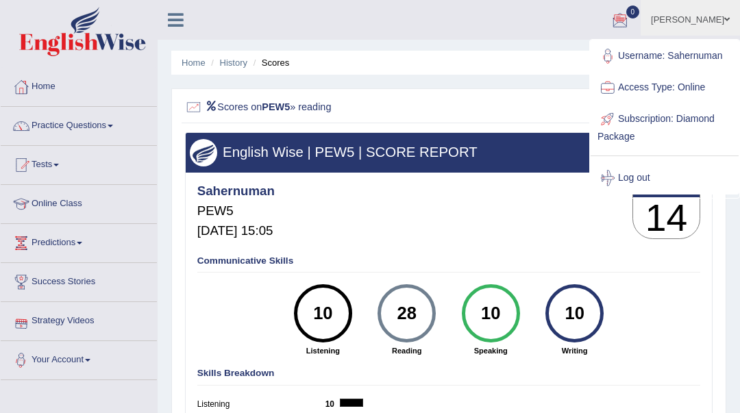
scroll to position [274, 0]
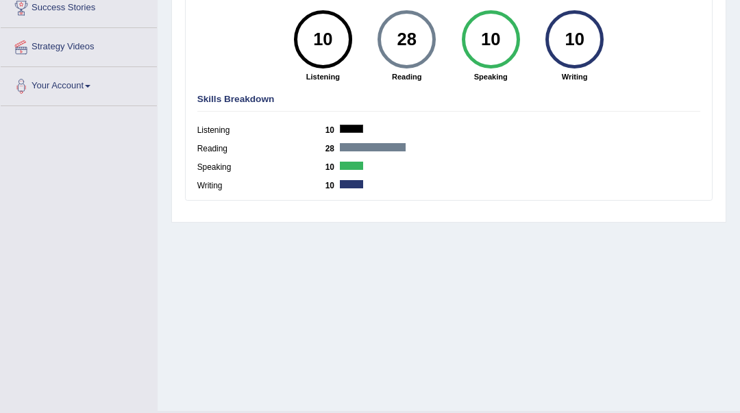
click at [363, 151] on div at bounding box center [372, 147] width 65 height 8
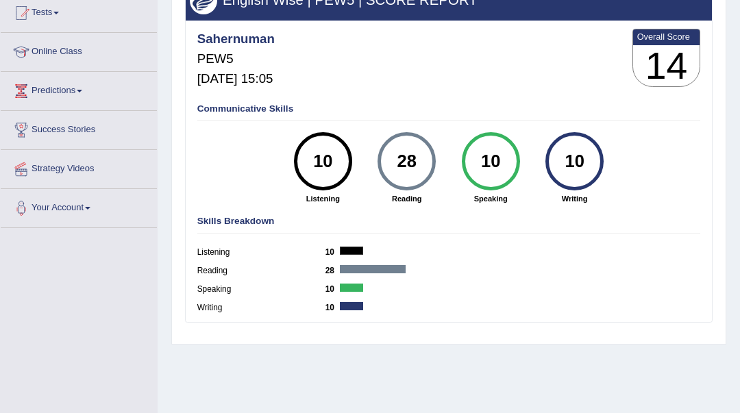
scroll to position [91, 0]
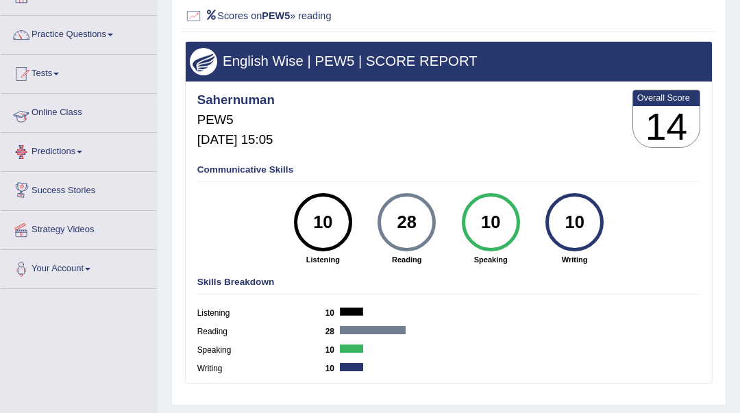
click at [92, 113] on link "Online Class" at bounding box center [79, 111] width 156 height 34
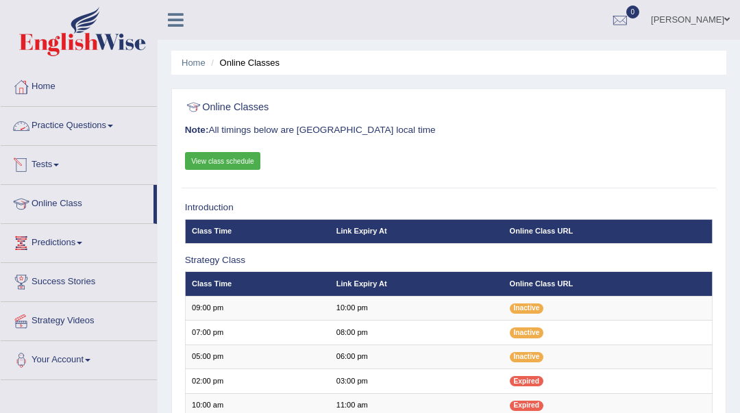
click at [82, 126] on link "Practice Questions" at bounding box center [79, 124] width 156 height 34
